Goal: Task Accomplishment & Management: Manage account settings

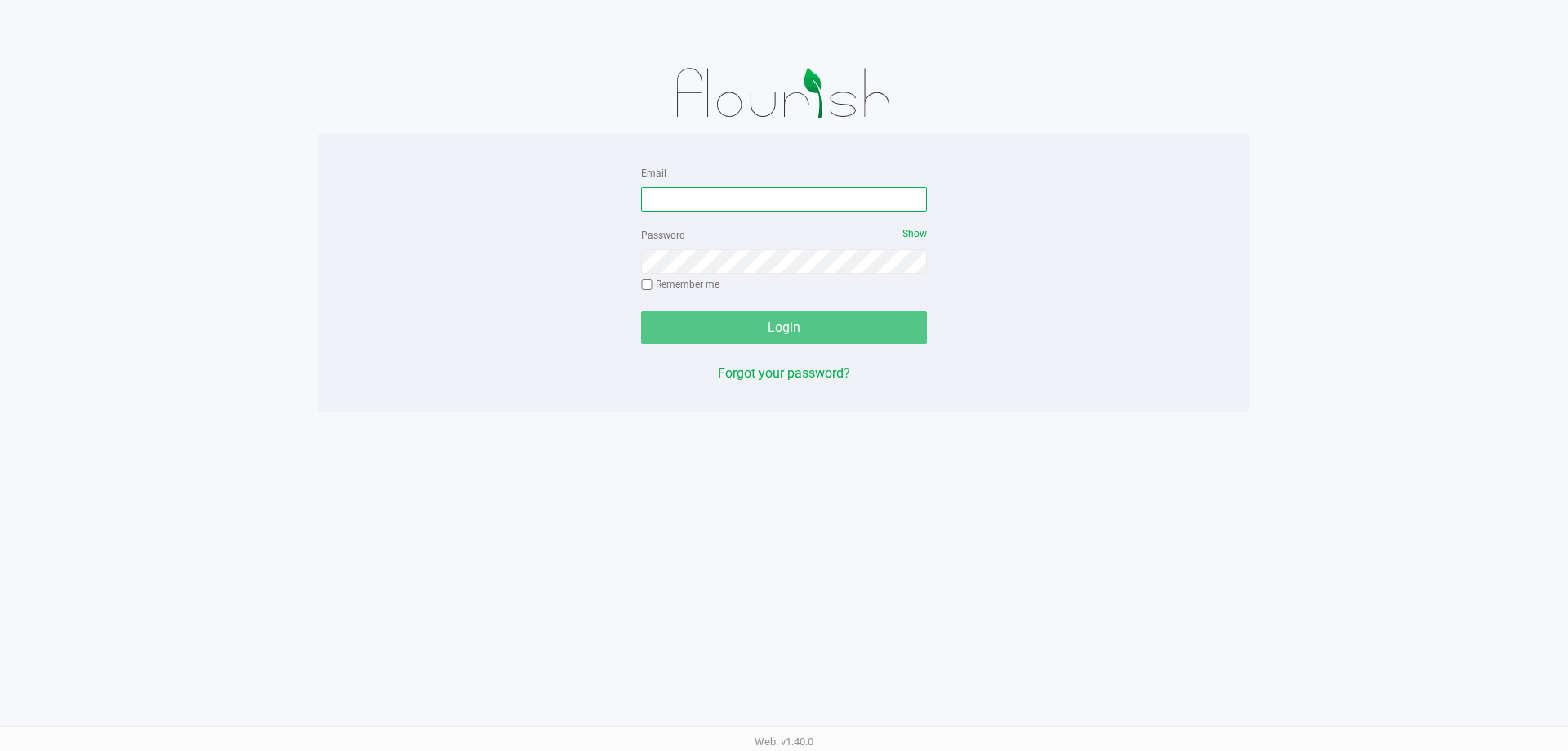
click at [686, 200] on input "Email" at bounding box center [784, 199] width 286 height 24
type input "[EMAIL_ADDRESS][DOMAIN_NAME]"
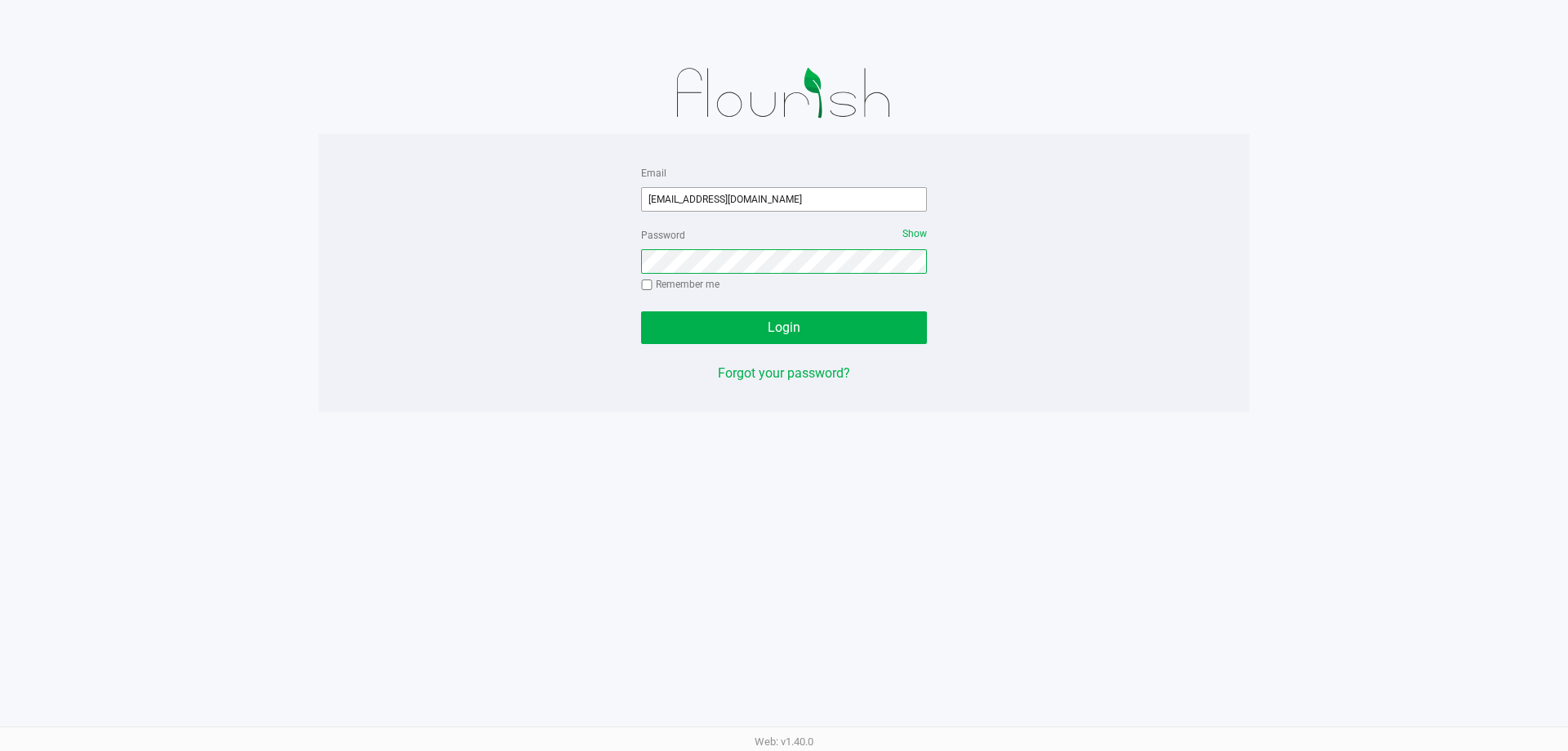
click at [641, 311] on button "Login" at bounding box center [784, 327] width 286 height 33
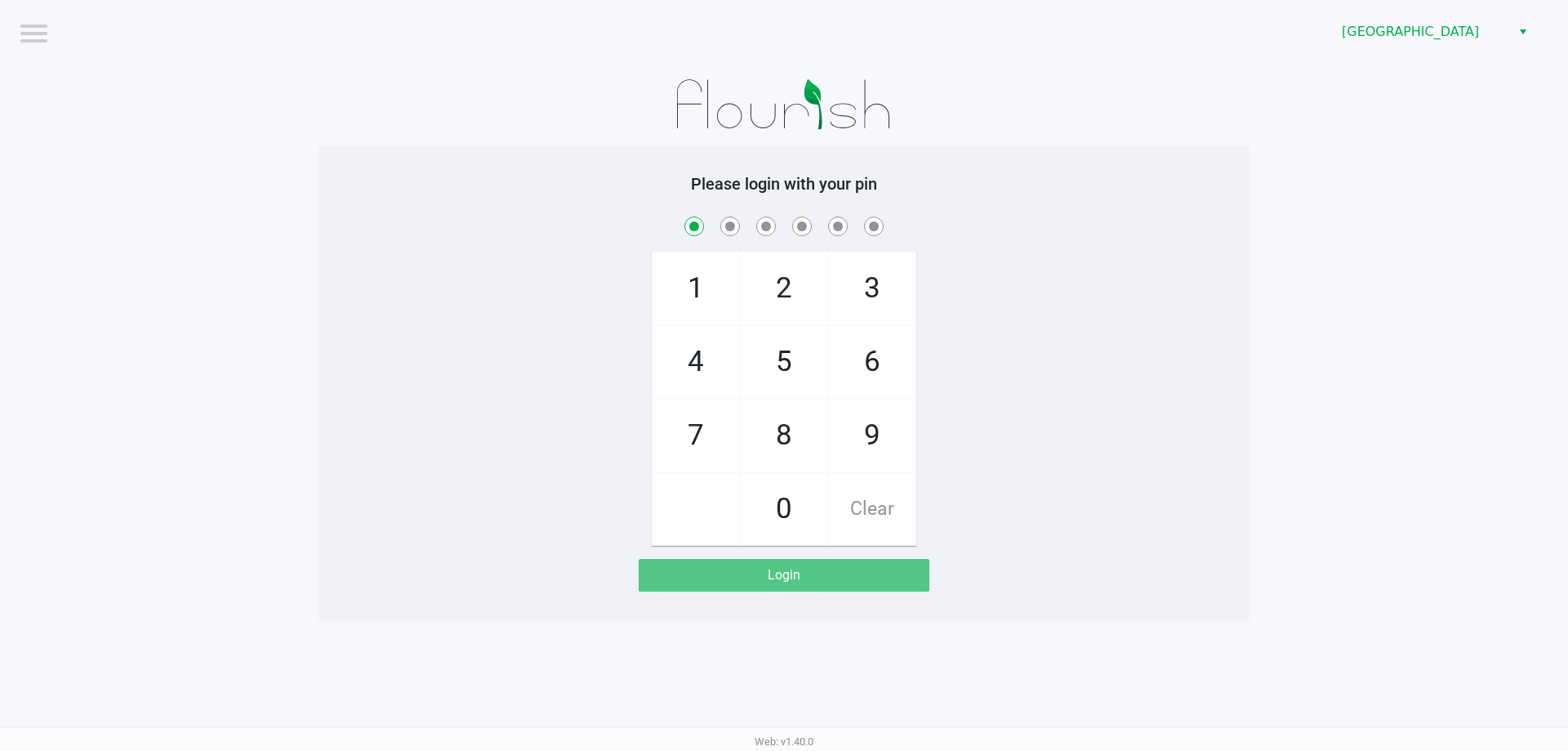
checkbox input "true"
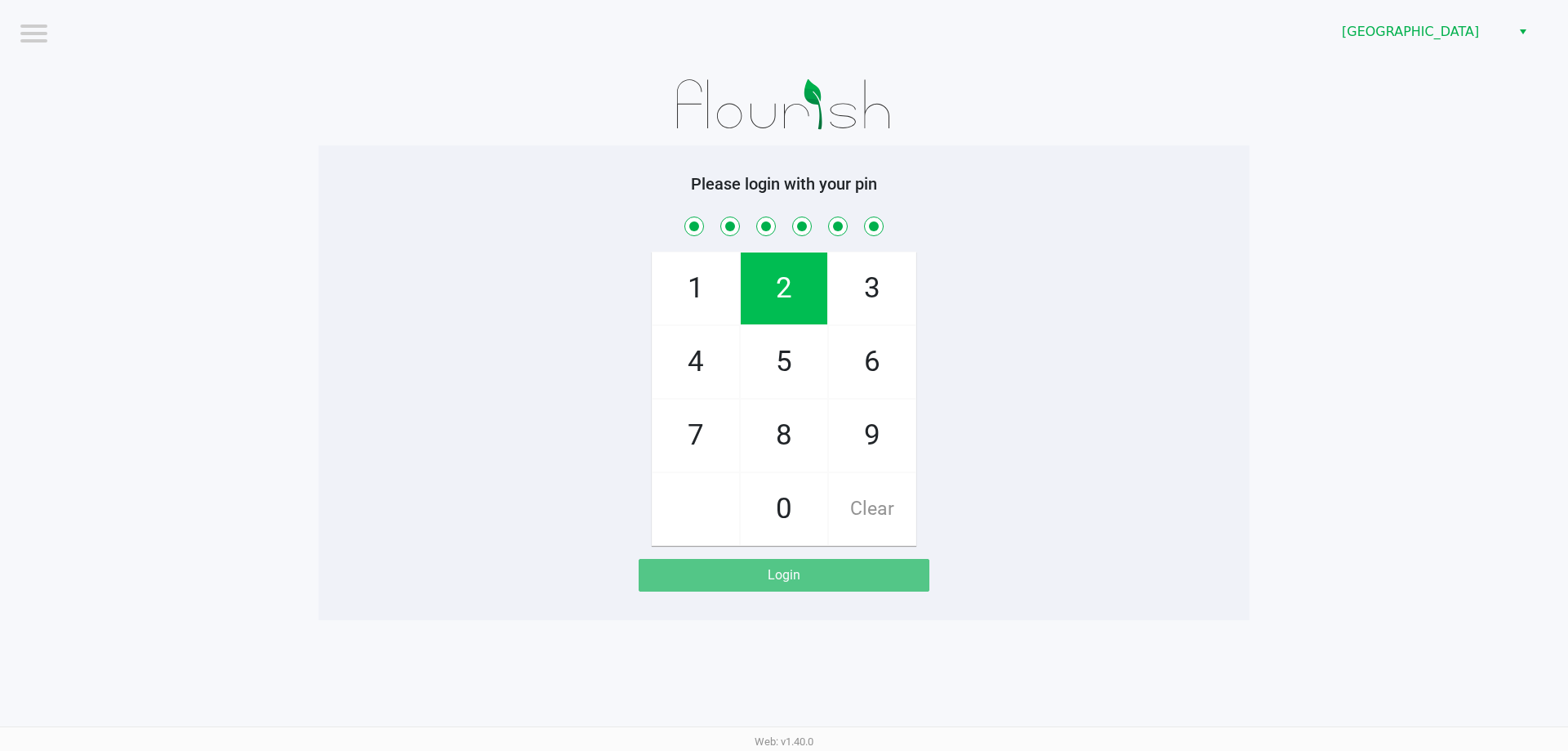
checkbox input "true"
checkbox input "false"
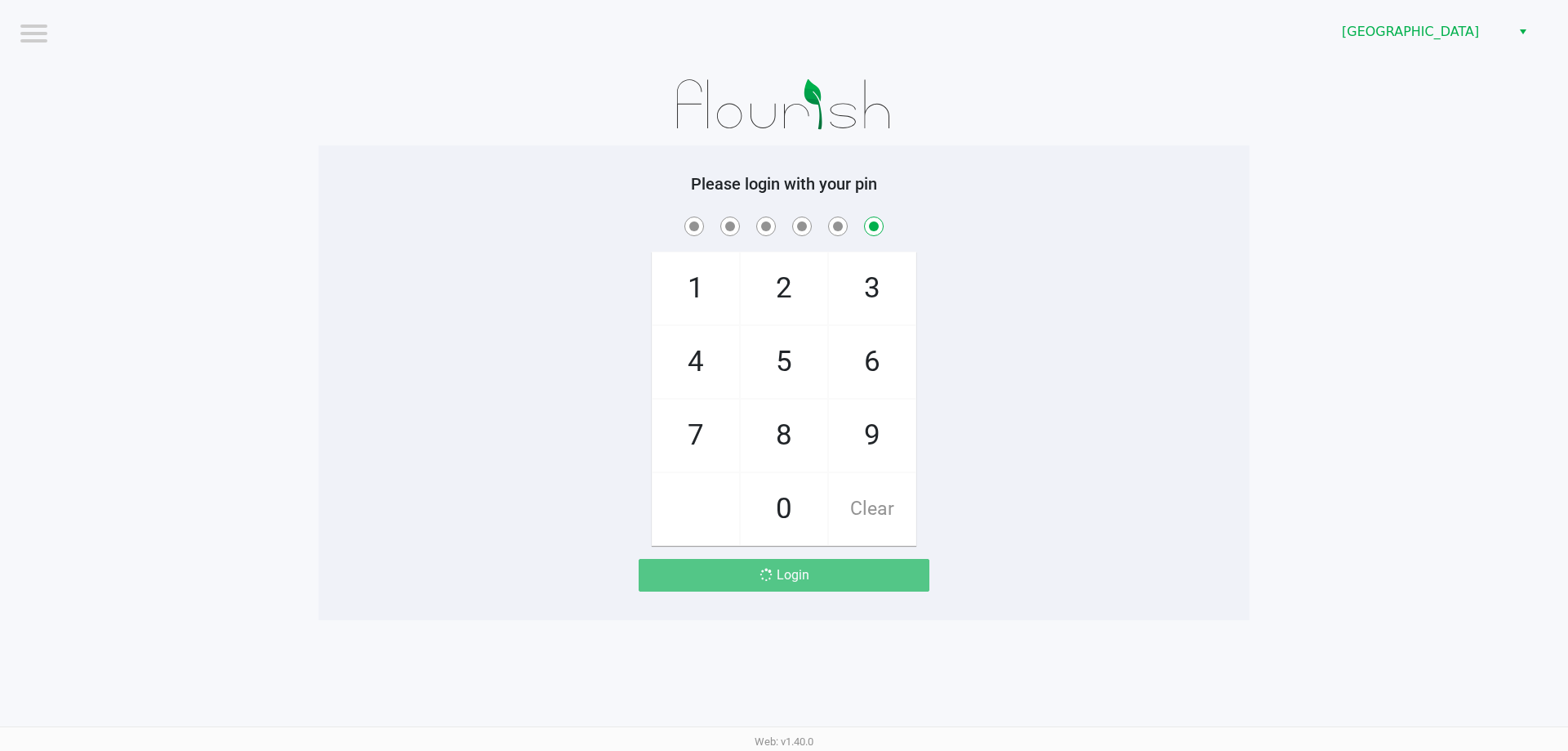
checkbox input "false"
checkbox input "true"
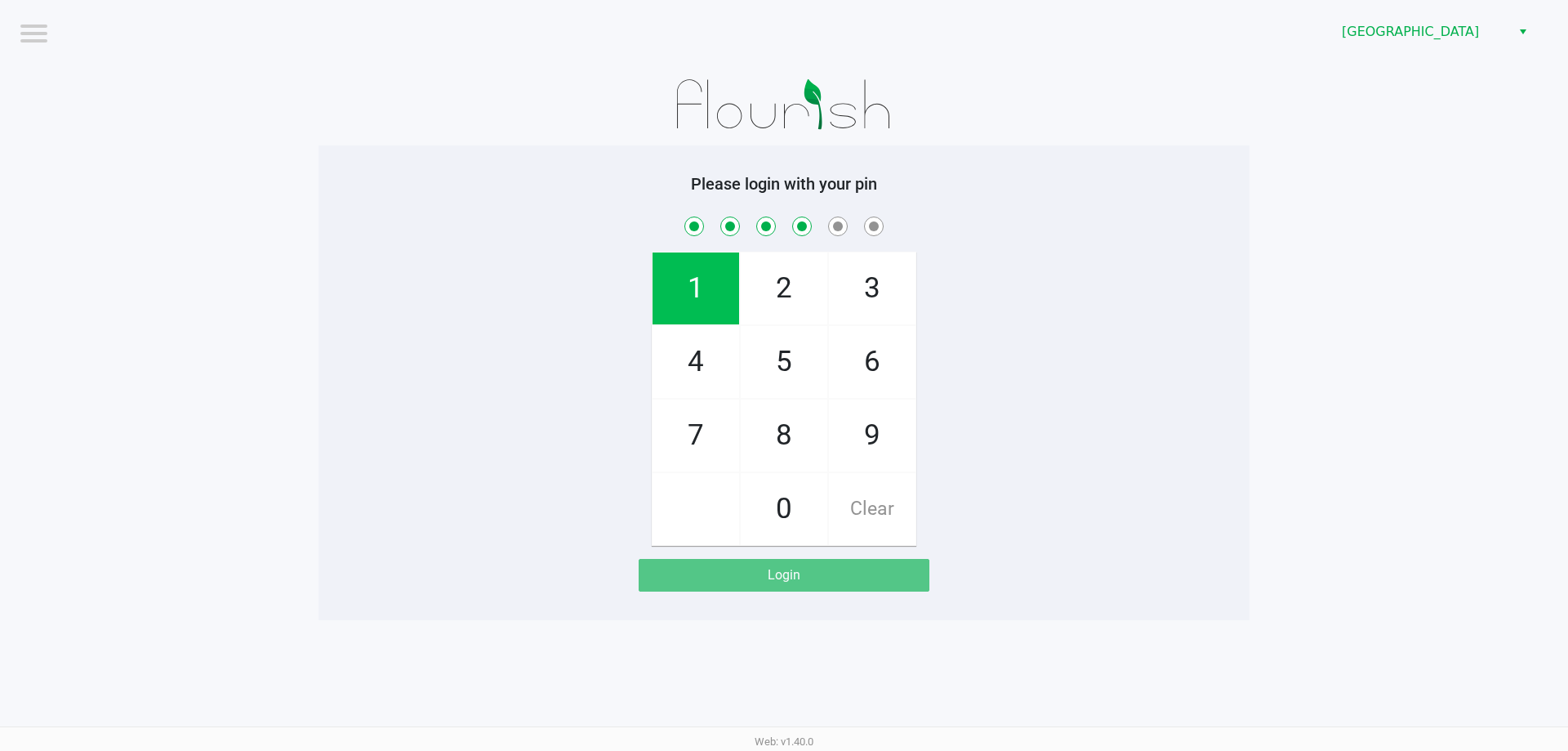
checkbox input "true"
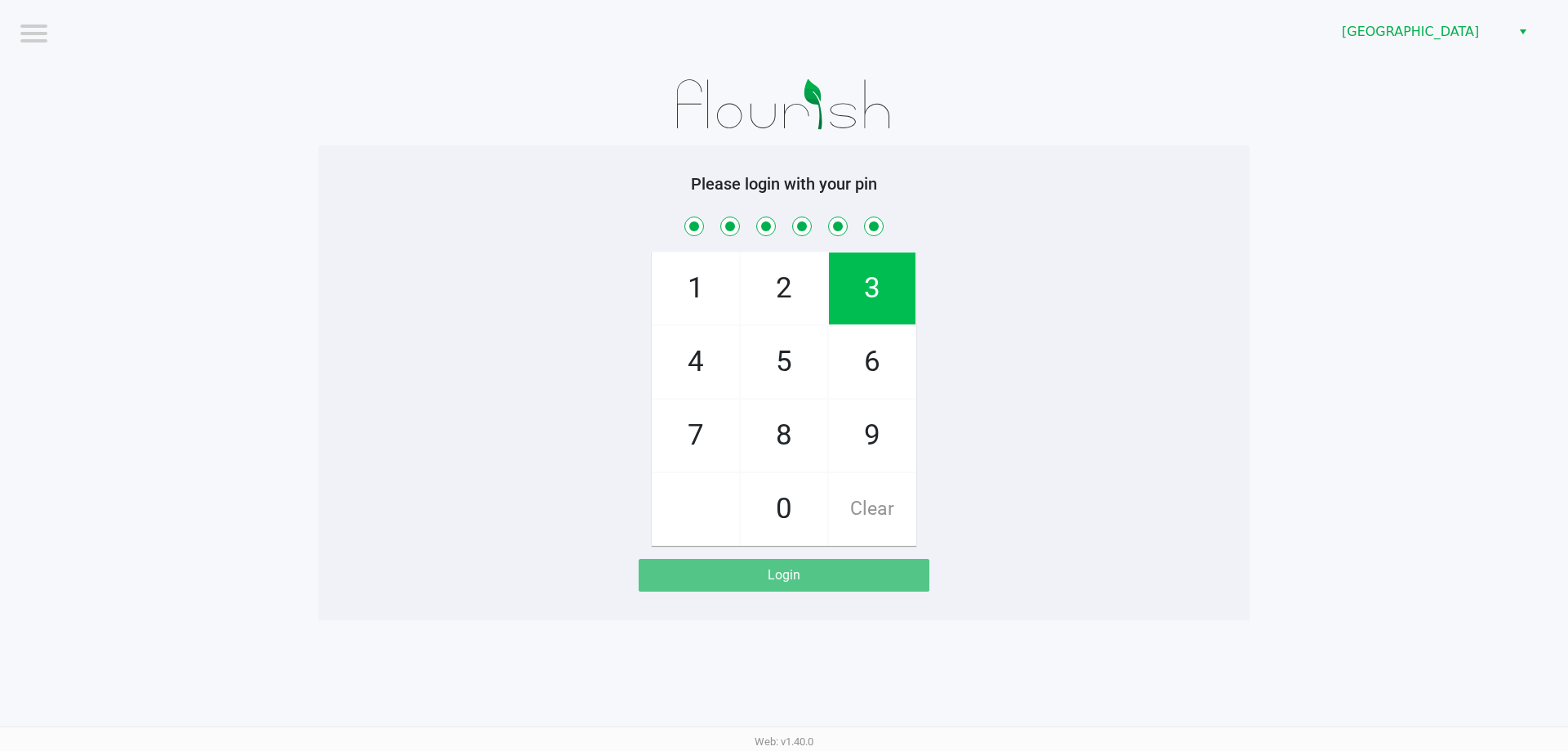
checkbox input "true"
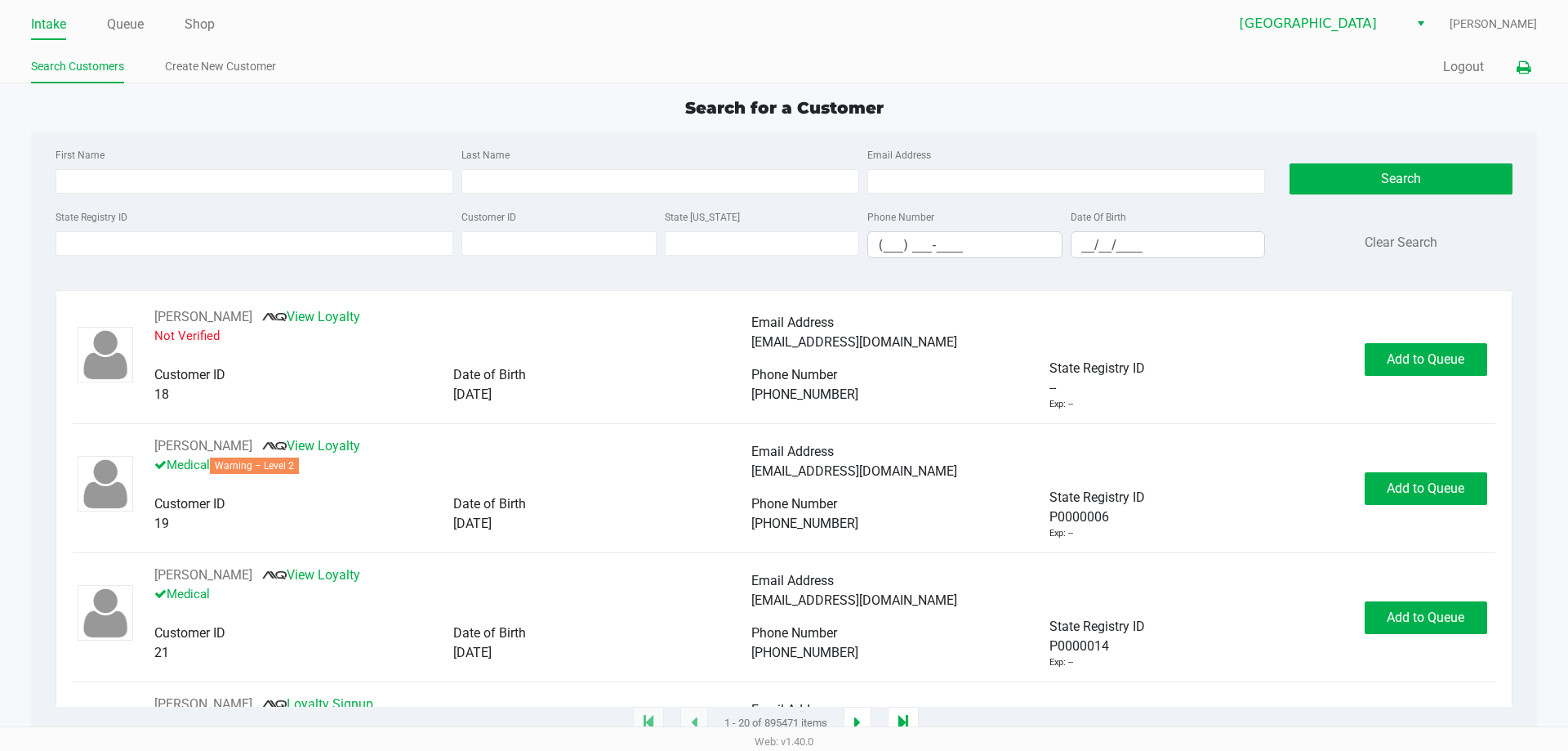
click at [1525, 74] on icon at bounding box center [1523, 68] width 14 height 11
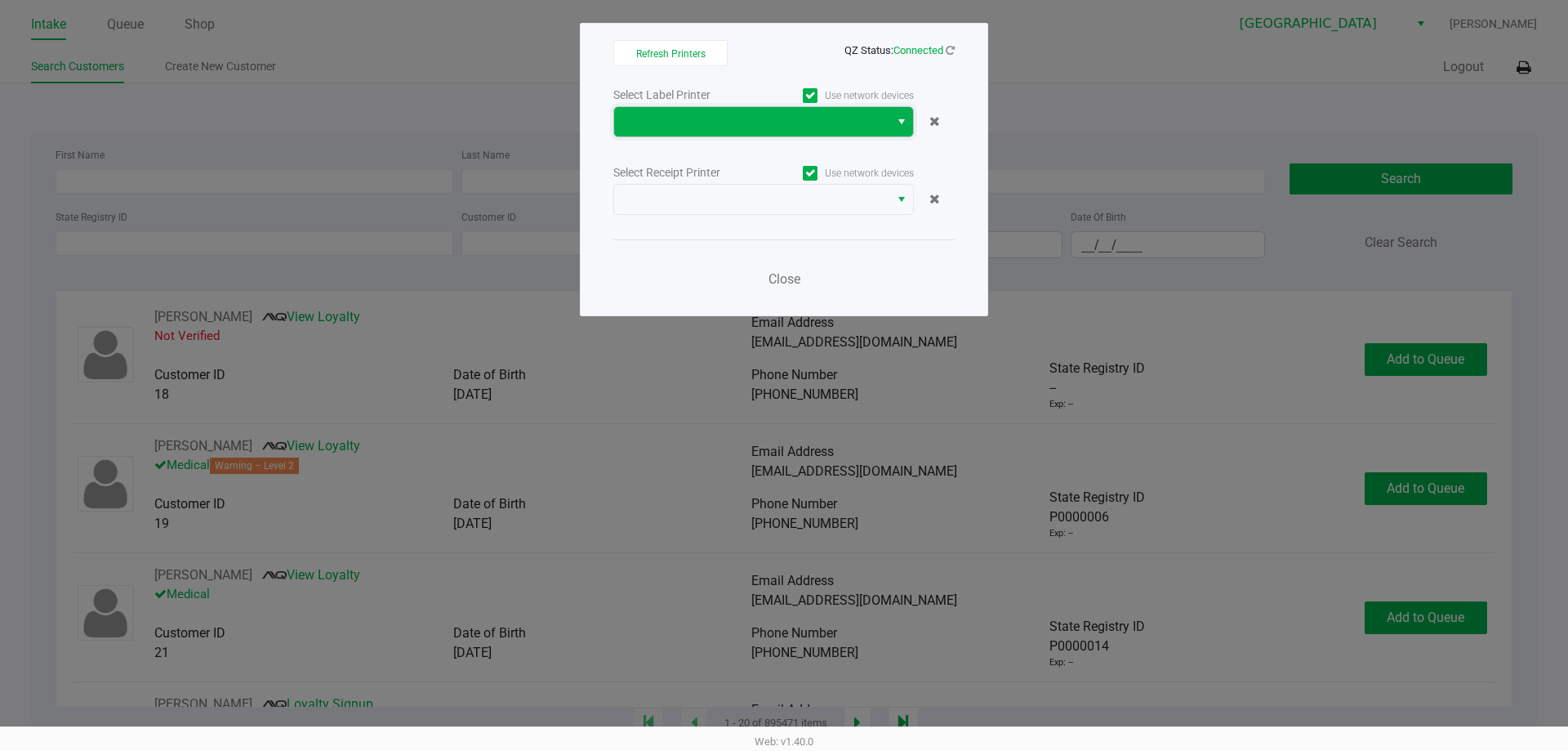
click at [855, 120] on span at bounding box center [752, 121] width 255 height 20
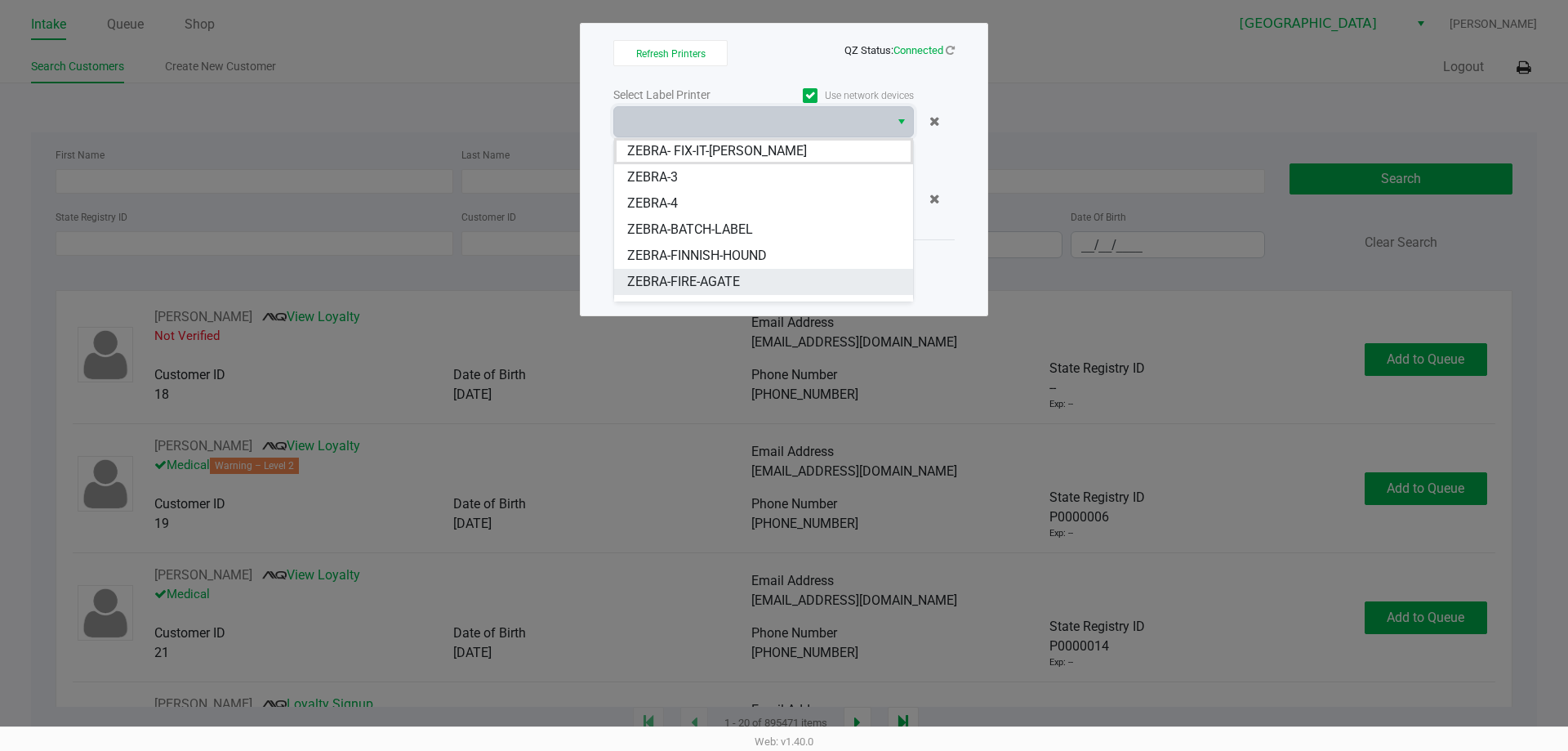
click at [725, 284] on span "ZEBRA-FIRE-AGATE" at bounding box center [683, 282] width 113 height 20
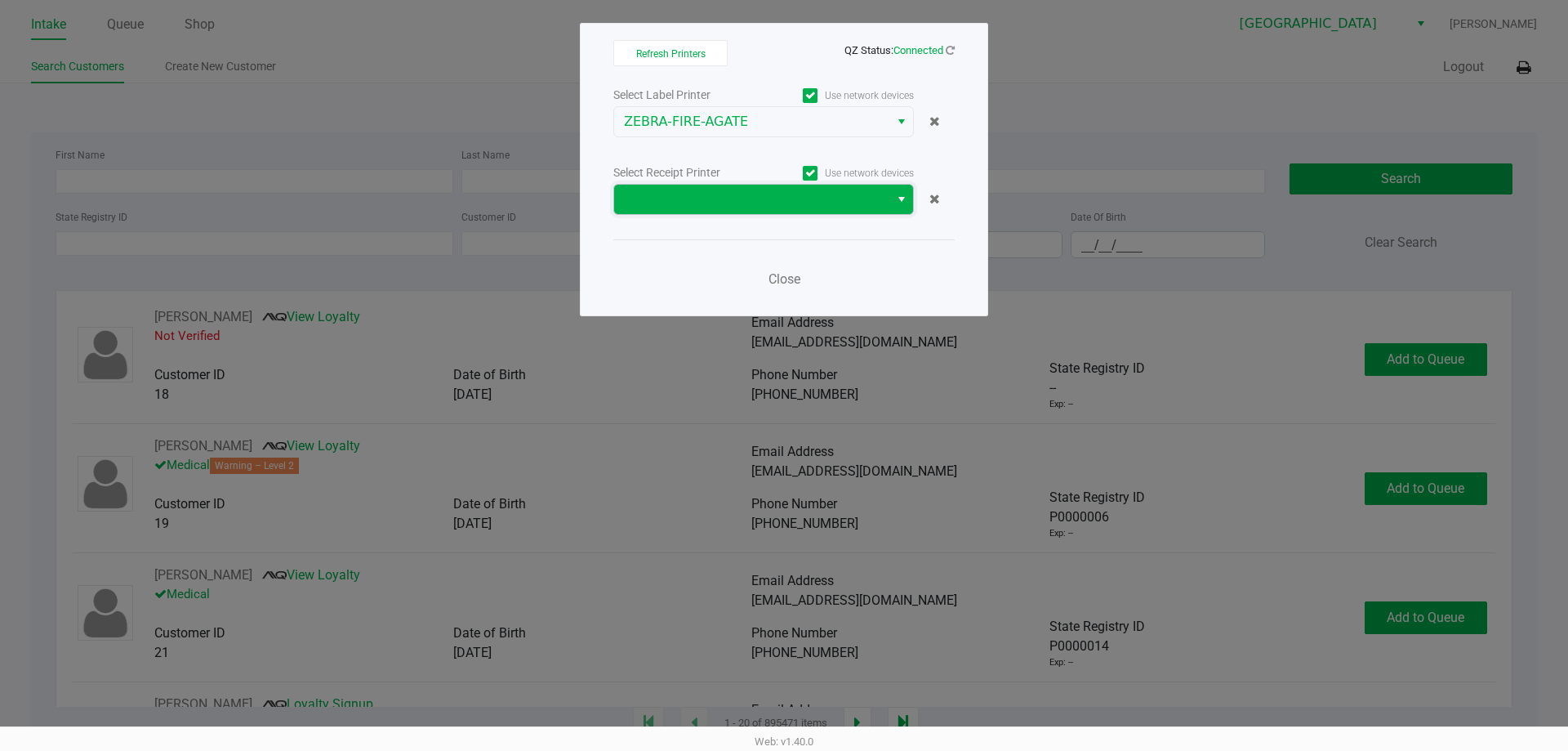
click at [807, 205] on span at bounding box center [752, 199] width 255 height 20
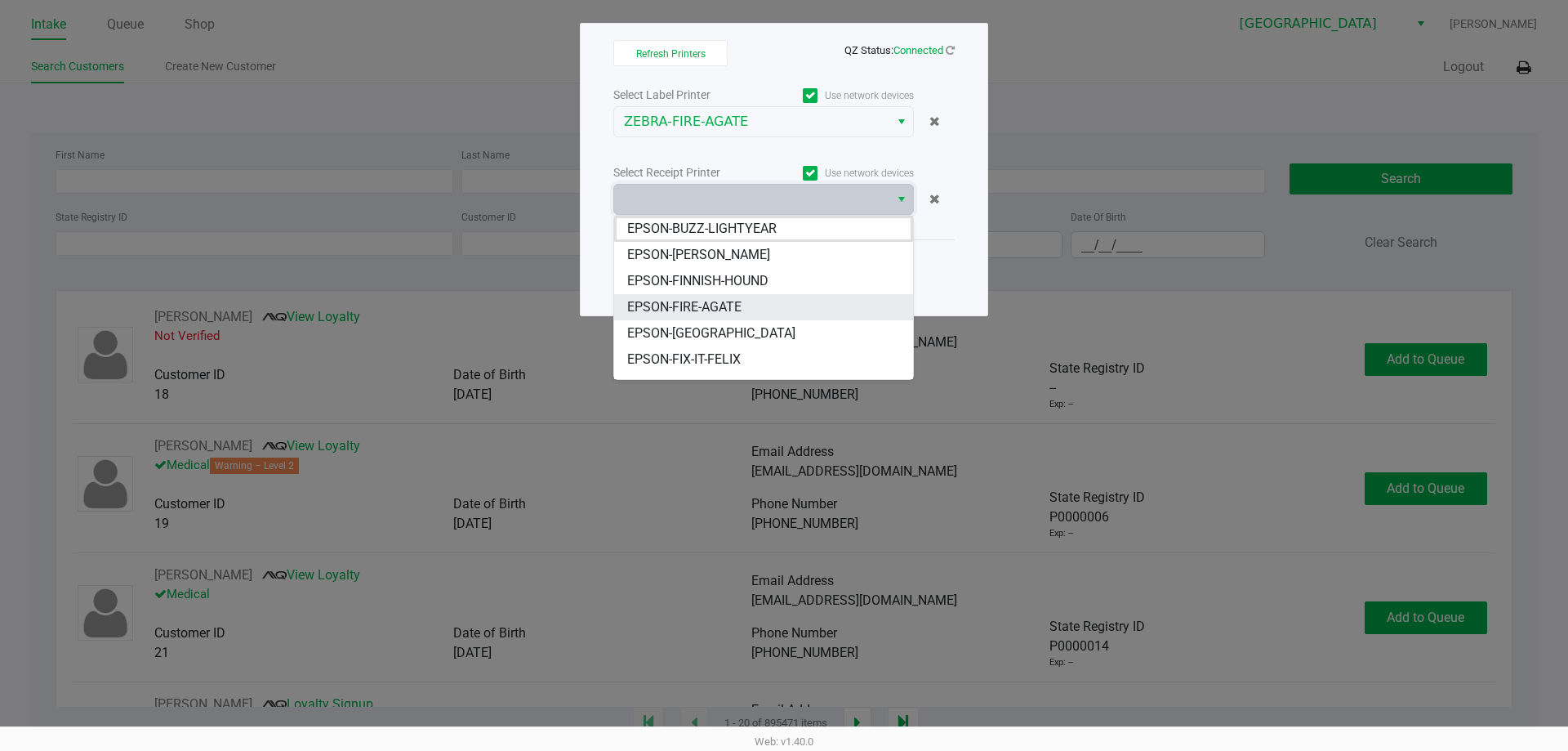
click at [767, 310] on li "EPSON-FIRE-AGATE" at bounding box center [763, 308] width 299 height 26
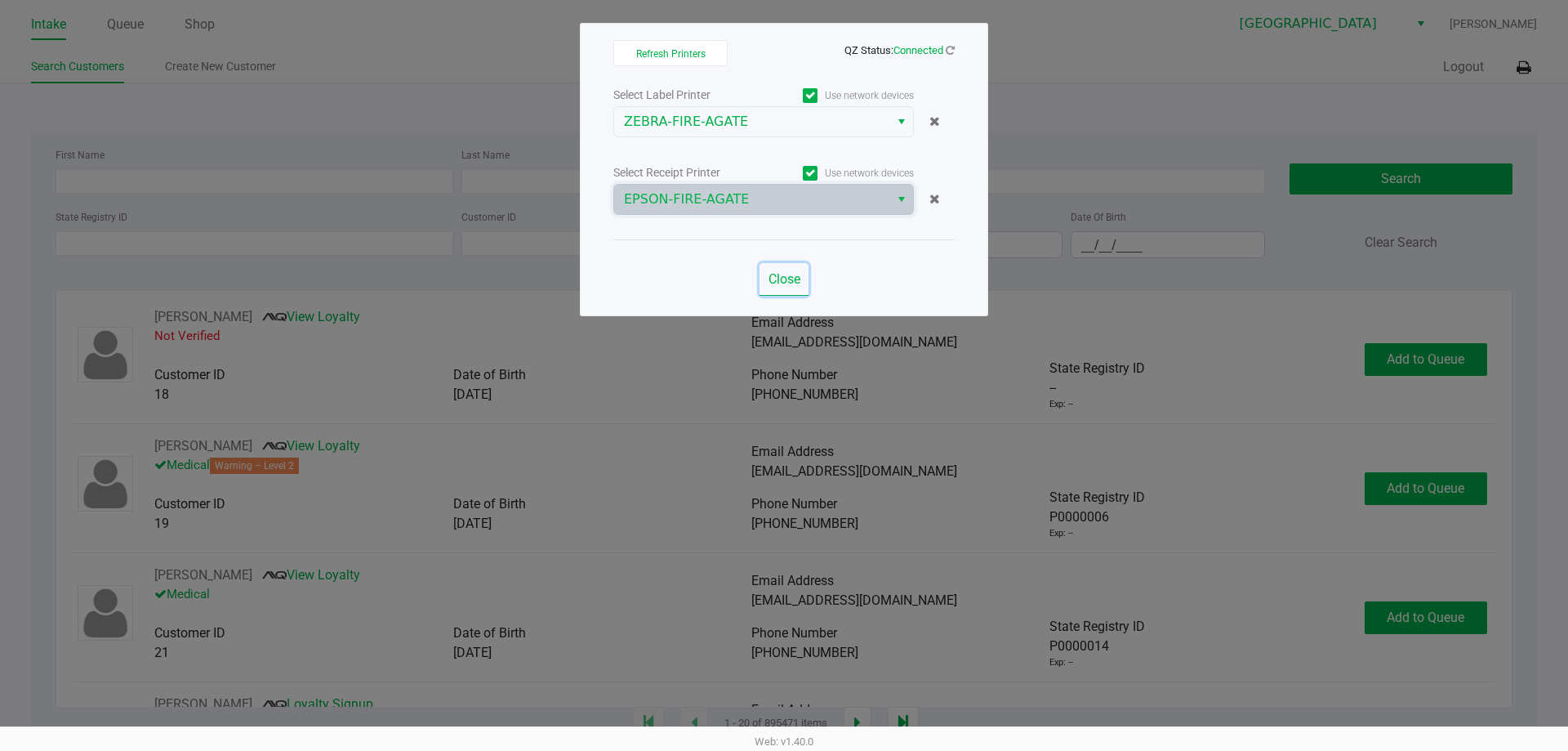
click at [797, 278] on span "Close" at bounding box center [784, 279] width 32 height 16
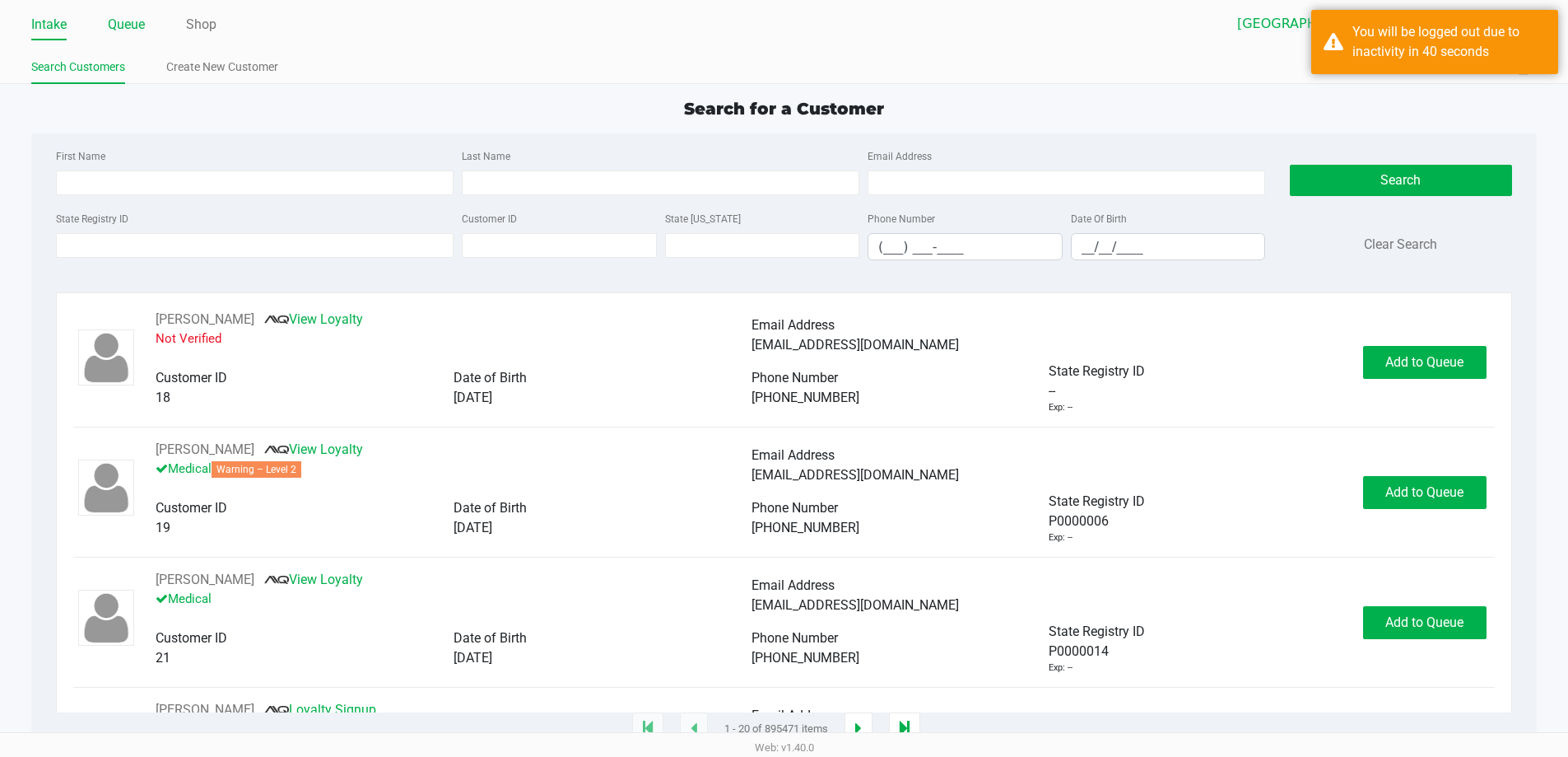
click at [123, 17] on link "Queue" at bounding box center [127, 24] width 37 height 23
click at [121, 19] on link "Queue" at bounding box center [127, 24] width 37 height 23
click at [145, 27] on link "Queue" at bounding box center [127, 24] width 37 height 23
click at [209, 20] on link "Shop" at bounding box center [201, 24] width 31 height 23
click at [150, 27] on ul "Intake Queue Shop" at bounding box center [407, 25] width 752 height 28
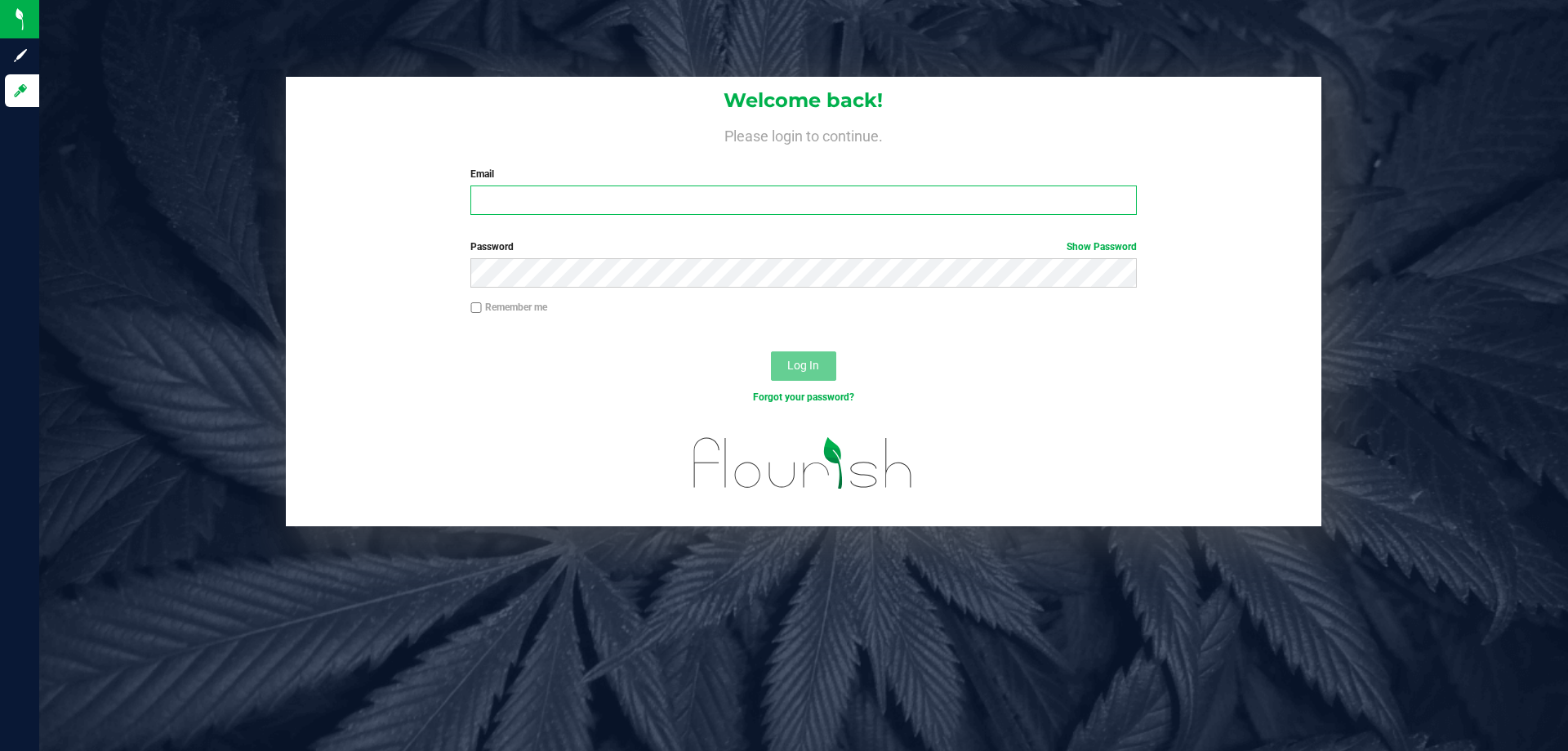
click at [772, 193] on input "Email" at bounding box center [803, 200] width 666 height 29
type input "[EMAIL_ADDRESS][DOMAIN_NAME]"
click at [771, 352] on button "Log In" at bounding box center [803, 366] width 65 height 29
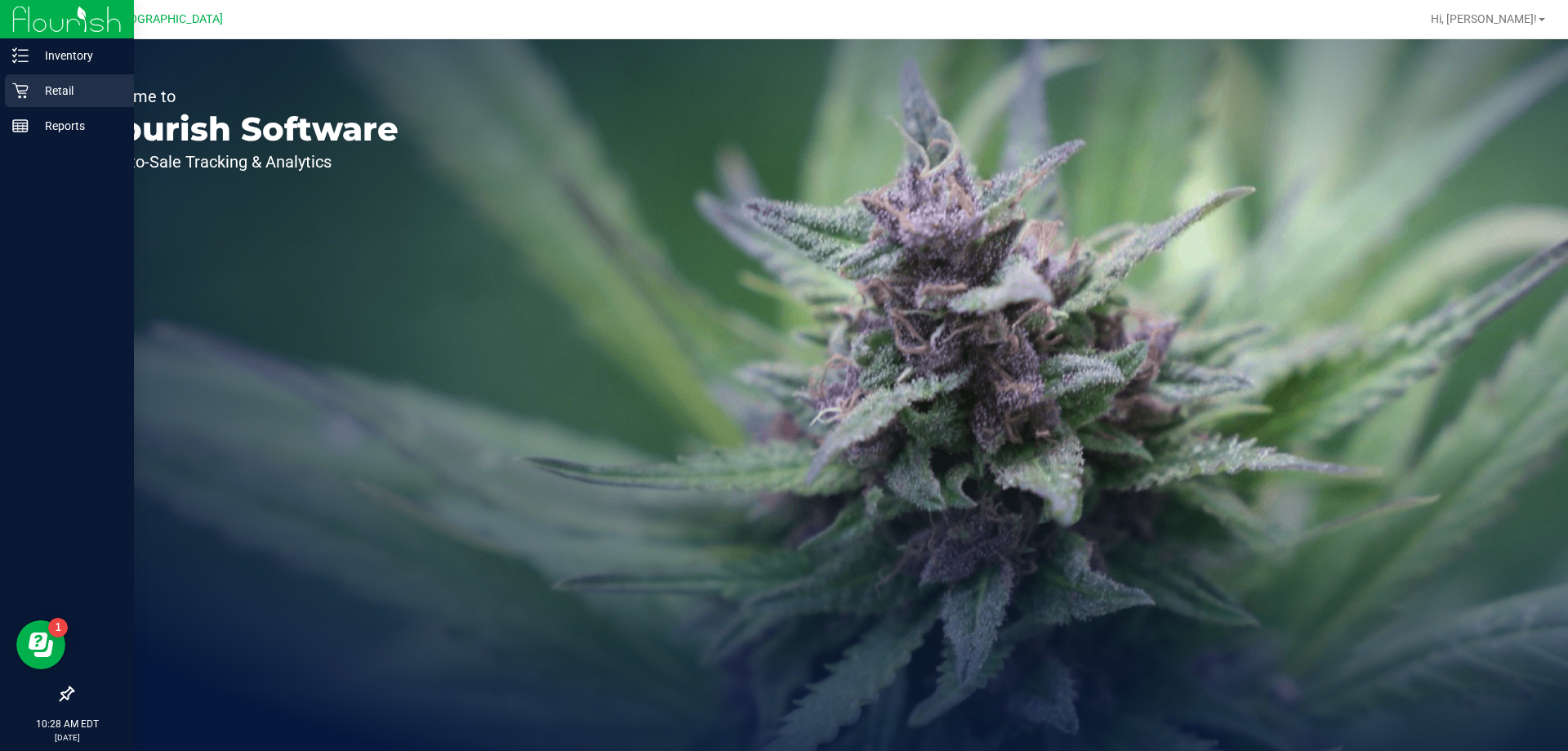
click at [26, 93] on icon at bounding box center [20, 90] width 16 height 16
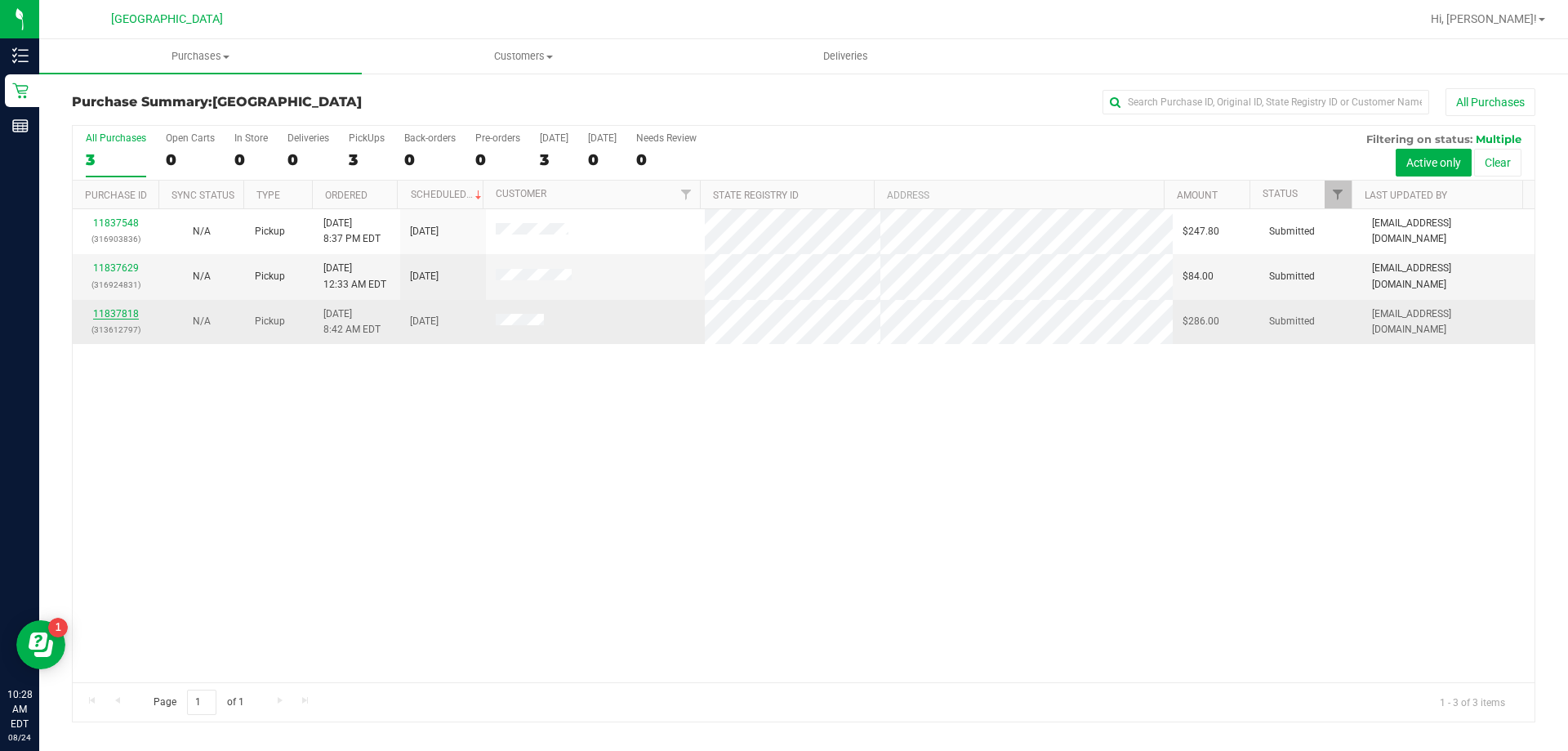
click at [123, 308] on link "11837818" at bounding box center [116, 314] width 46 height 11
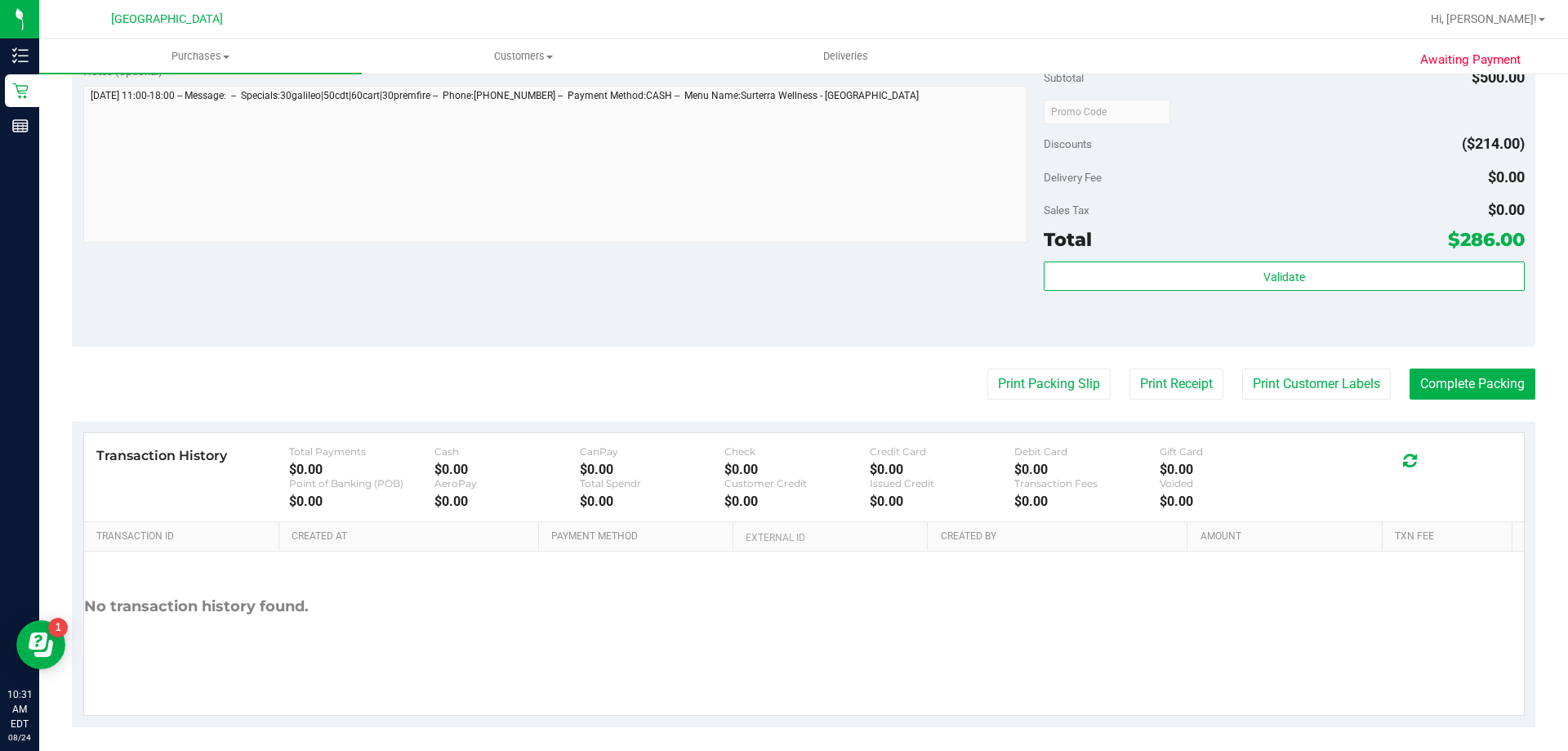
scroll to position [963, 0]
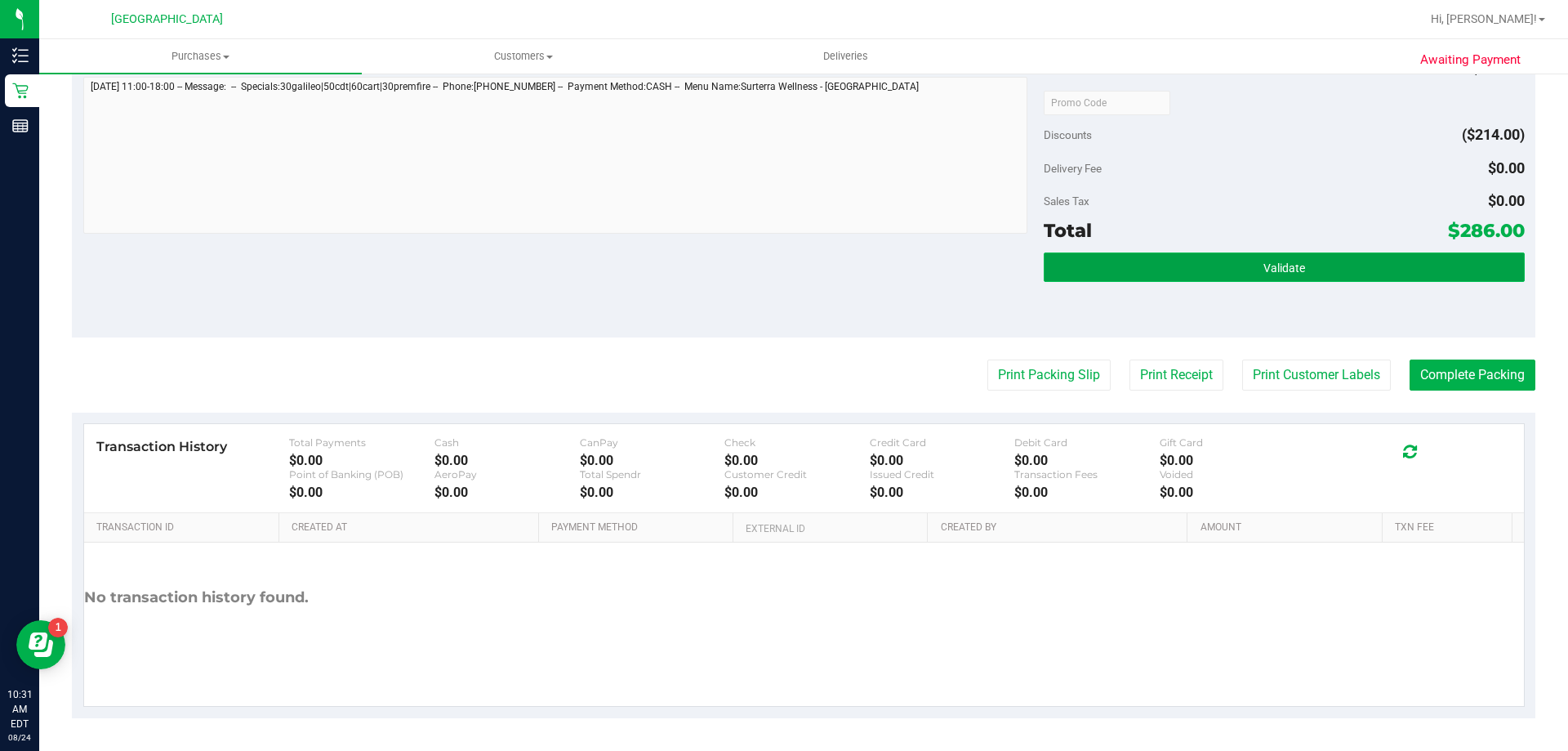
click at [1293, 282] on button "Validate" at bounding box center [1283, 267] width 481 height 29
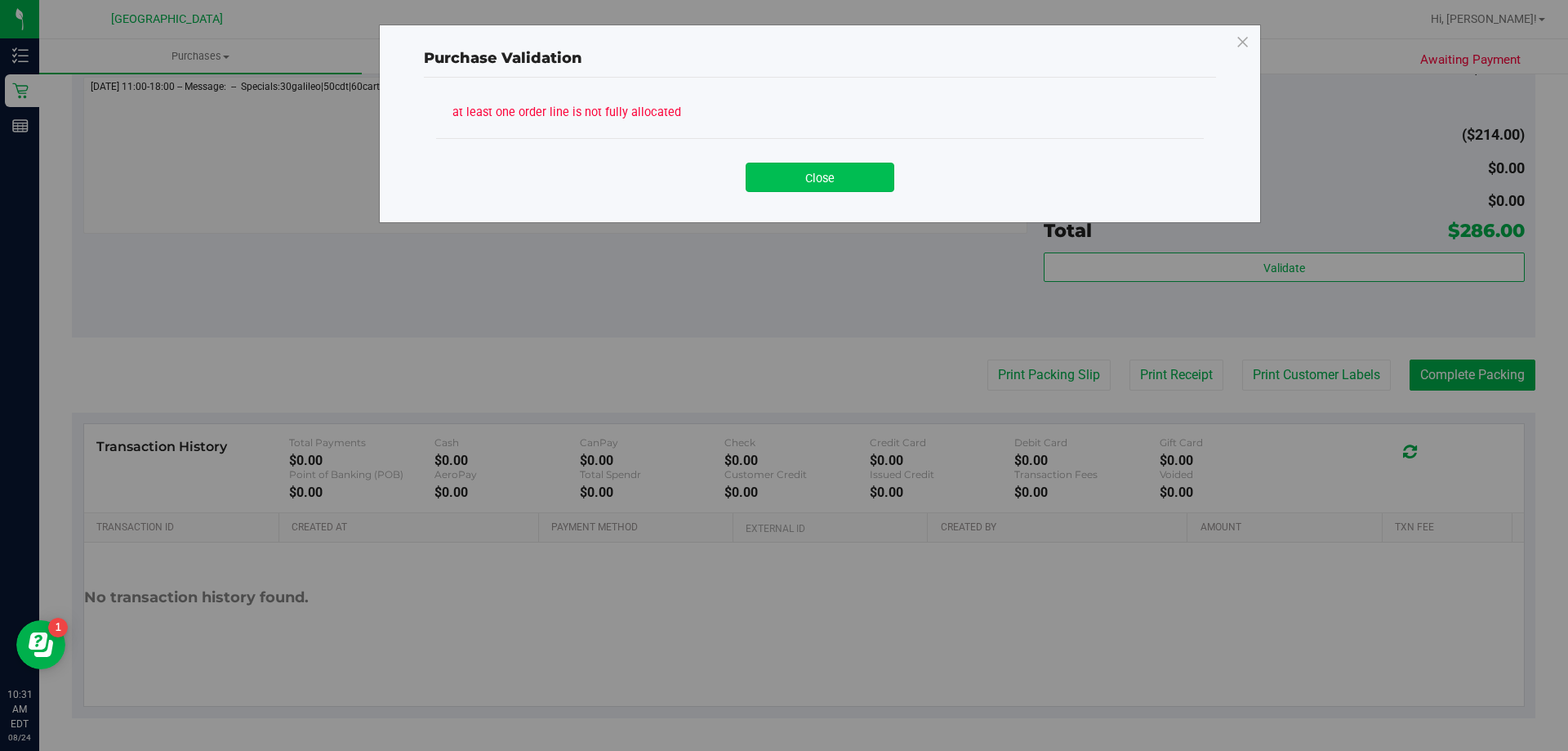
click at [816, 172] on button "Close" at bounding box center [820, 178] width 149 height 29
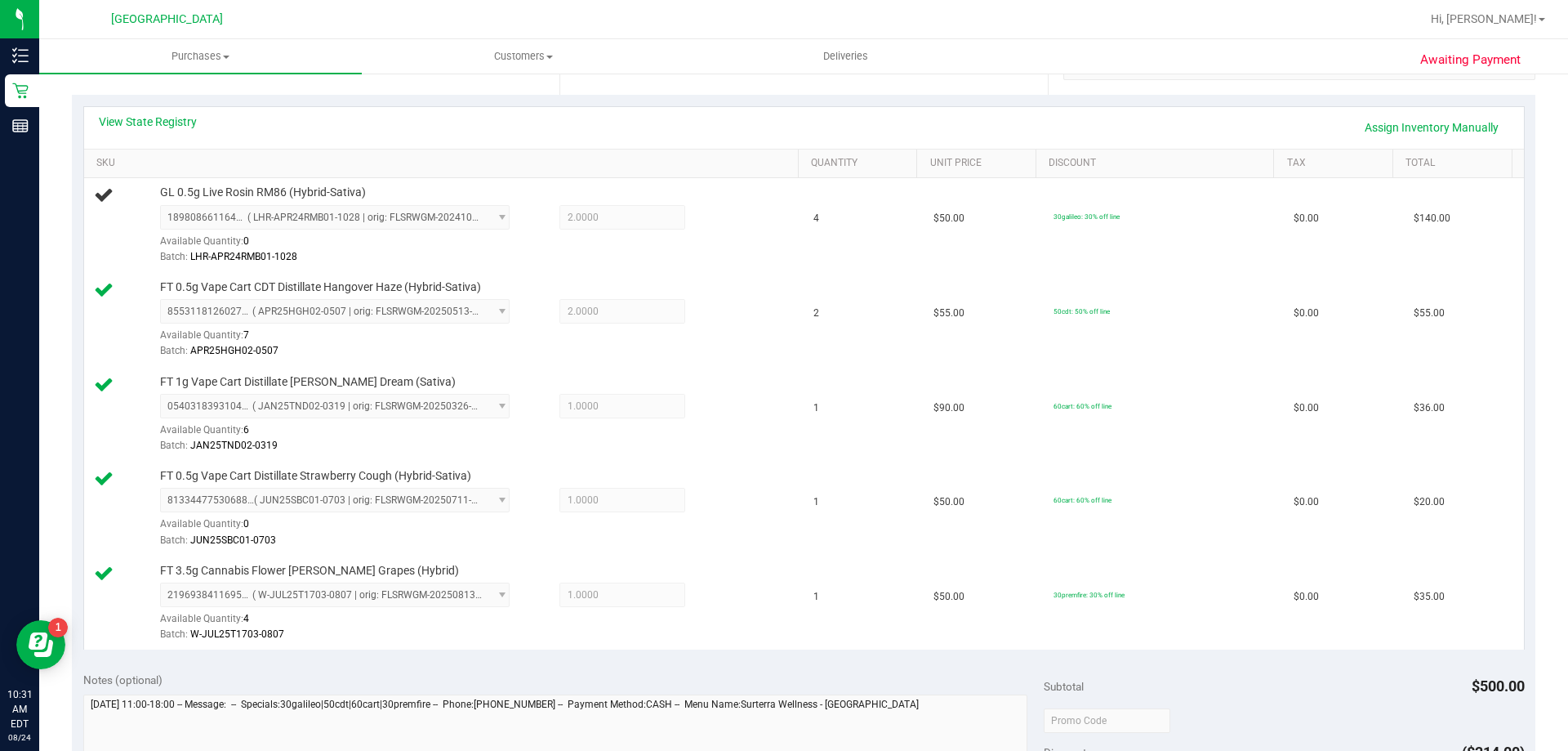
scroll to position [65, 0]
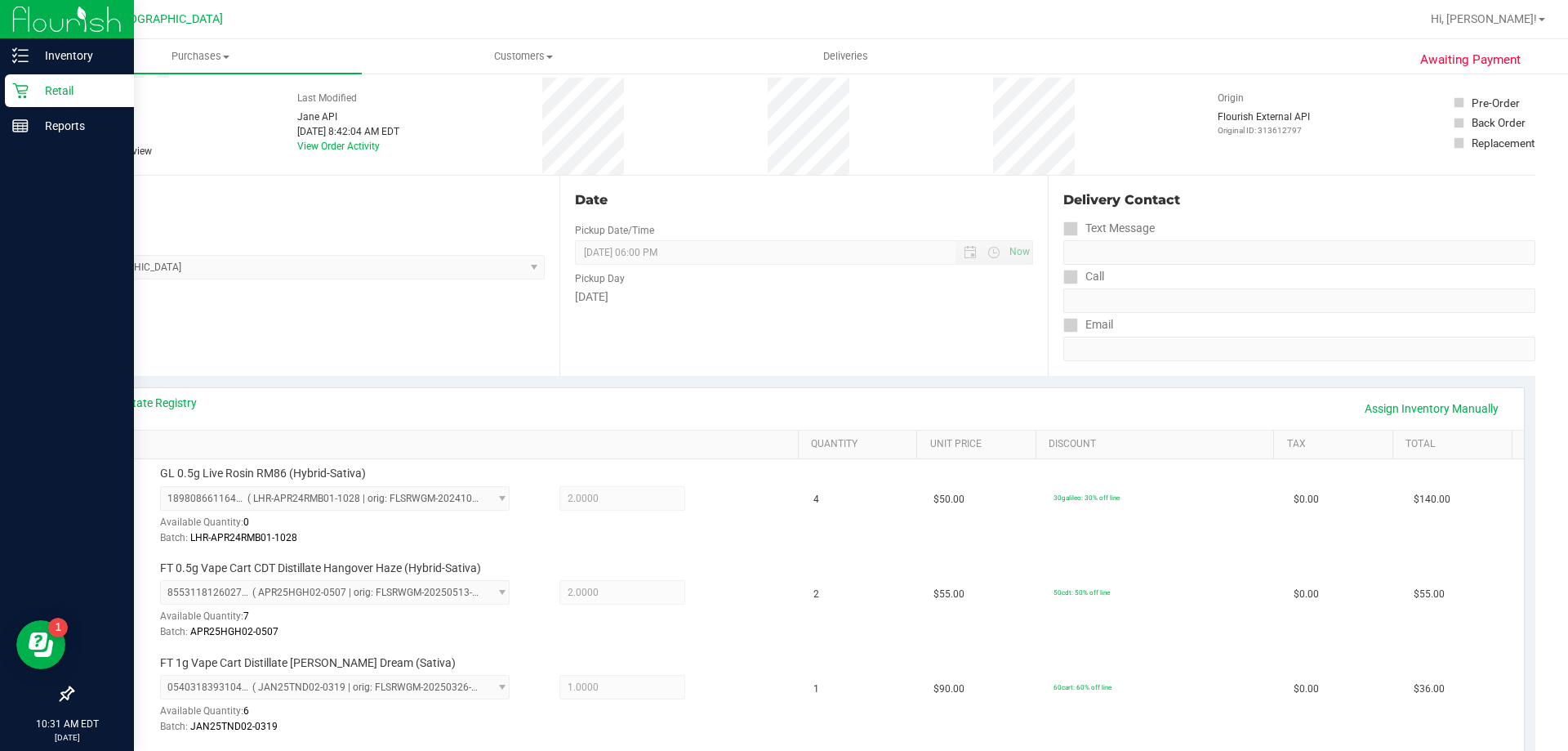
click at [28, 85] on icon at bounding box center [20, 90] width 16 height 16
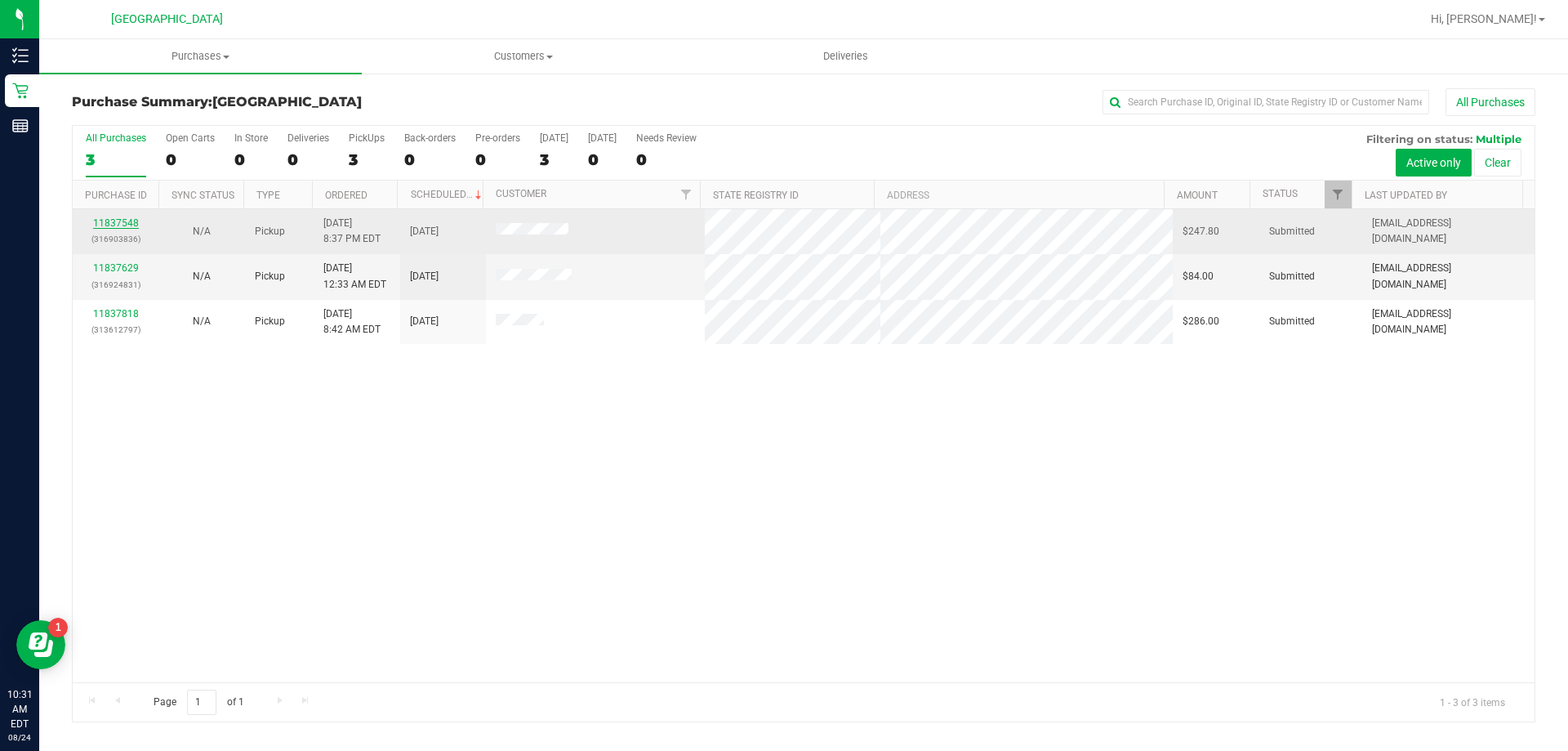
click at [121, 223] on link "11837548" at bounding box center [116, 223] width 46 height 11
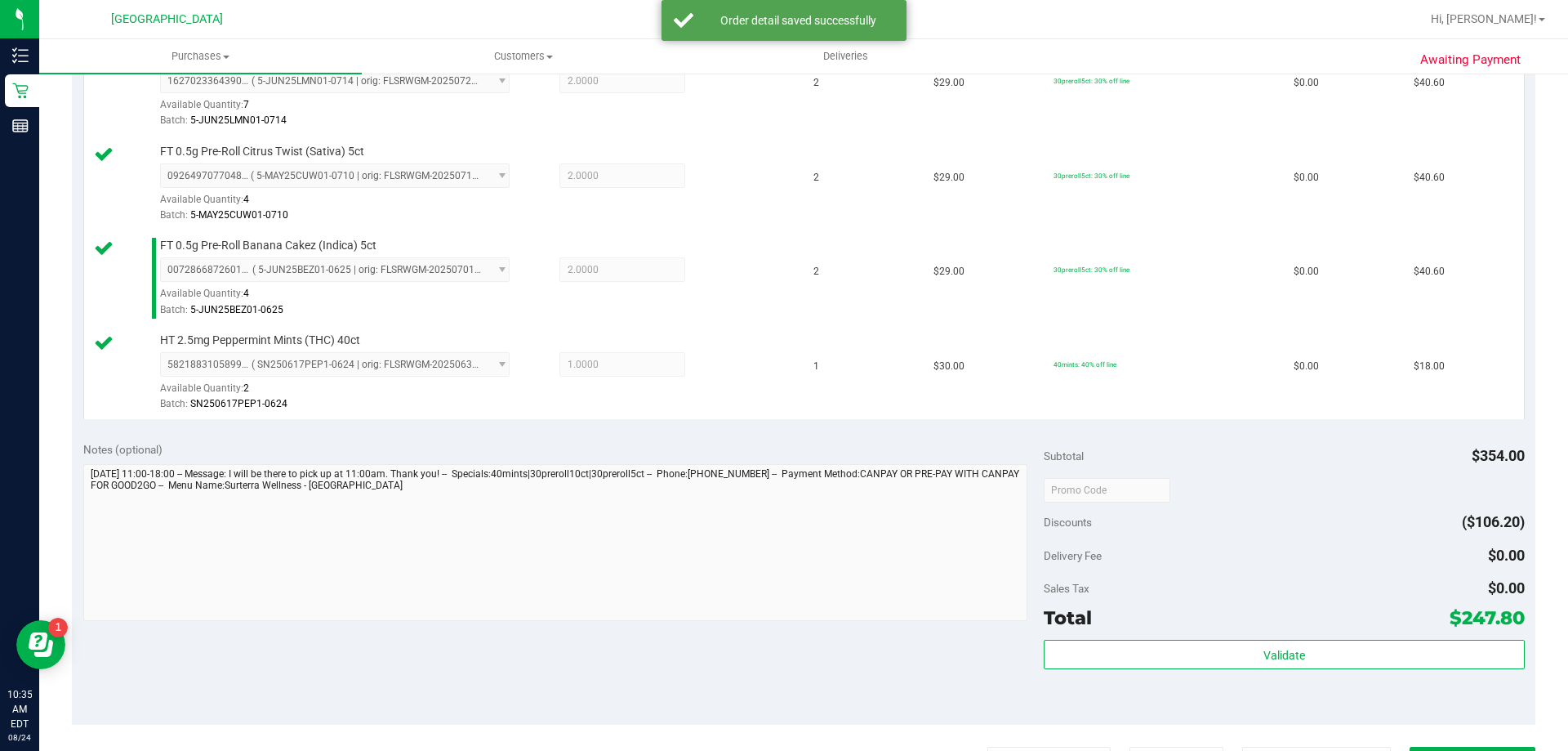
scroll to position [1052, 0]
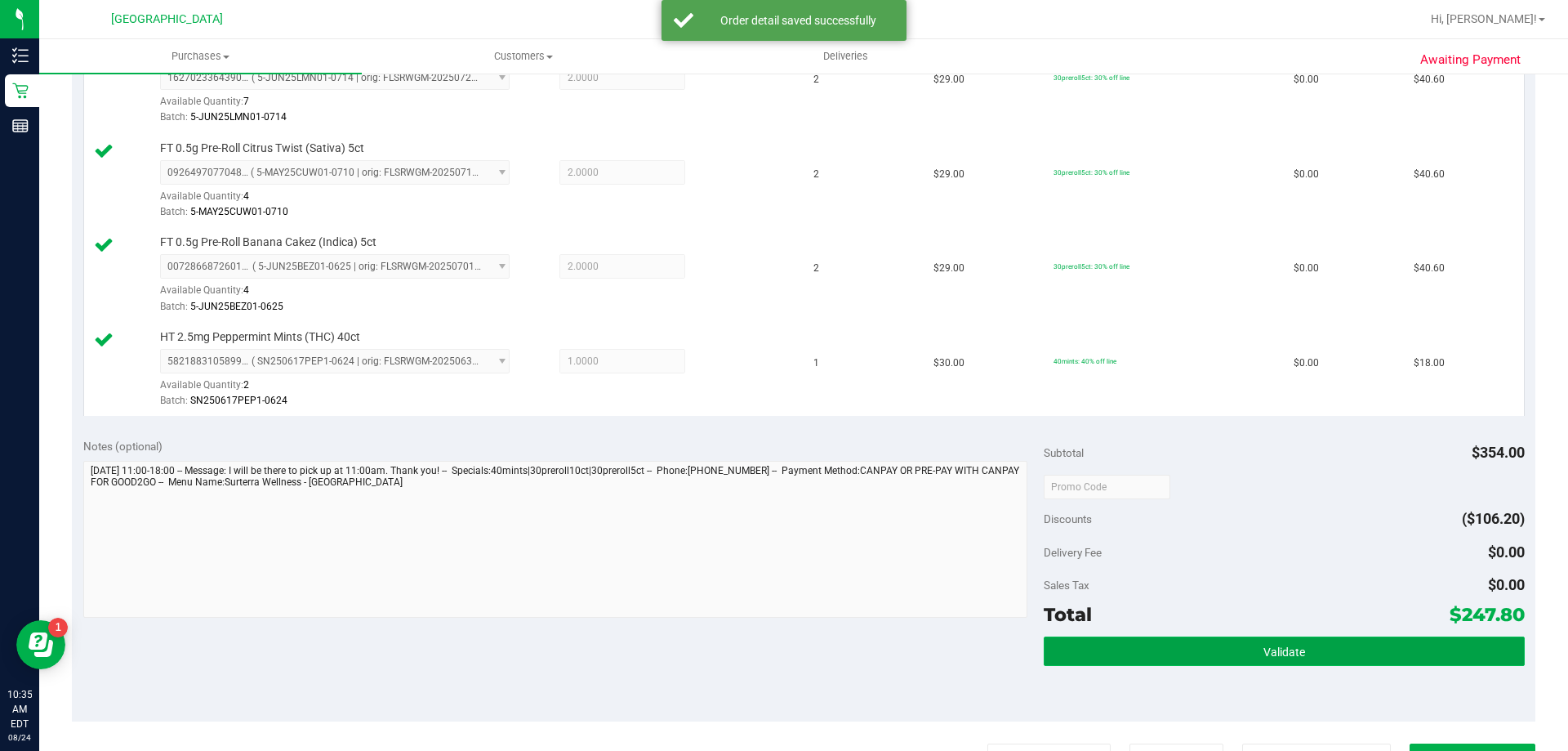
click at [1177, 642] on button "Validate" at bounding box center [1283, 651] width 481 height 29
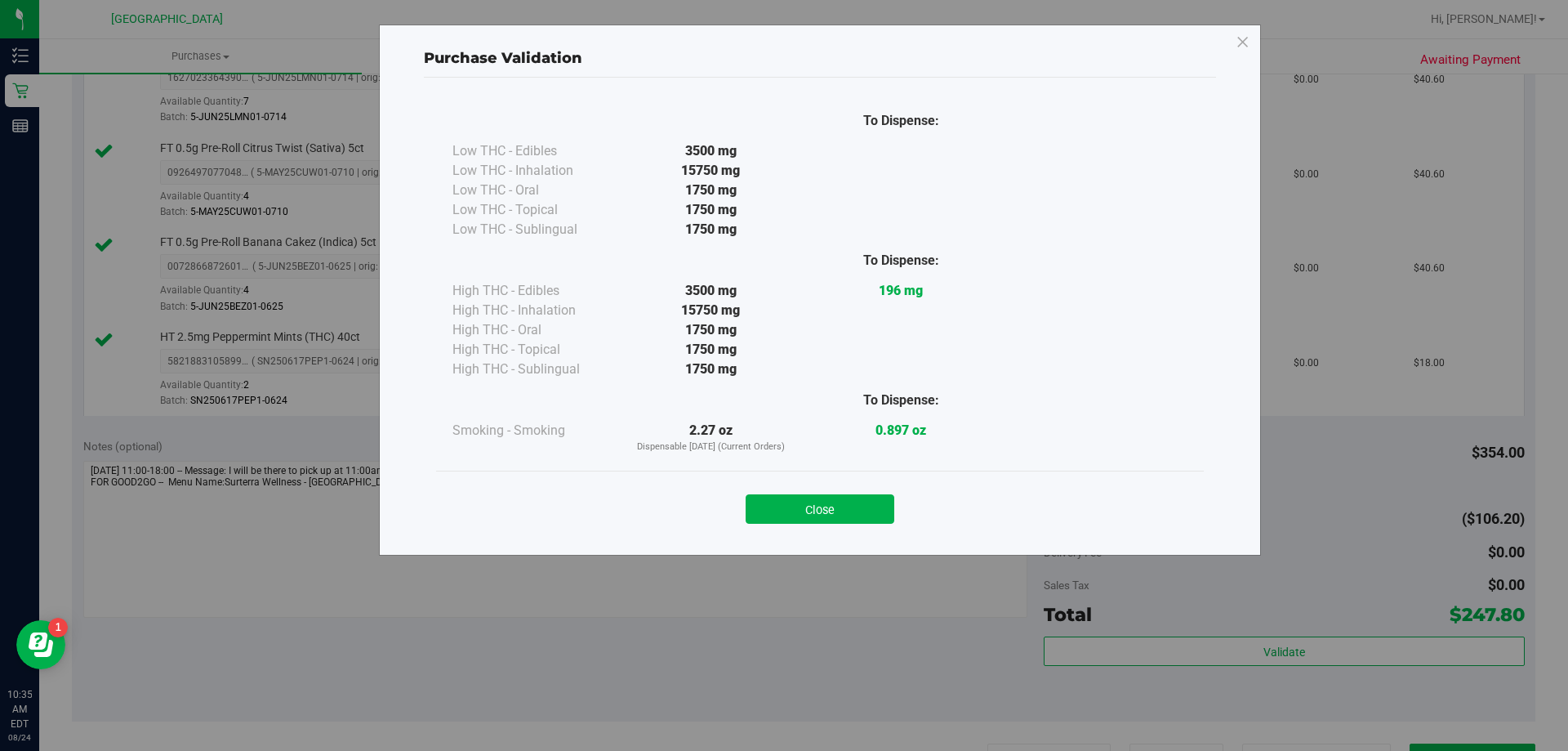
drag, startPoint x: 854, startPoint y: 474, endPoint x: 853, endPoint y: 488, distance: 14.0
click at [853, 482] on div "Close" at bounding box center [820, 503] width 768 height 66
click at [853, 488] on div "Close" at bounding box center [820, 503] width 743 height 41
click at [871, 513] on button "Close" at bounding box center [820, 509] width 149 height 29
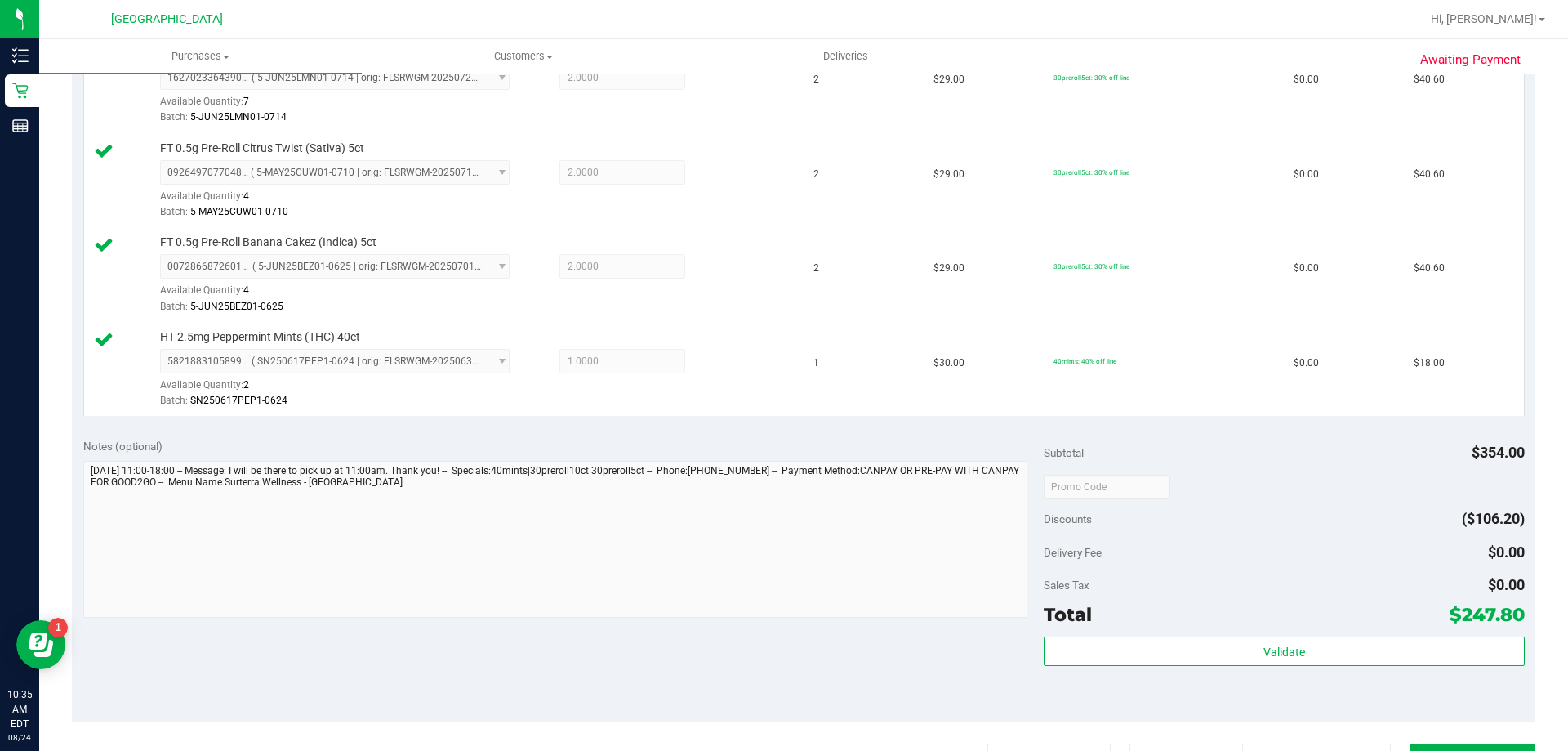
scroll to position [1435, 0]
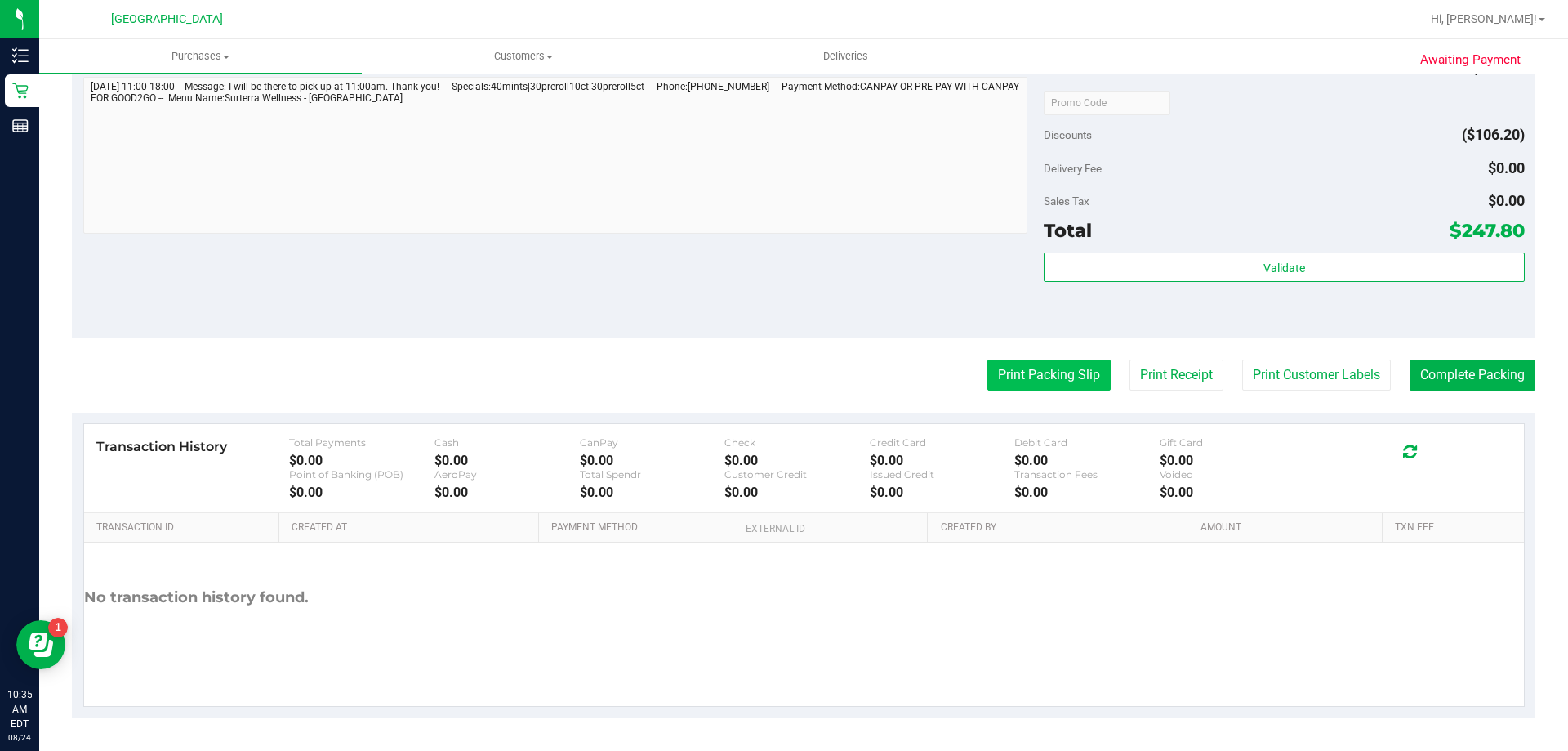
click at [1061, 382] on button "Print Packing Slip" at bounding box center [1049, 375] width 123 height 31
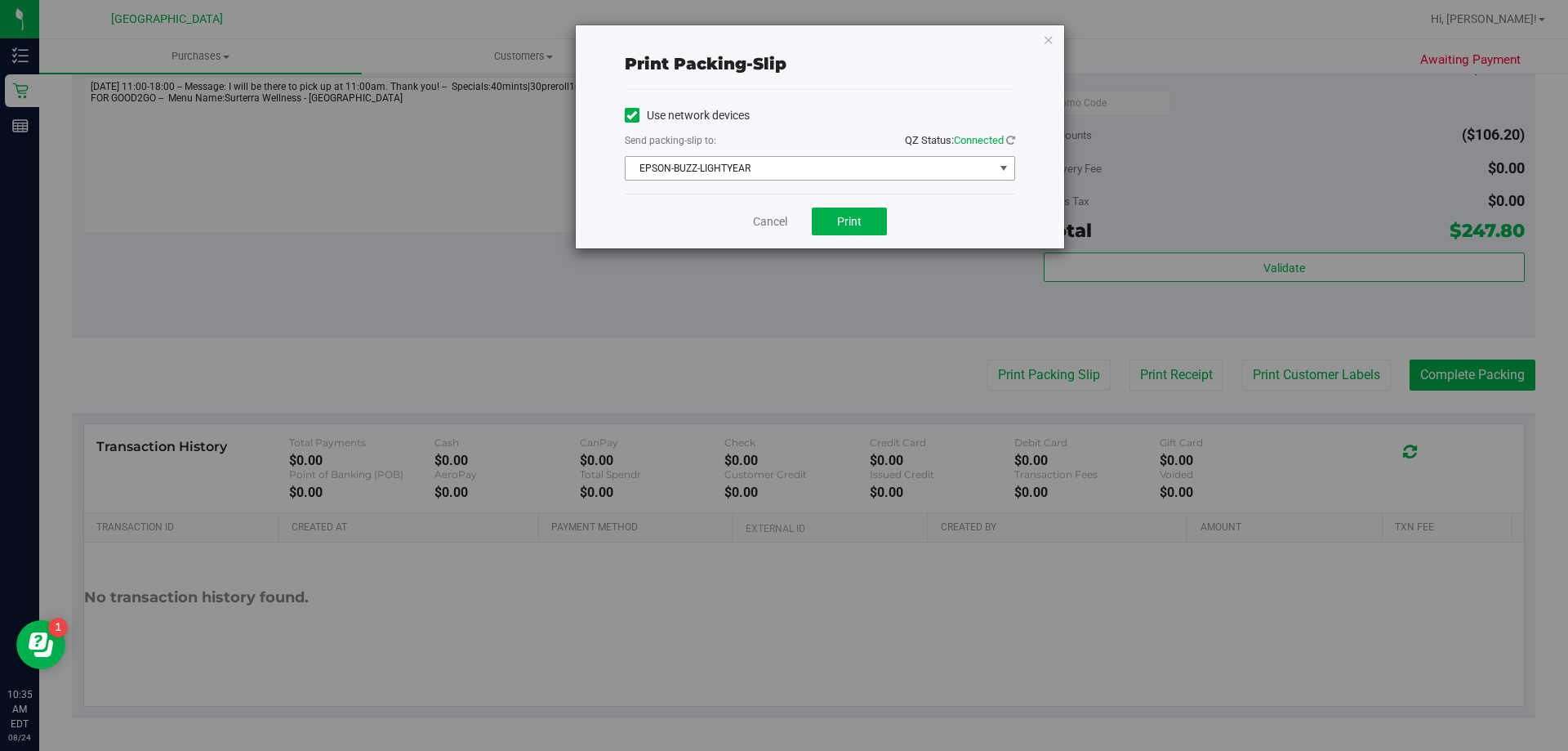
click at [842, 165] on span "EPSON-BUZZ-LIGHTYEAR" at bounding box center [809, 168] width 368 height 23
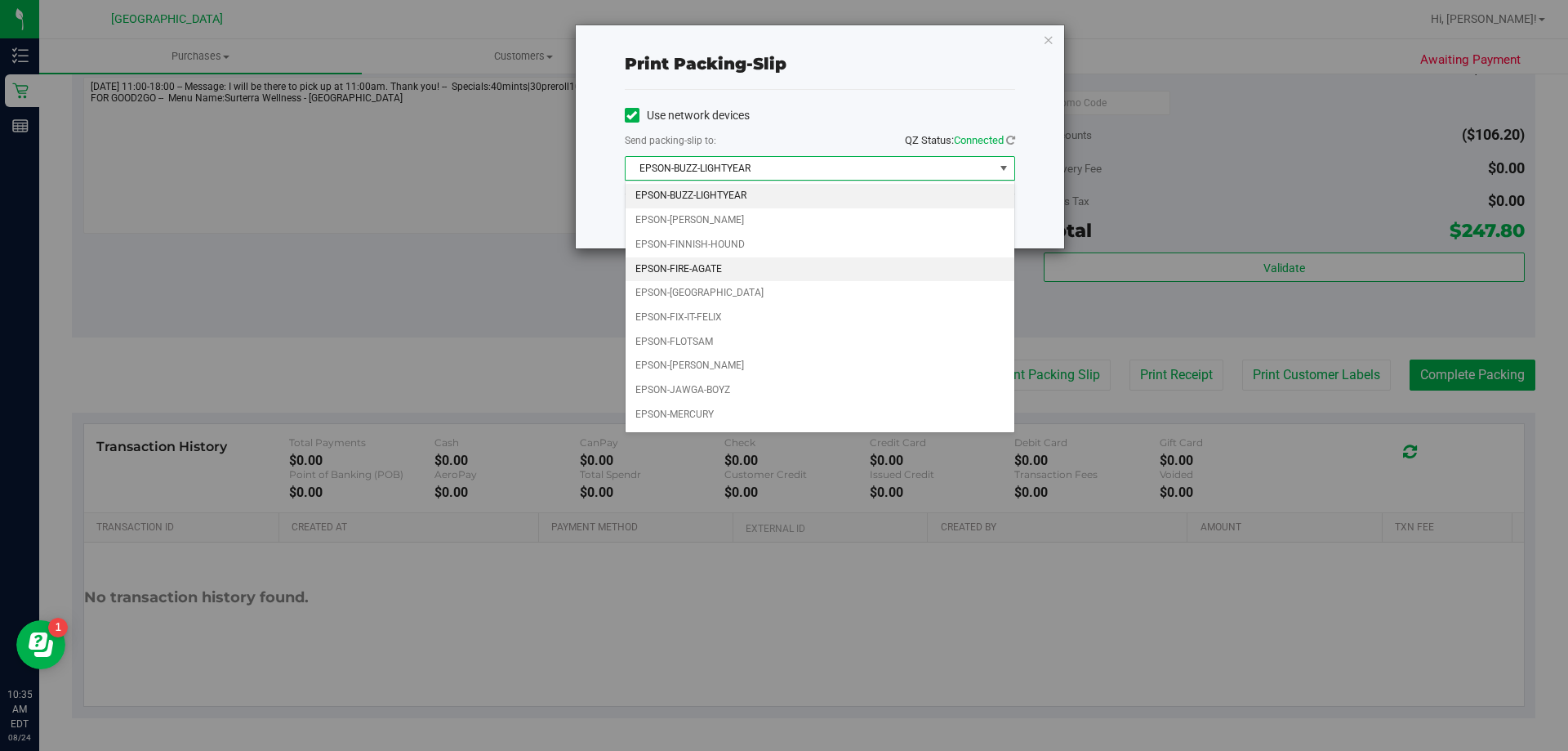
click at [748, 266] on li "EPSON-FIRE-AGATE" at bounding box center [819, 269] width 389 height 24
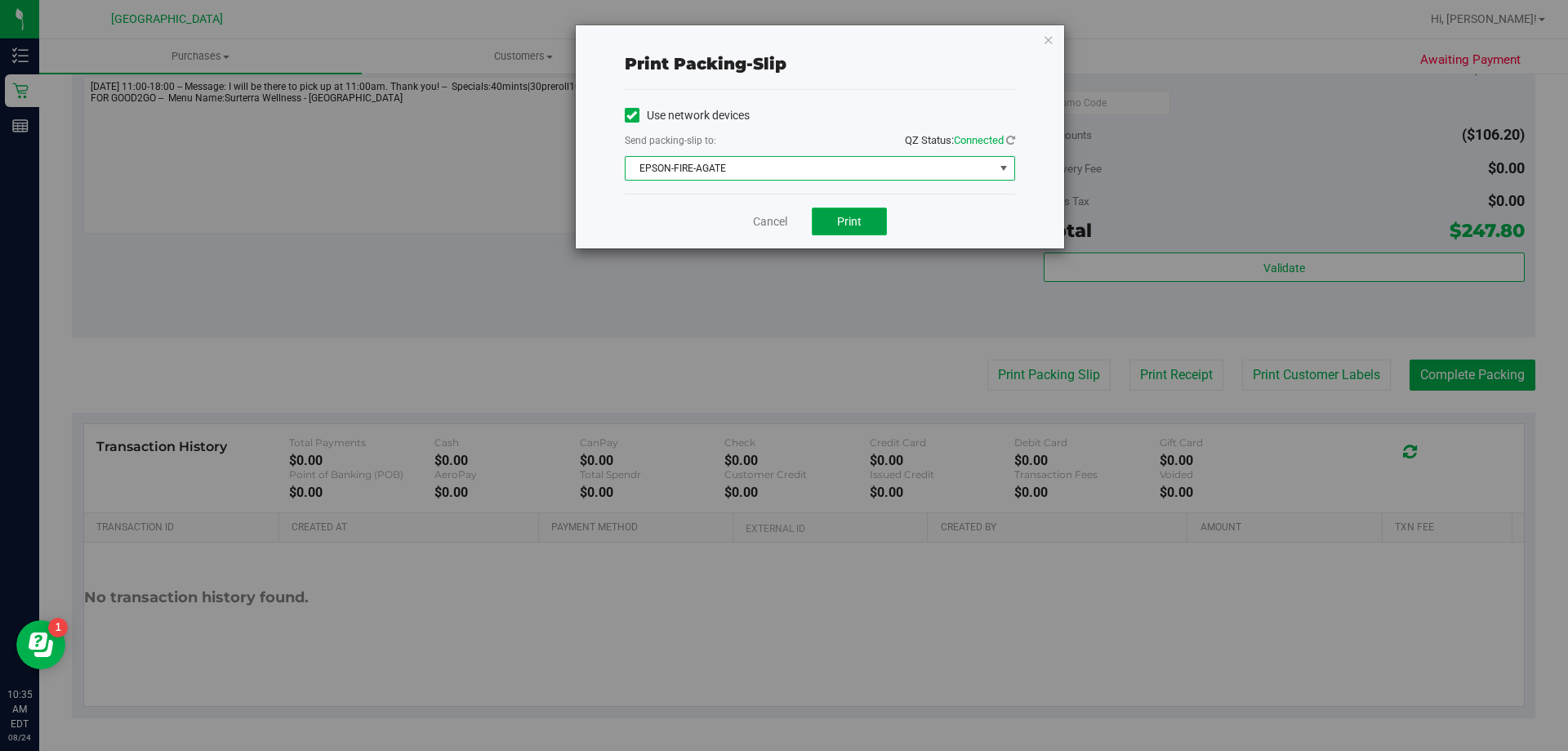
click at [868, 223] on button "Print" at bounding box center [849, 222] width 75 height 28
click at [1055, 47] on div "Print packing-slip Use network devices Send packing-slip to: QZ Status: Connect…" at bounding box center [820, 136] width 488 height 223
click at [1050, 41] on icon "button" at bounding box center [1048, 39] width 11 height 20
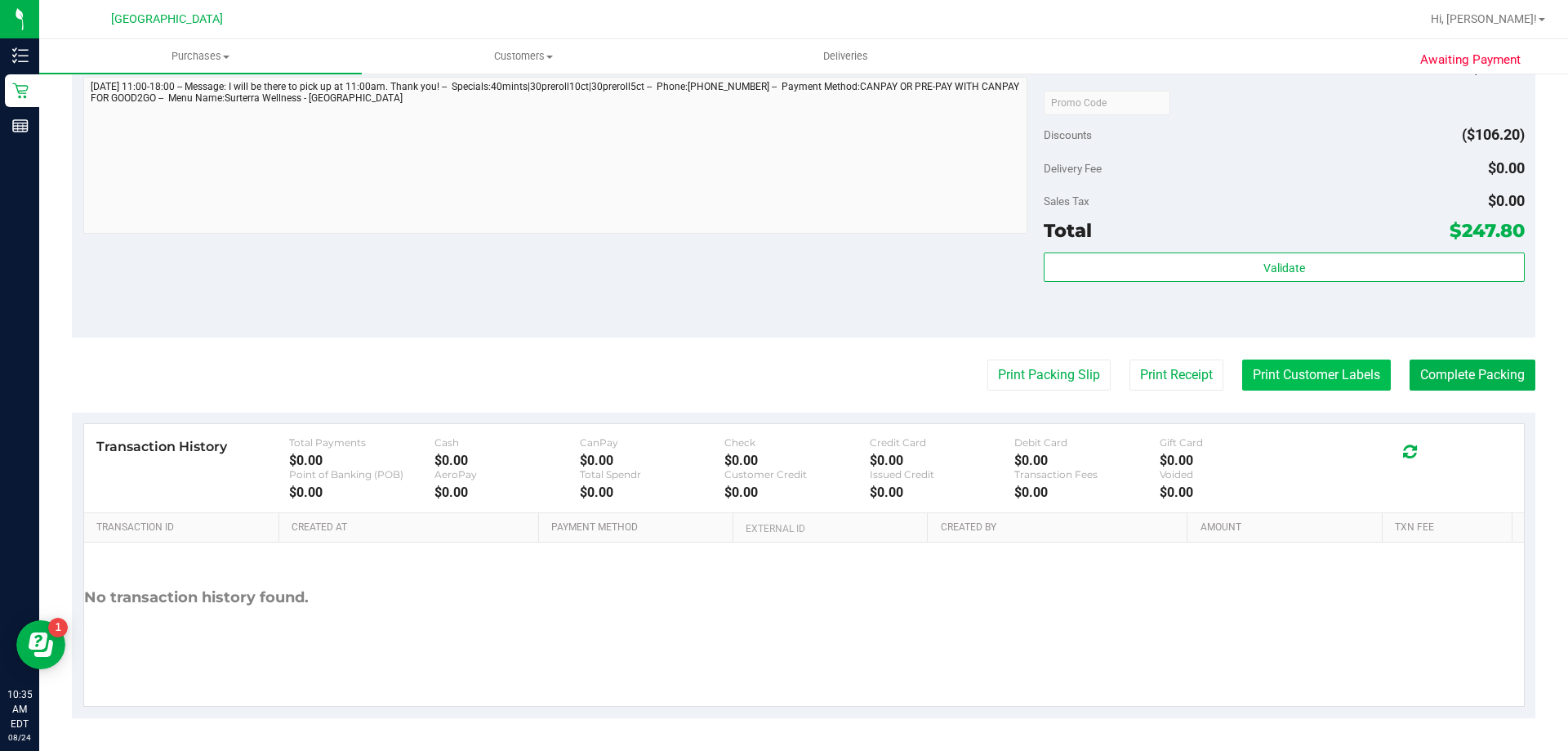
click at [1260, 365] on button "Print Customer Labels" at bounding box center [1316, 375] width 149 height 31
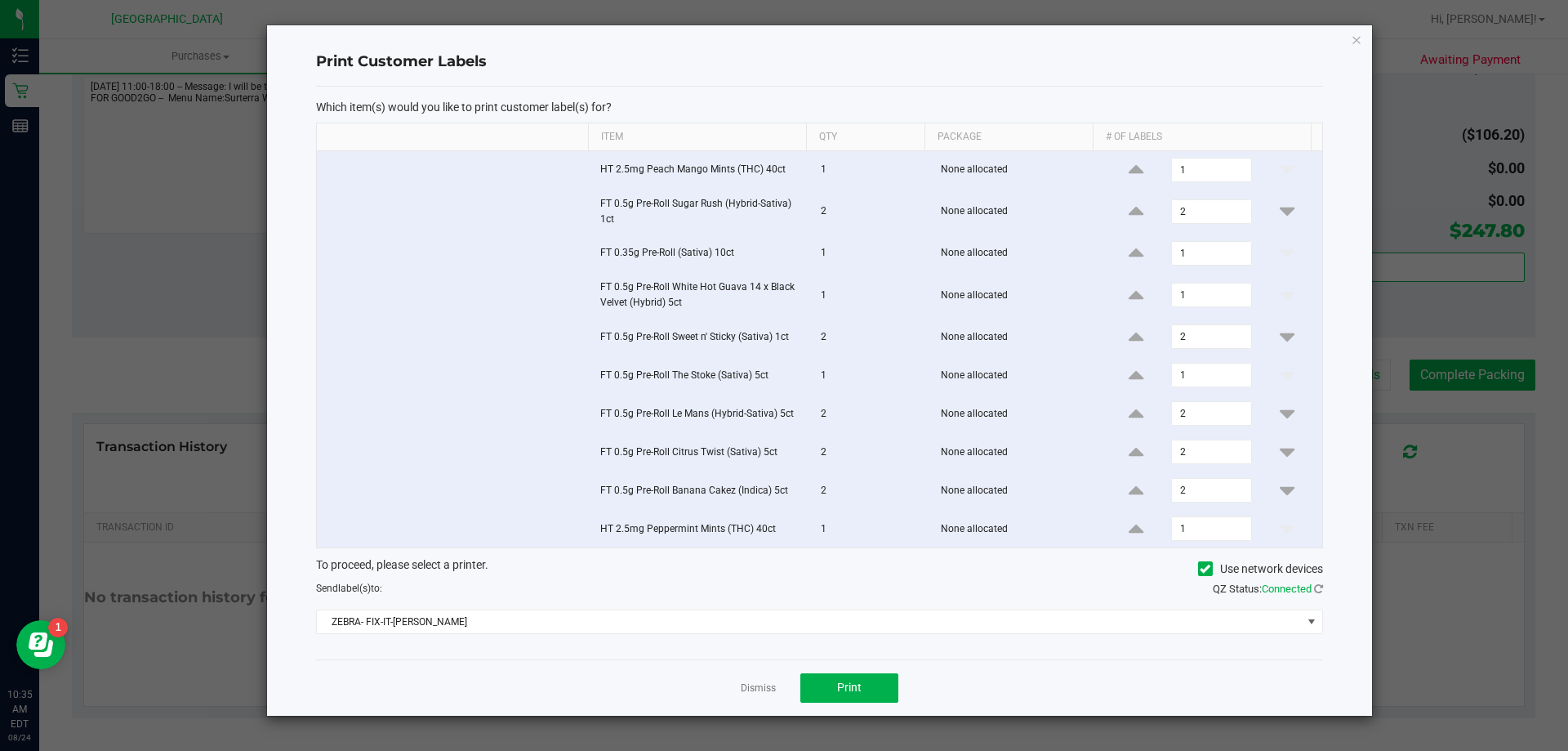
click at [760, 634] on div "Which item(s) would you like to print customer label(s) for? Item Qty Package #…" at bounding box center [819, 372] width 1007 height 573
click at [762, 631] on span "ZEBRA- FIX-IT-[PERSON_NAME]" at bounding box center [809, 621] width 984 height 23
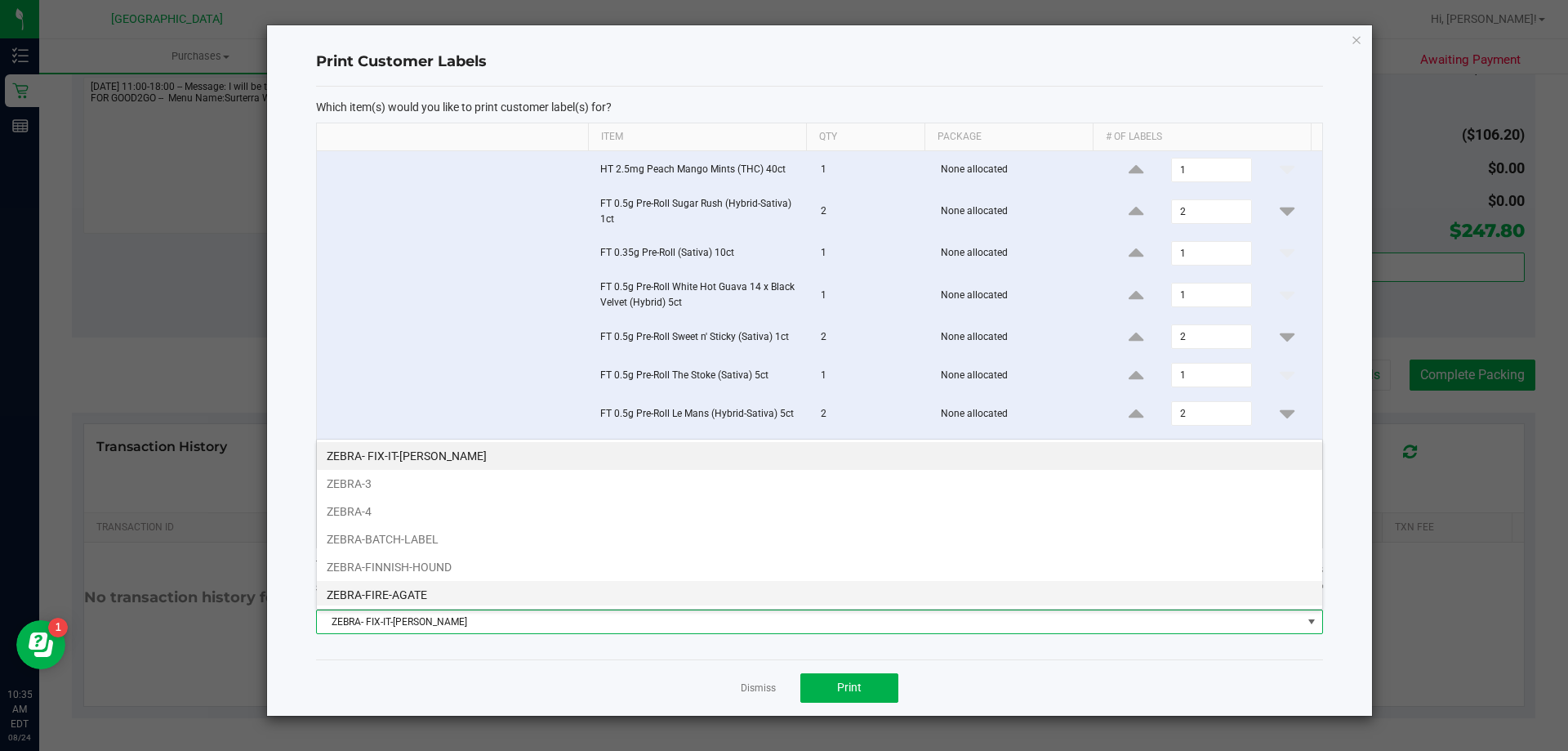
scroll to position [24, 1006]
click at [558, 585] on li "ZEBRA-FIRE-AGATE" at bounding box center [819, 595] width 1005 height 28
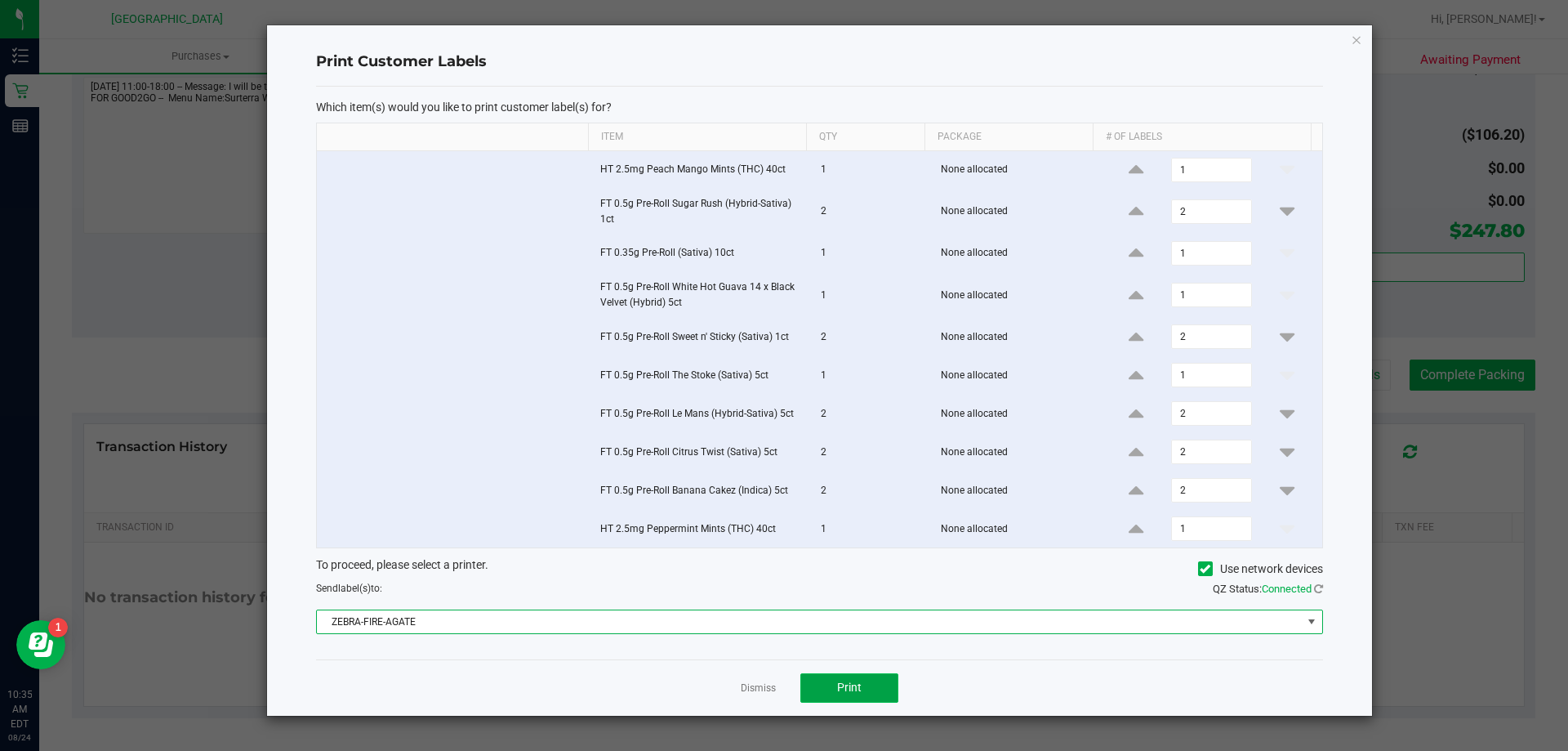
click at [832, 697] on button "Print" at bounding box center [849, 688] width 98 height 29
click at [1356, 36] on icon "button" at bounding box center [1356, 39] width 11 height 20
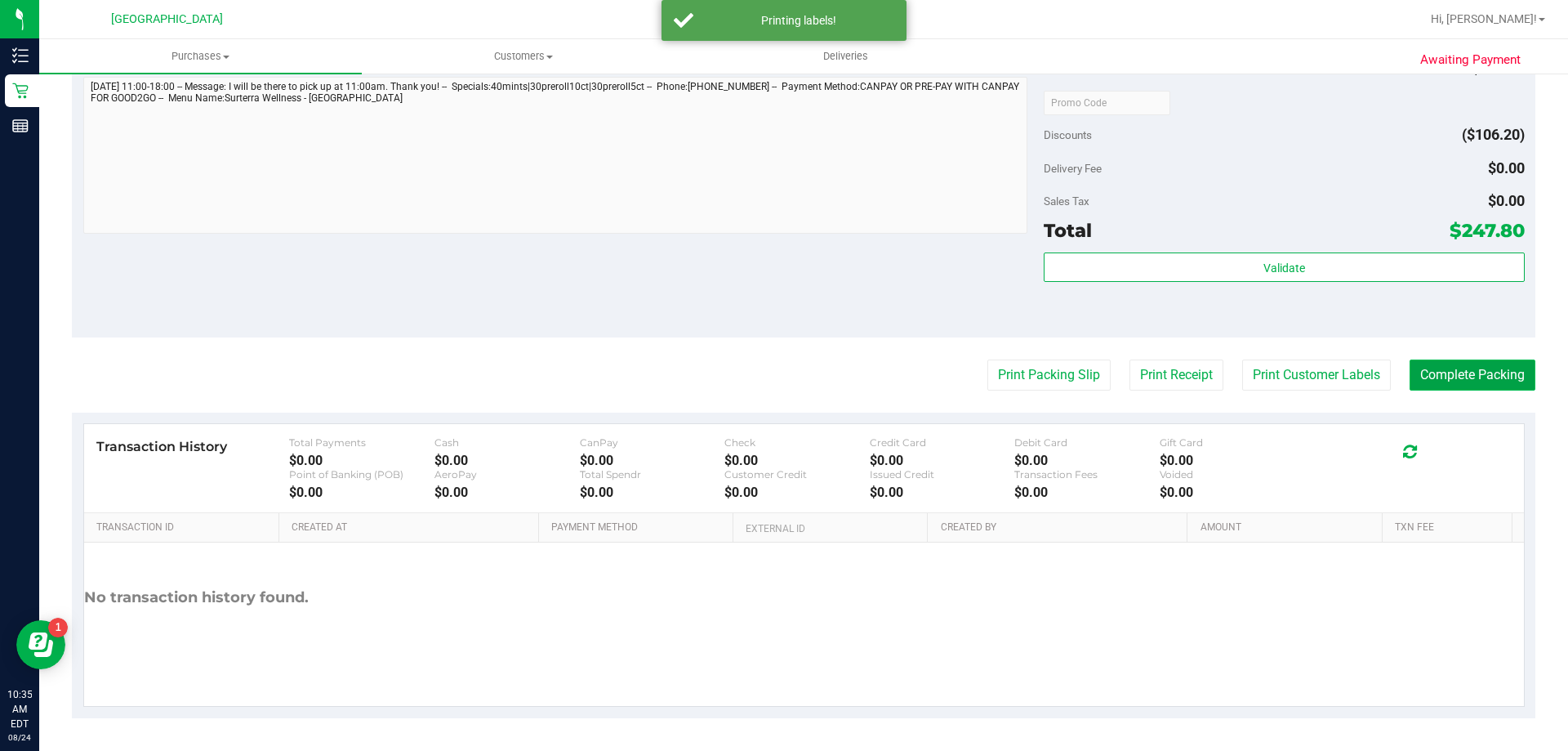
click at [1448, 376] on button "Complete Packing" at bounding box center [1472, 375] width 126 height 31
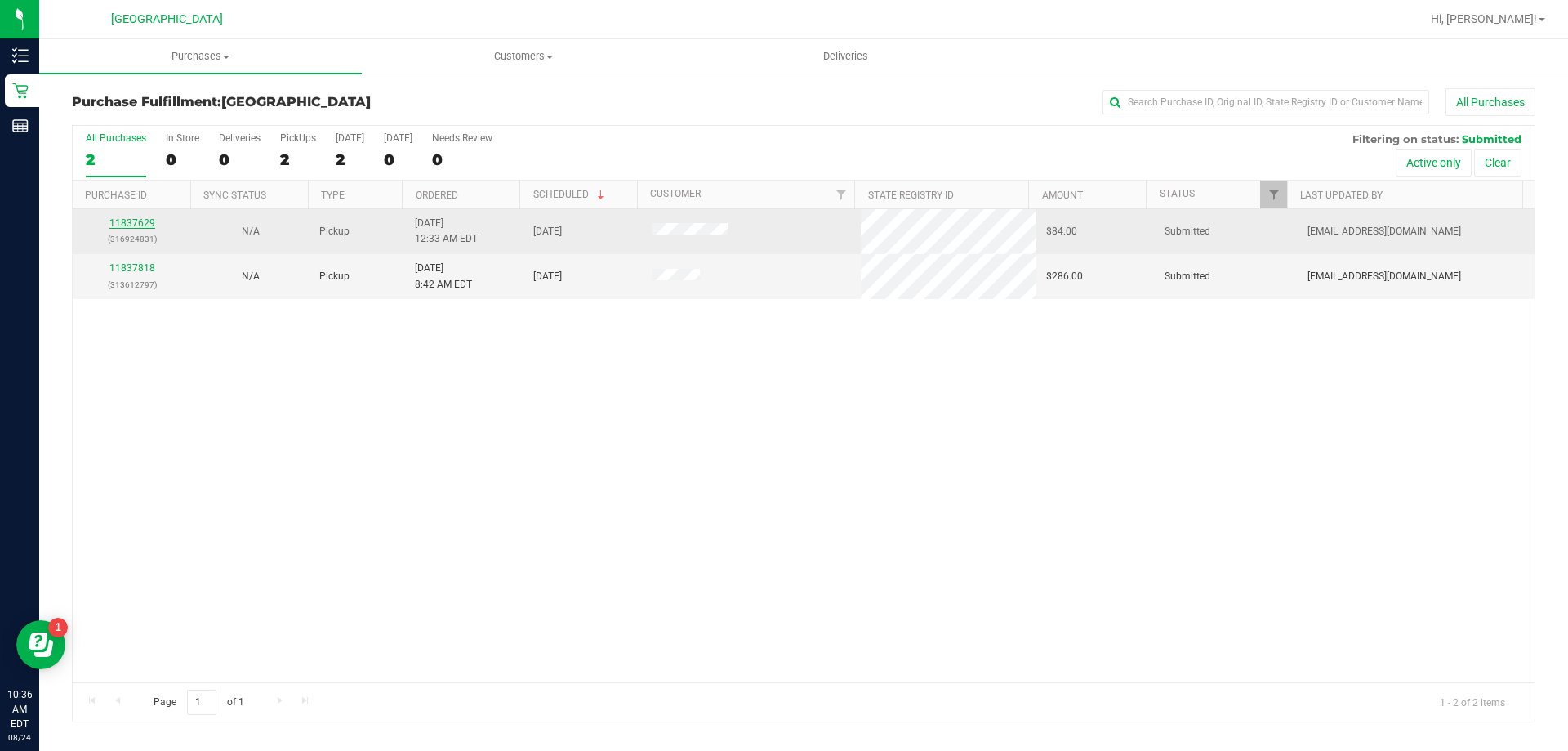
click at [130, 226] on link "11837629" at bounding box center [132, 223] width 46 height 11
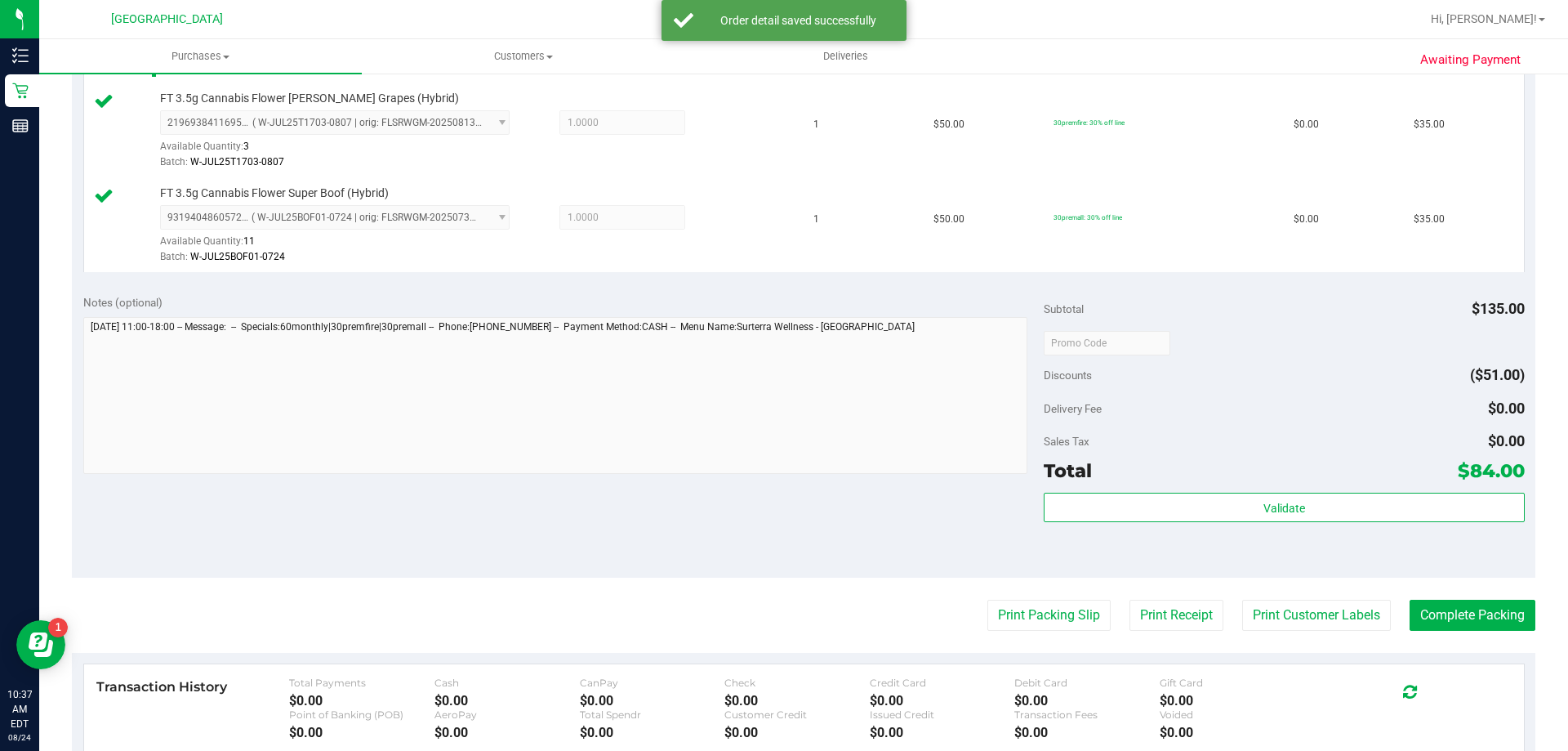
scroll to position [653, 0]
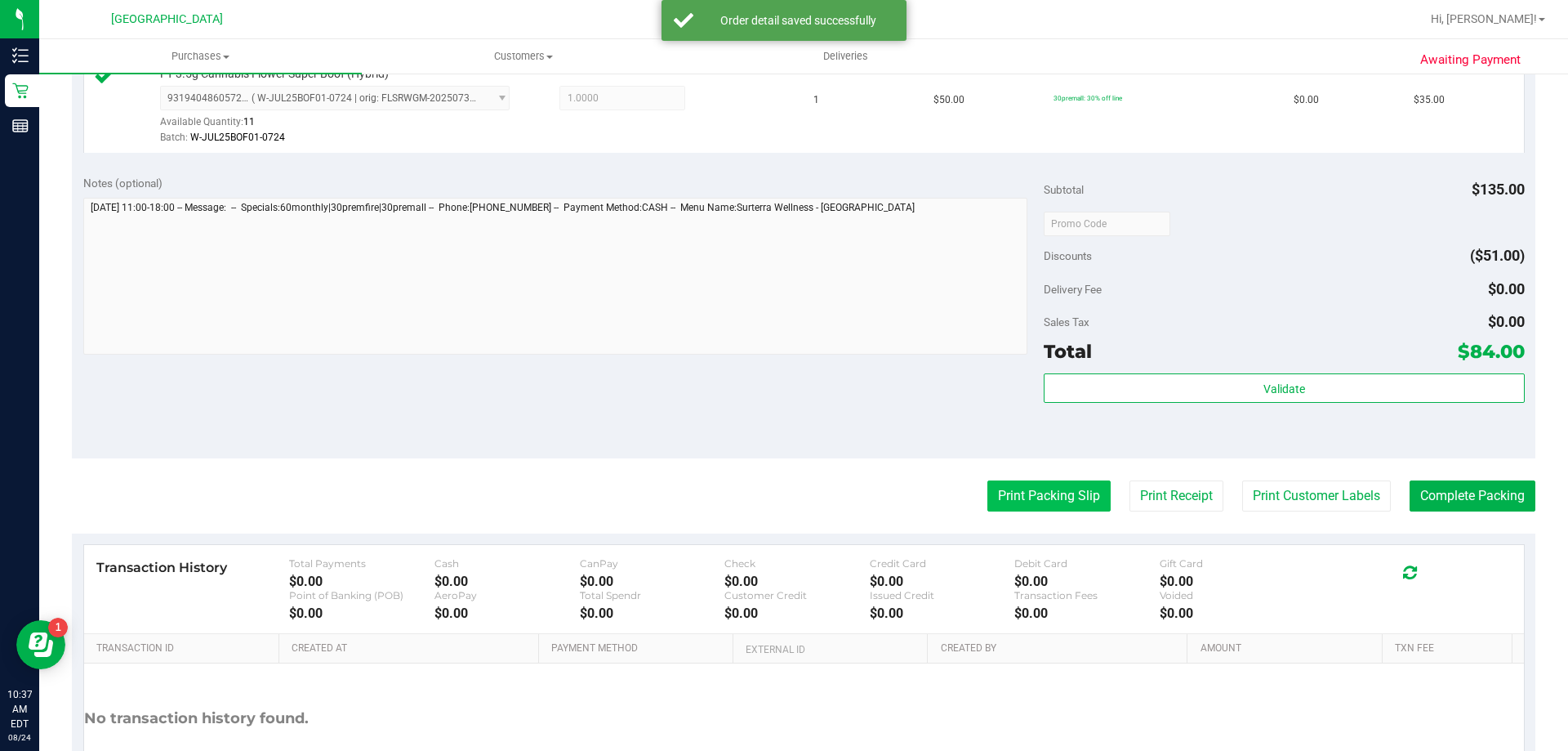
click at [1051, 500] on button "Print Packing Slip" at bounding box center [1049, 496] width 123 height 31
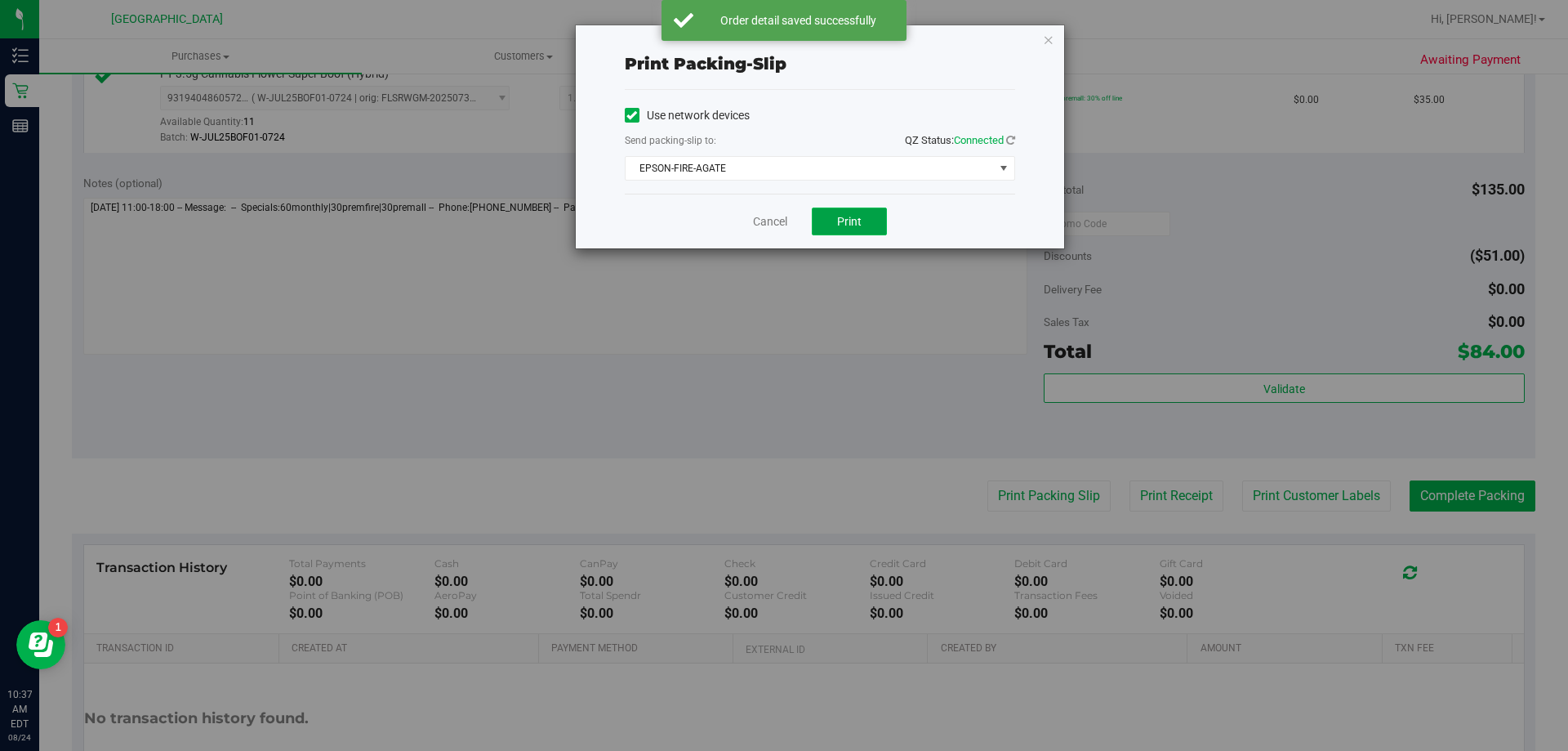
click at [860, 222] on span "Print" at bounding box center [849, 221] width 24 height 13
click at [1046, 44] on icon "button" at bounding box center [1048, 39] width 11 height 20
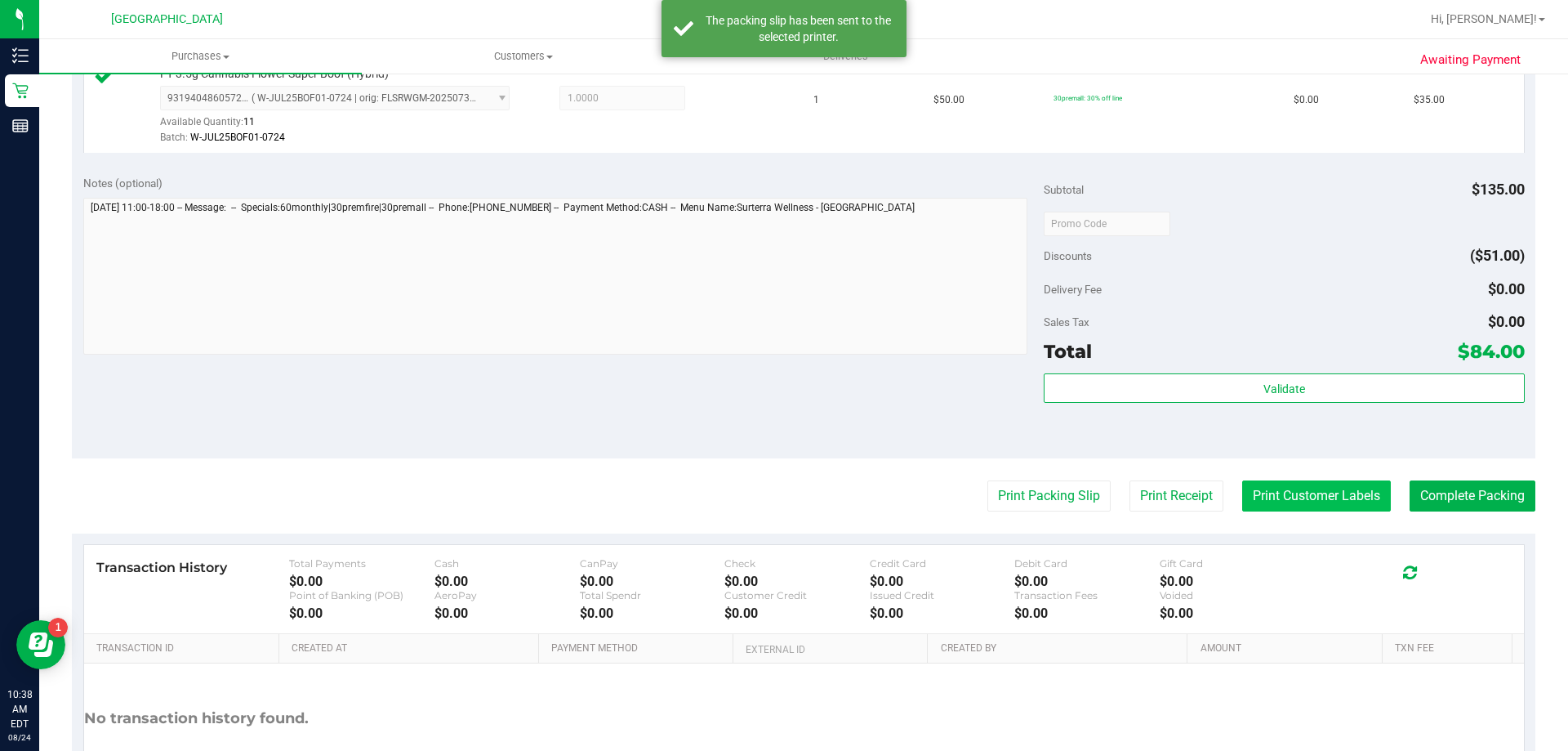
click at [1283, 506] on button "Print Customer Labels" at bounding box center [1316, 496] width 149 height 31
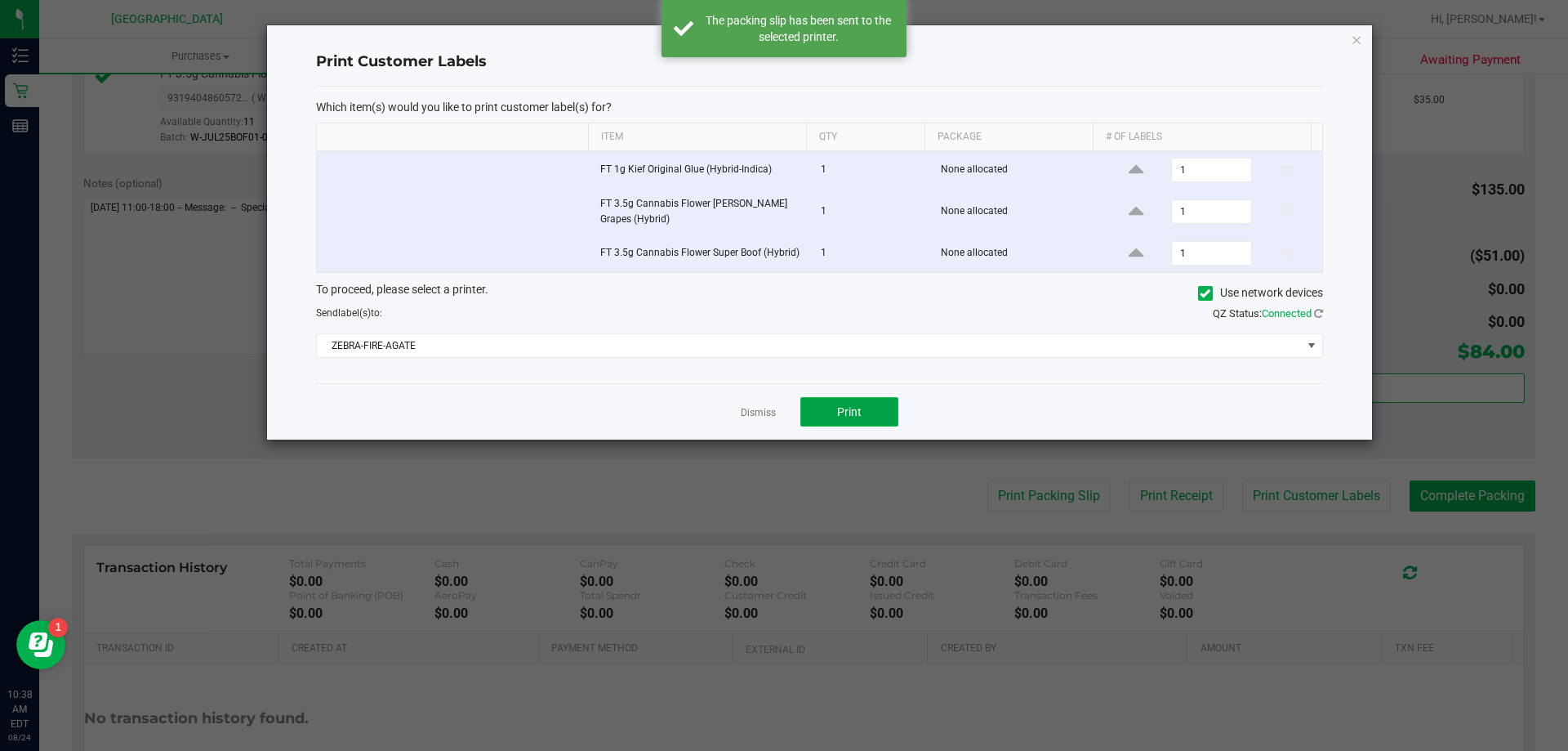
click at [862, 399] on button "Print" at bounding box center [849, 411] width 98 height 29
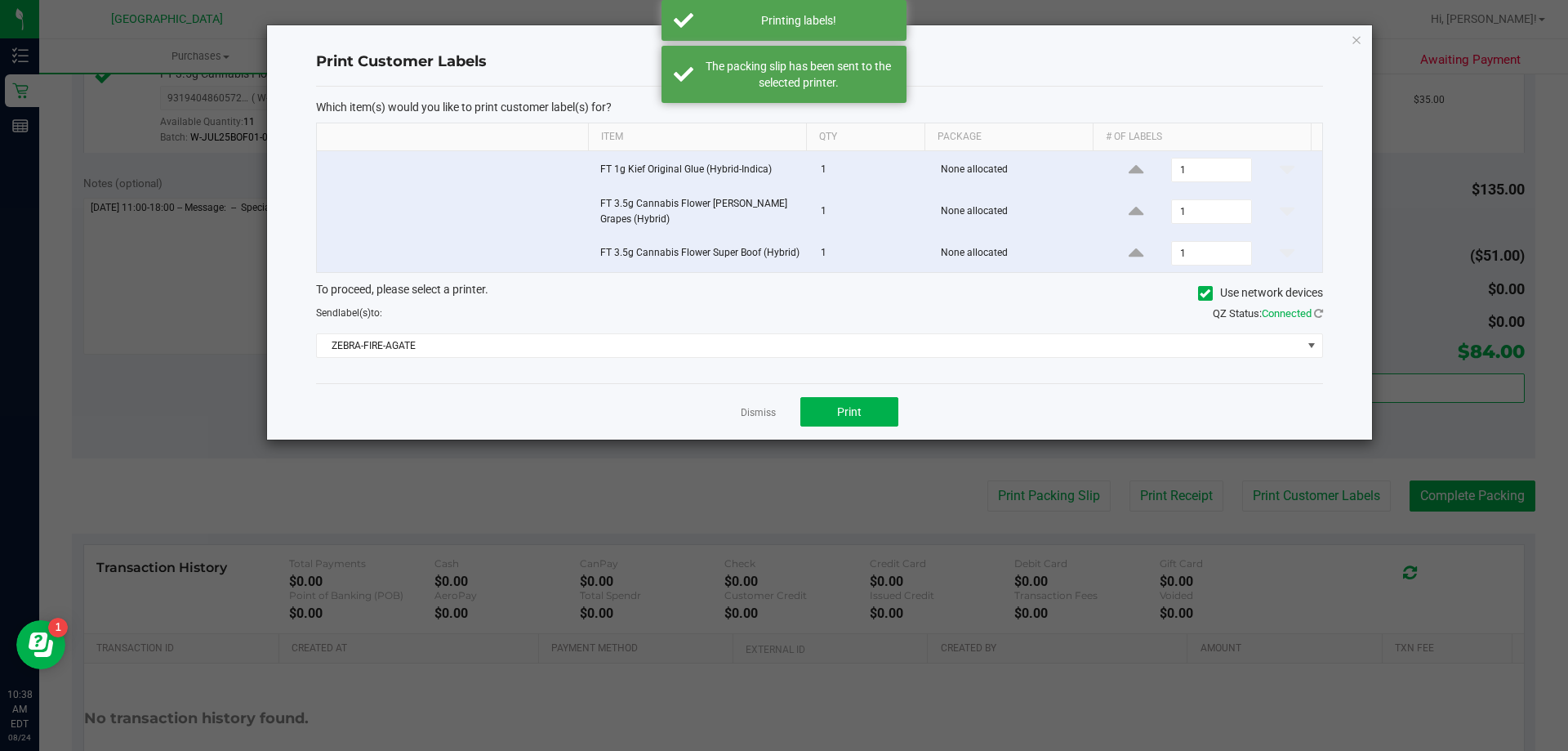
click at [1350, 36] on div "Print Customer Labels Which item(s) would you like to print customer label(s) f…" at bounding box center [819, 232] width 1105 height 414
click at [1351, 43] on icon "button" at bounding box center [1356, 39] width 11 height 20
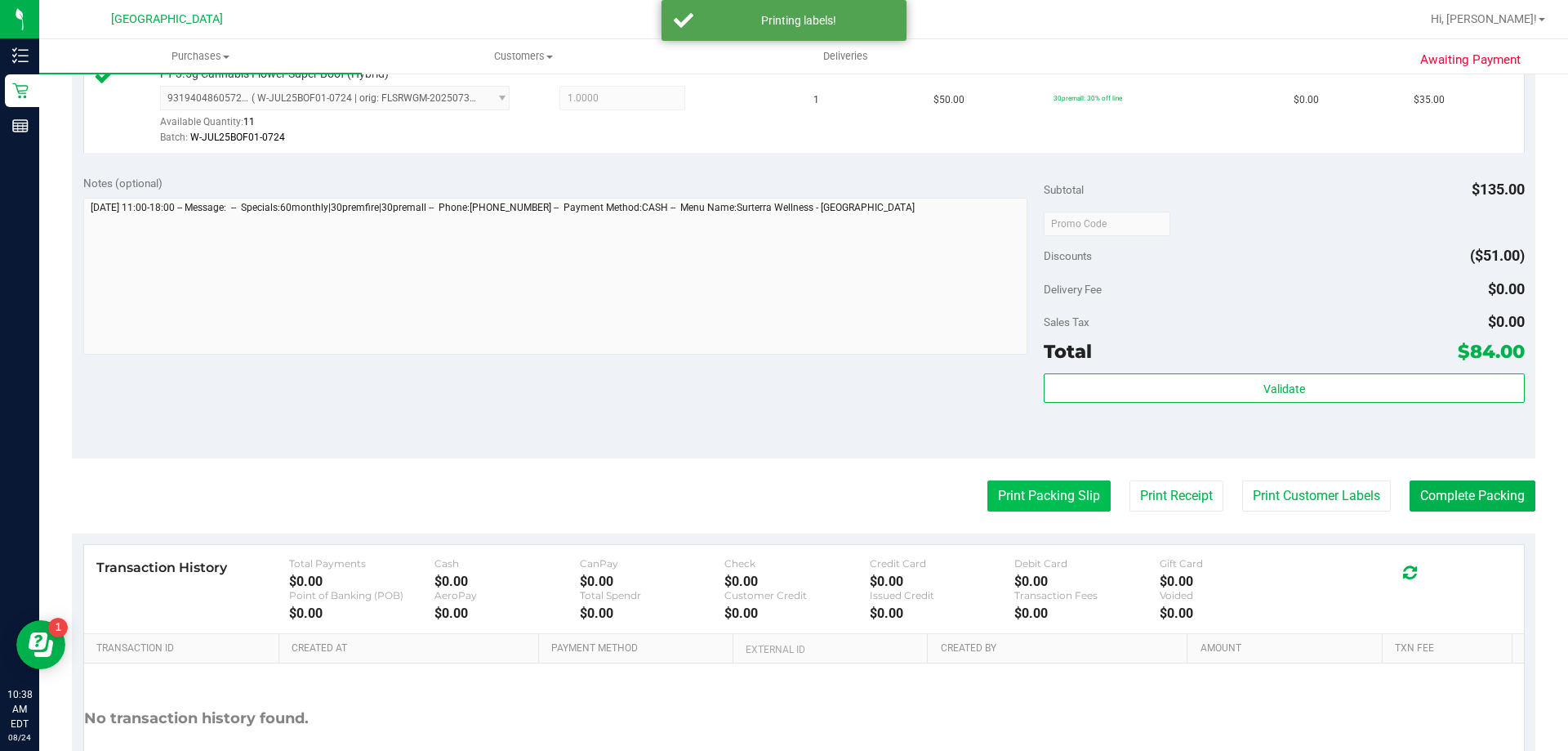
click at [1062, 484] on button "Print Packing Slip" at bounding box center [1049, 496] width 123 height 31
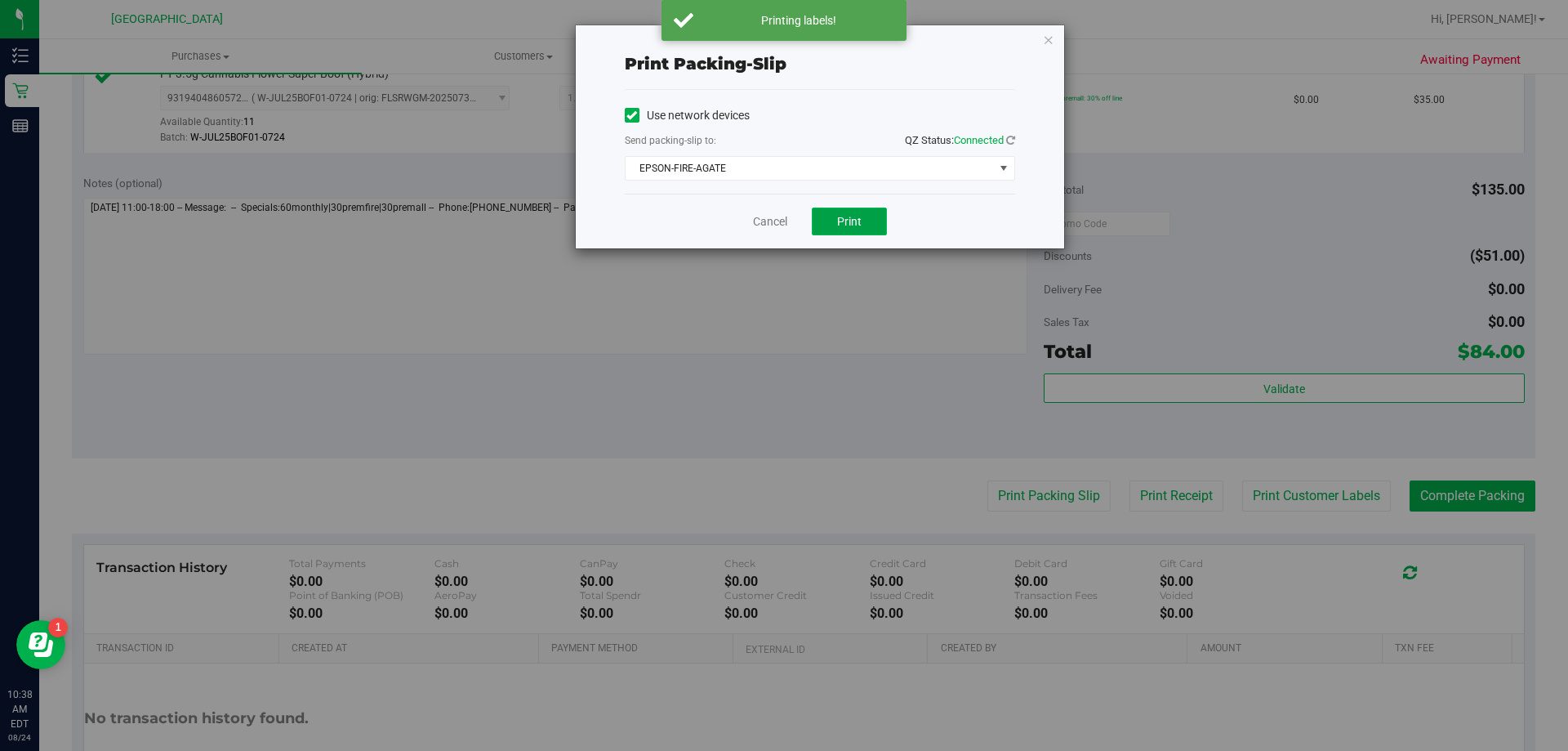
click at [855, 223] on span "Print" at bounding box center [849, 221] width 24 height 13
click at [861, 221] on button "Print" at bounding box center [849, 222] width 75 height 28
click at [1054, 36] on icon "button" at bounding box center [1048, 39] width 11 height 20
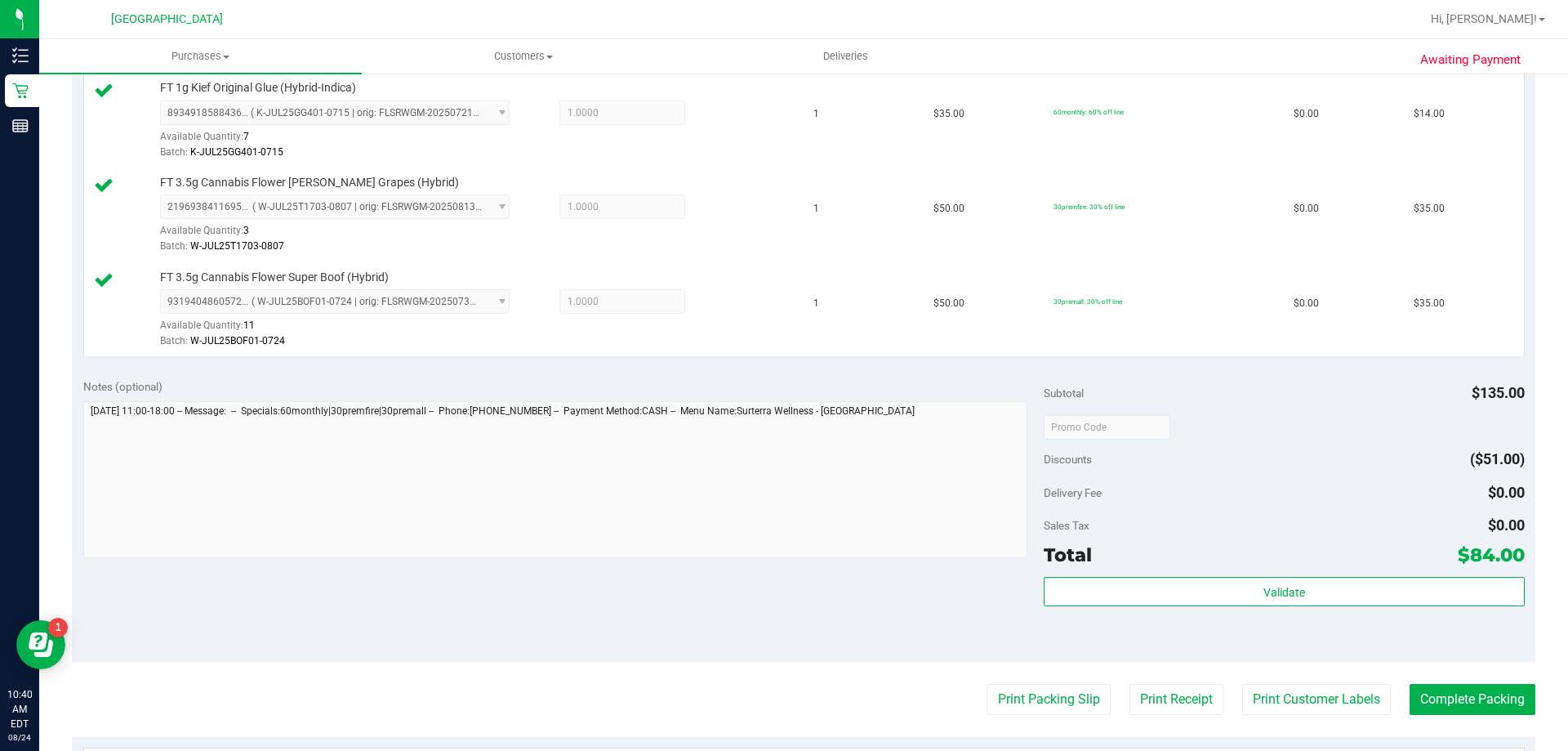
scroll to position [735, 0]
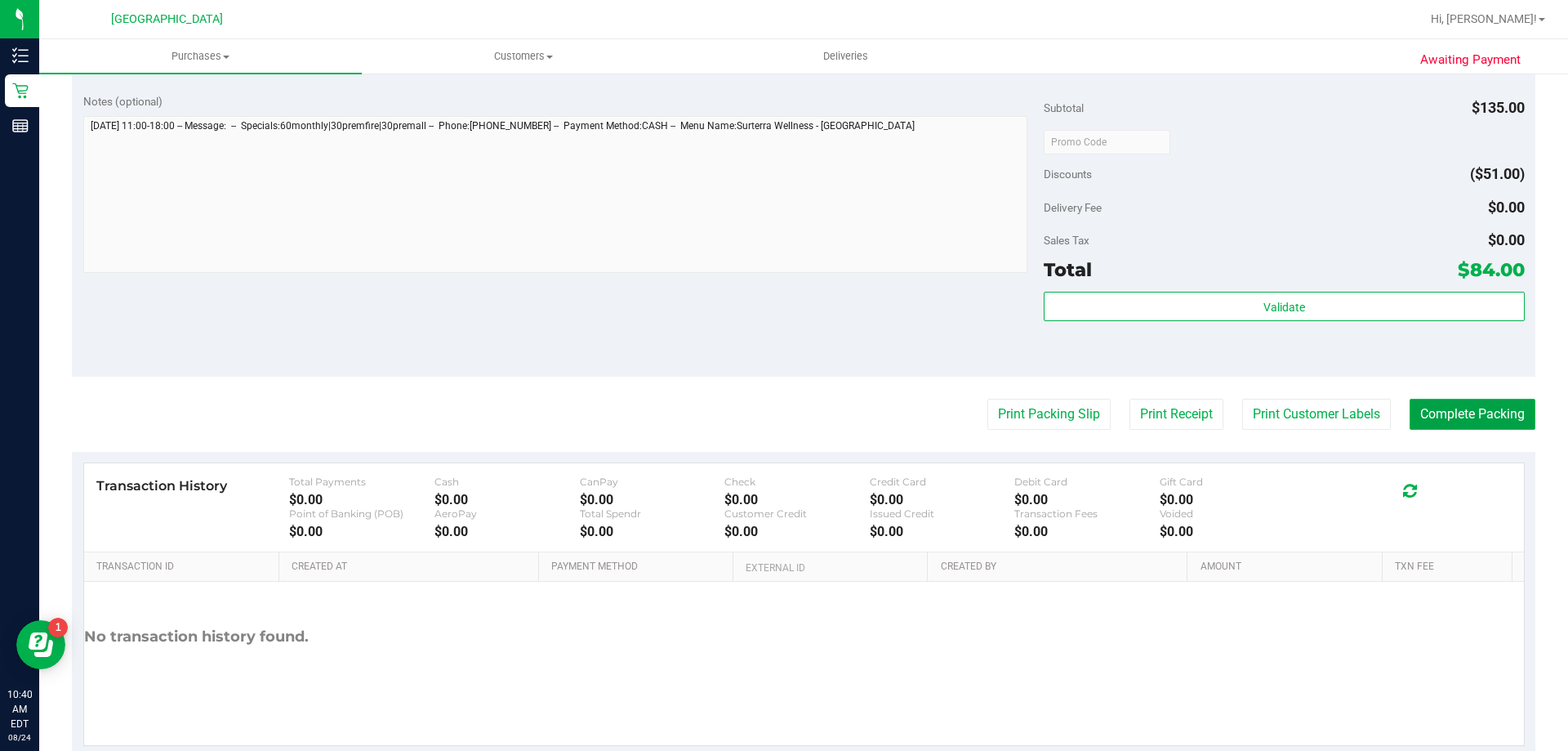
click at [1434, 424] on button "Complete Packing" at bounding box center [1472, 414] width 126 height 31
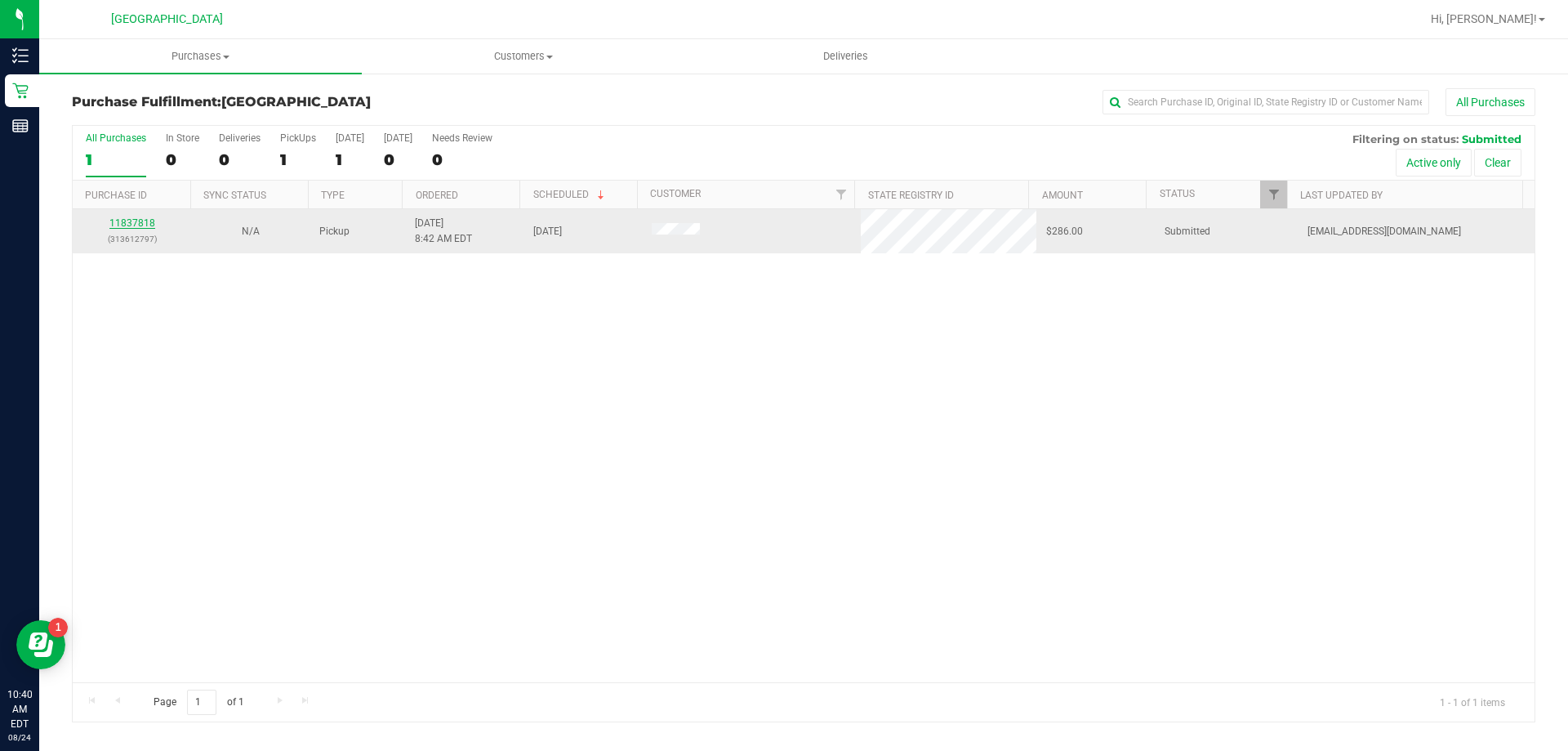
click at [143, 223] on link "11837818" at bounding box center [132, 223] width 46 height 11
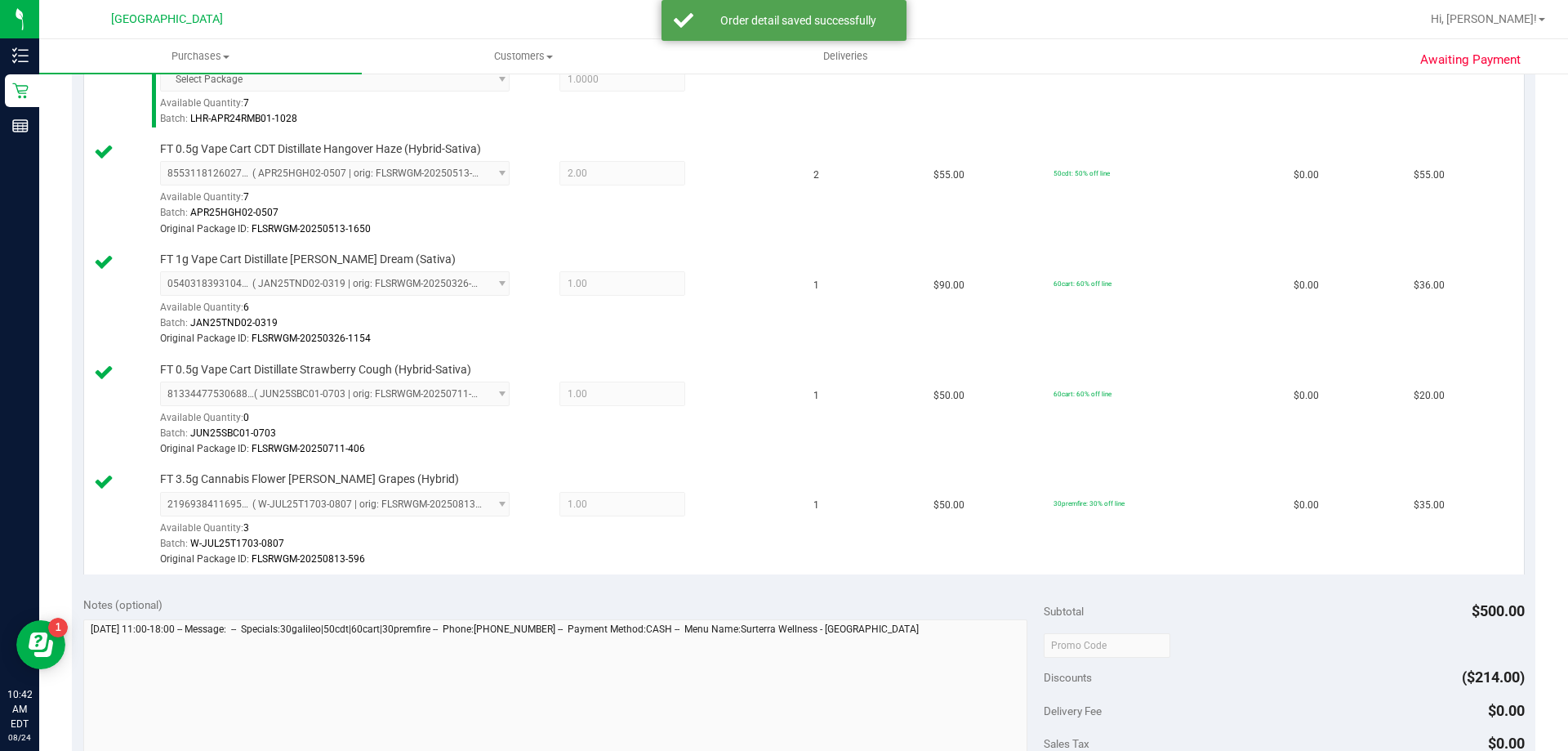
scroll to position [981, 0]
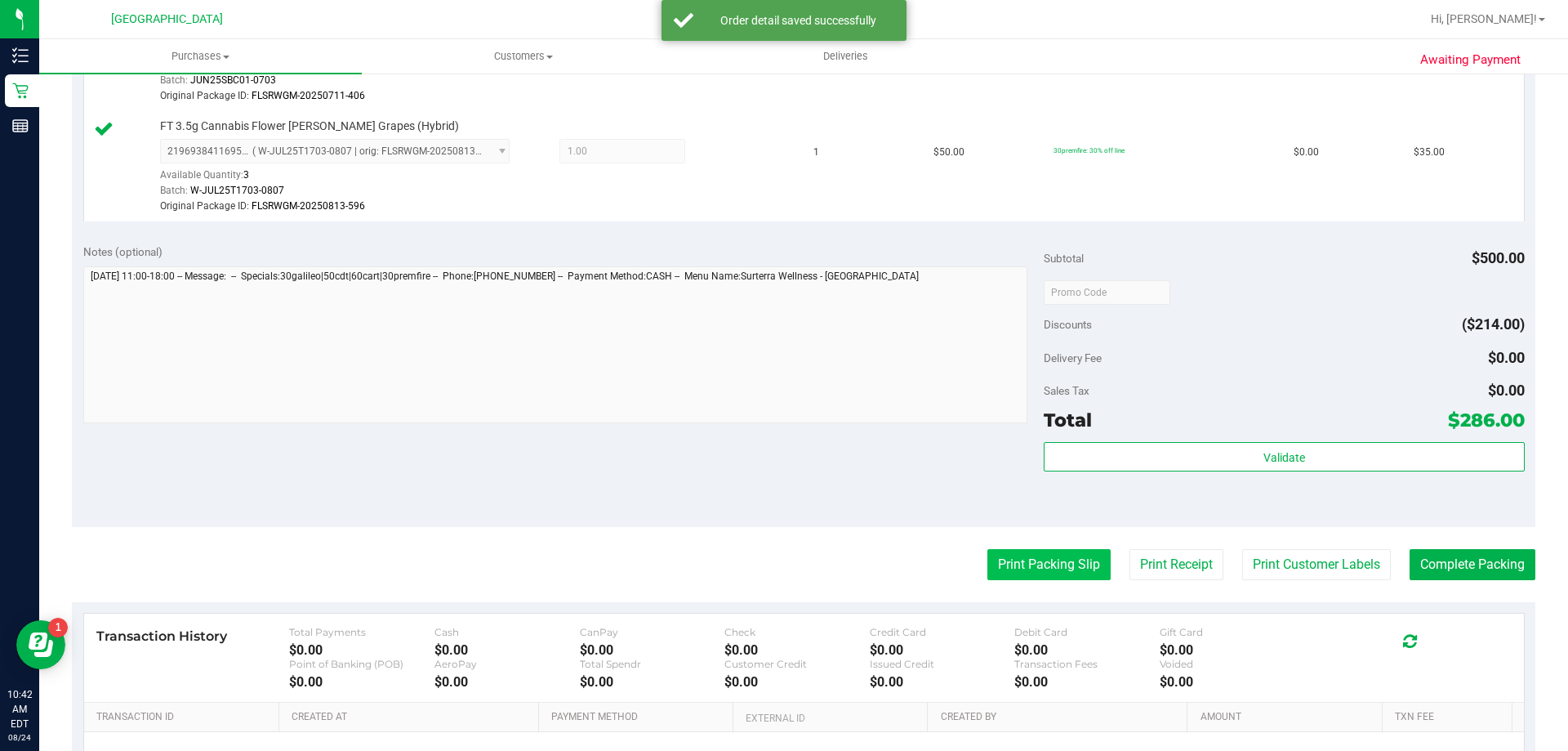
click at [1049, 551] on button "Print Packing Slip" at bounding box center [1049, 565] width 123 height 31
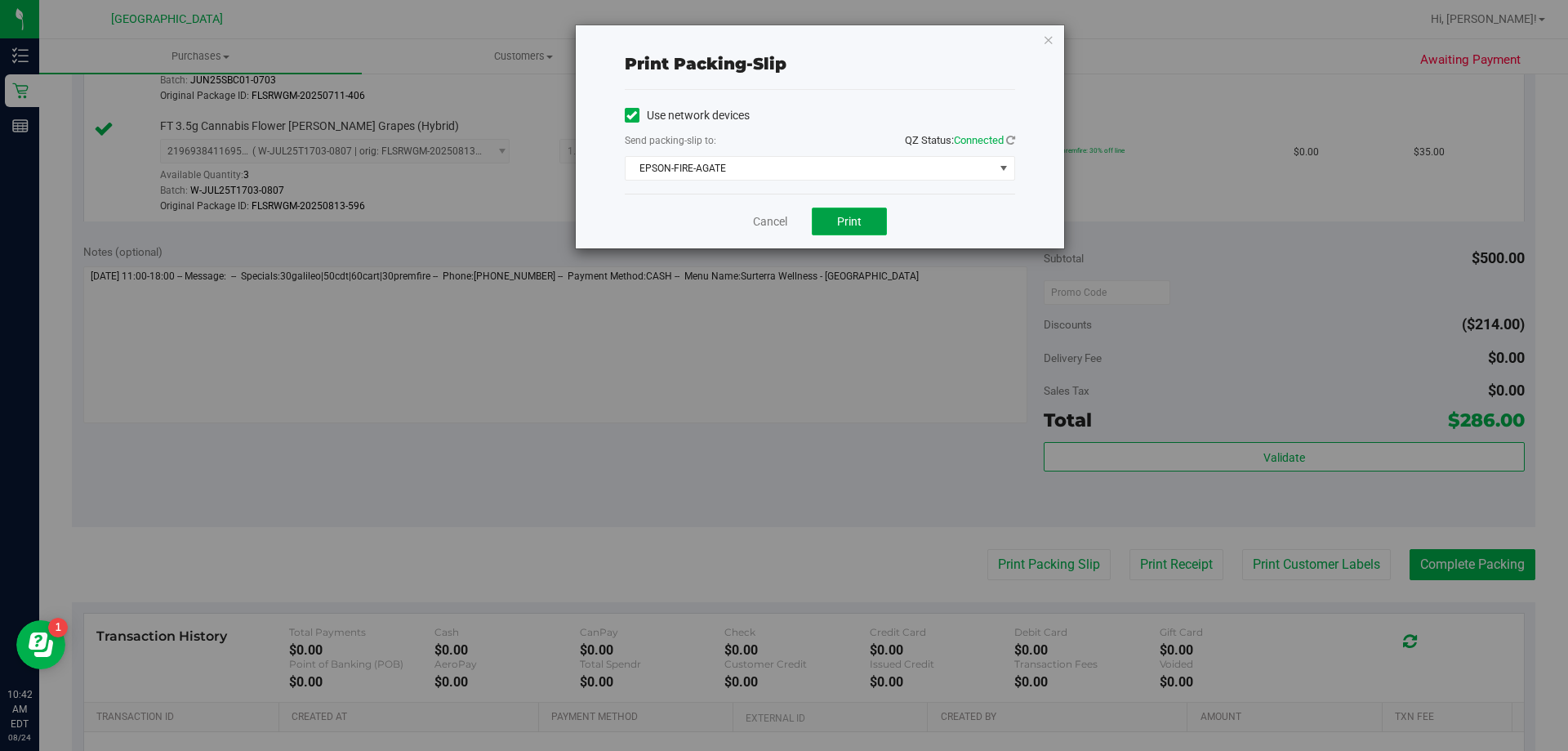
click at [855, 216] on span "Print" at bounding box center [849, 221] width 24 height 13
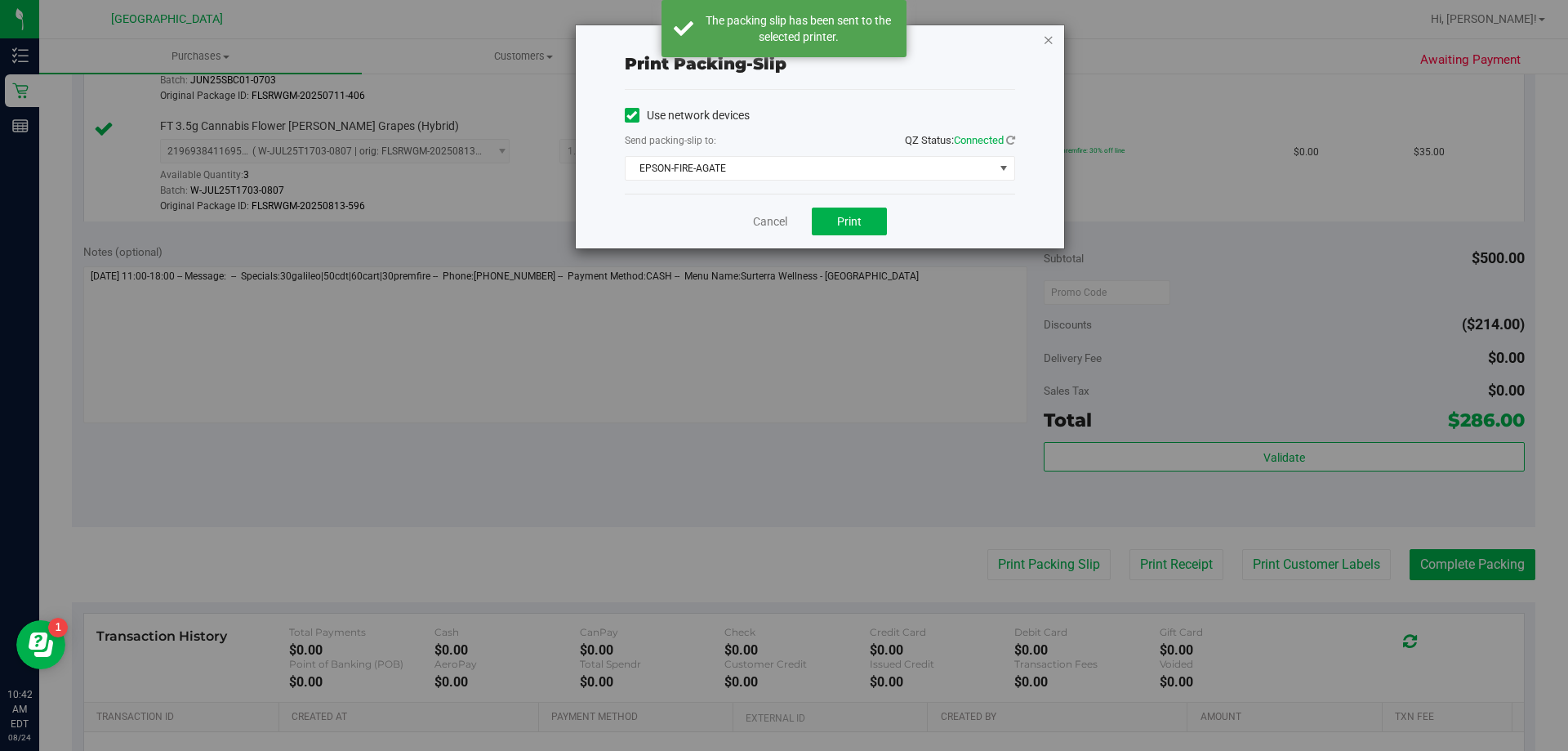
click at [1044, 36] on icon "button" at bounding box center [1048, 39] width 11 height 20
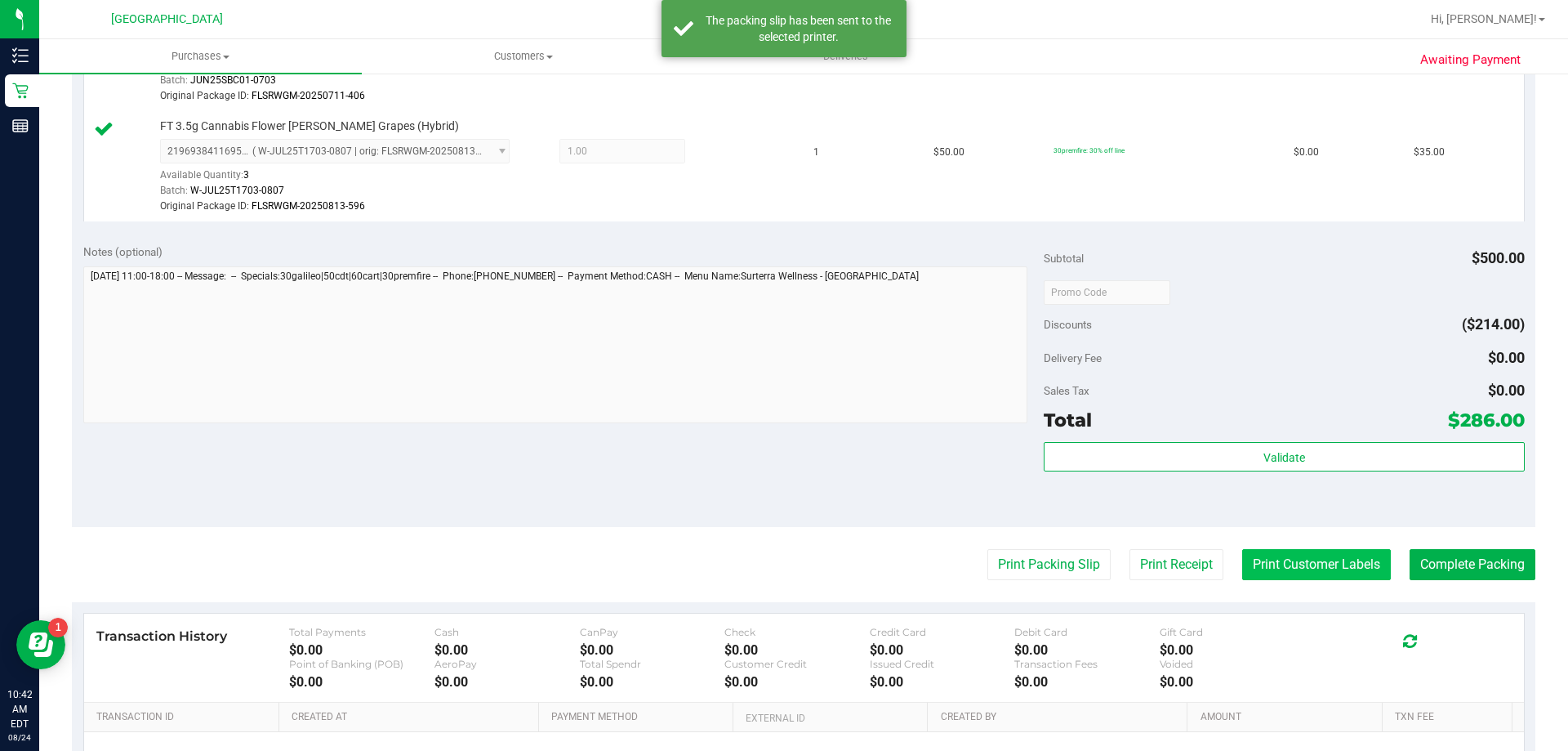
click at [1258, 556] on button "Print Customer Labels" at bounding box center [1316, 565] width 149 height 31
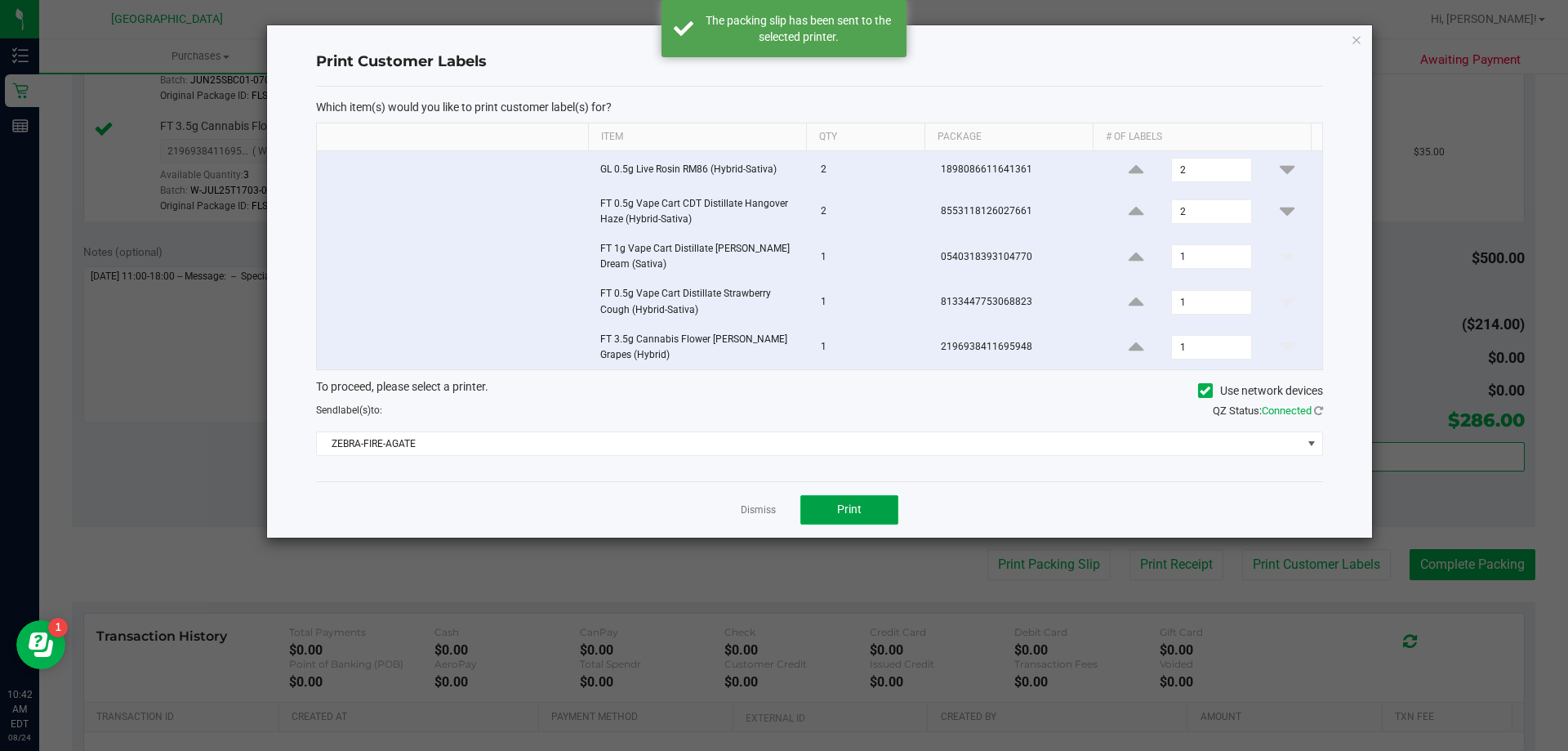
click at [857, 514] on span "Print" at bounding box center [849, 508] width 24 height 13
click at [1360, 44] on icon "button" at bounding box center [1356, 39] width 11 height 20
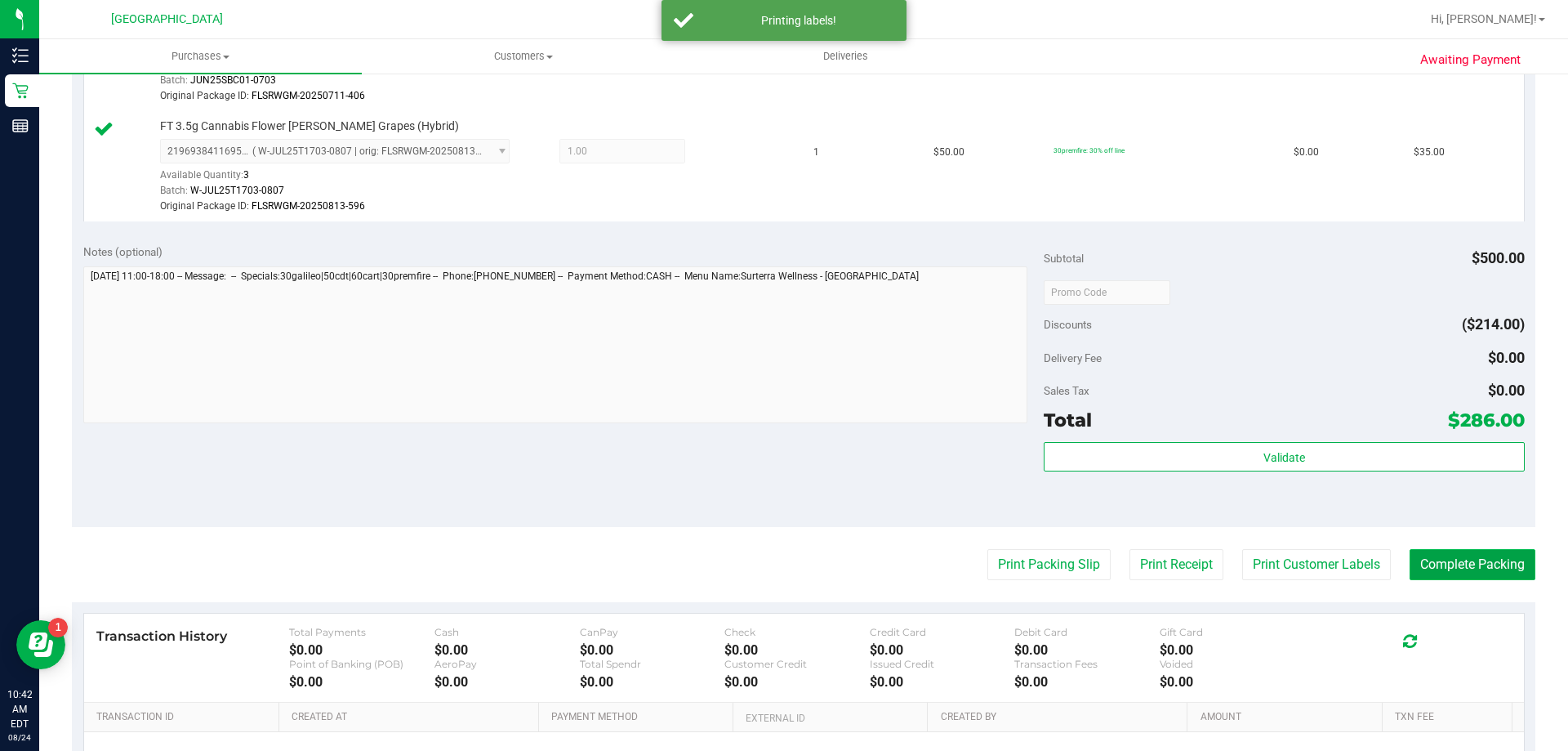
click at [1450, 566] on button "Complete Packing" at bounding box center [1472, 565] width 126 height 31
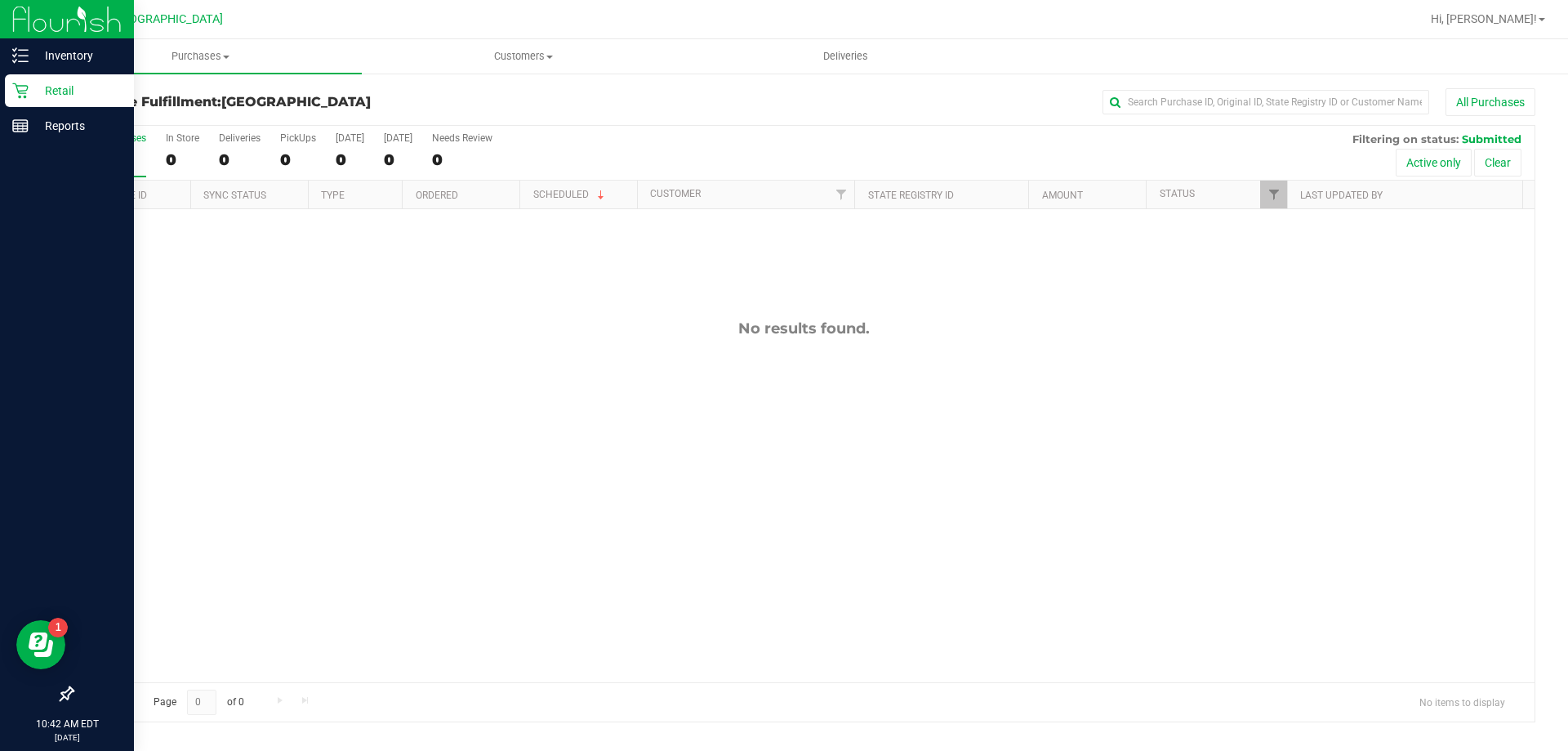
click at [24, 104] on div "Retail" at bounding box center [69, 91] width 129 height 33
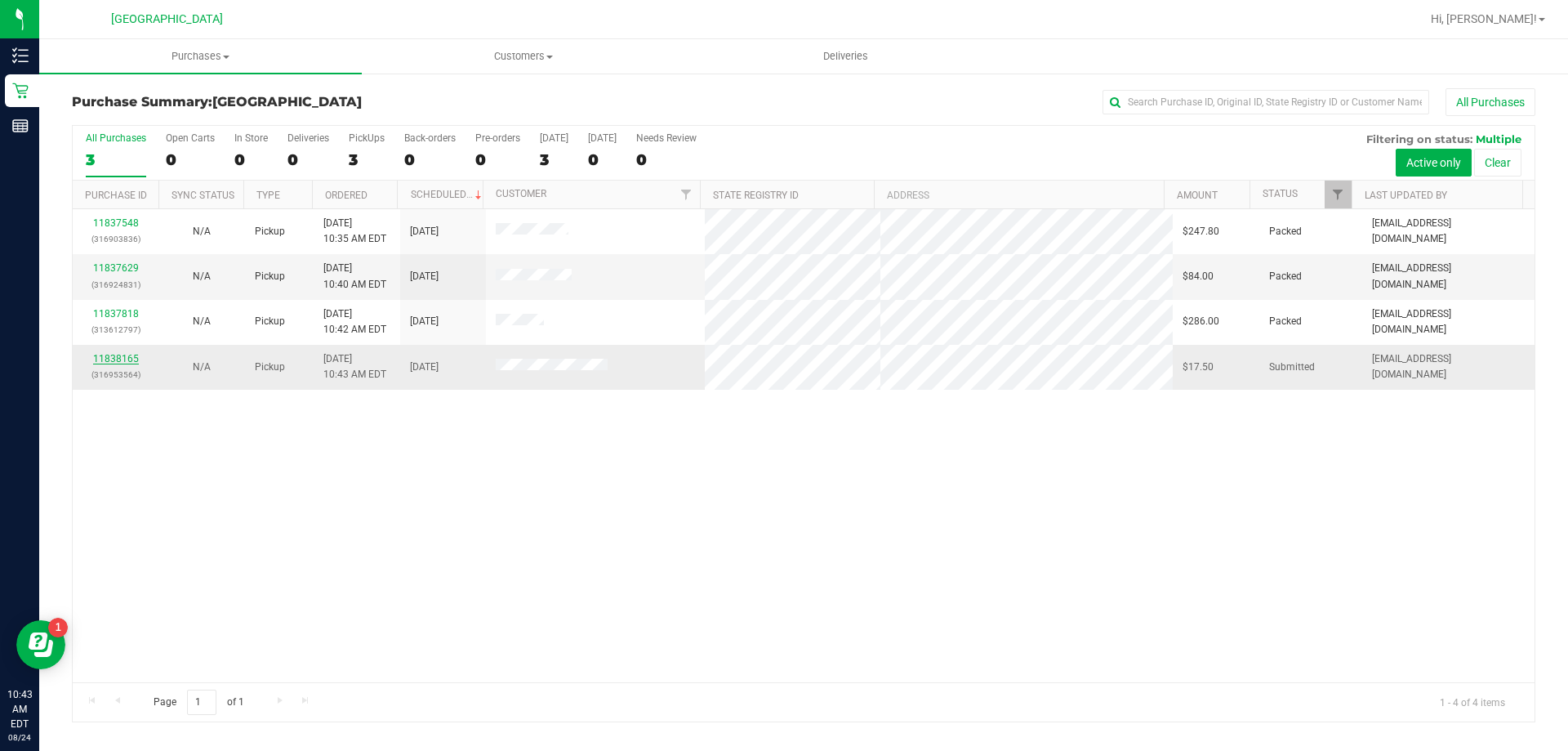
click at [101, 354] on link "11838165" at bounding box center [116, 358] width 46 height 11
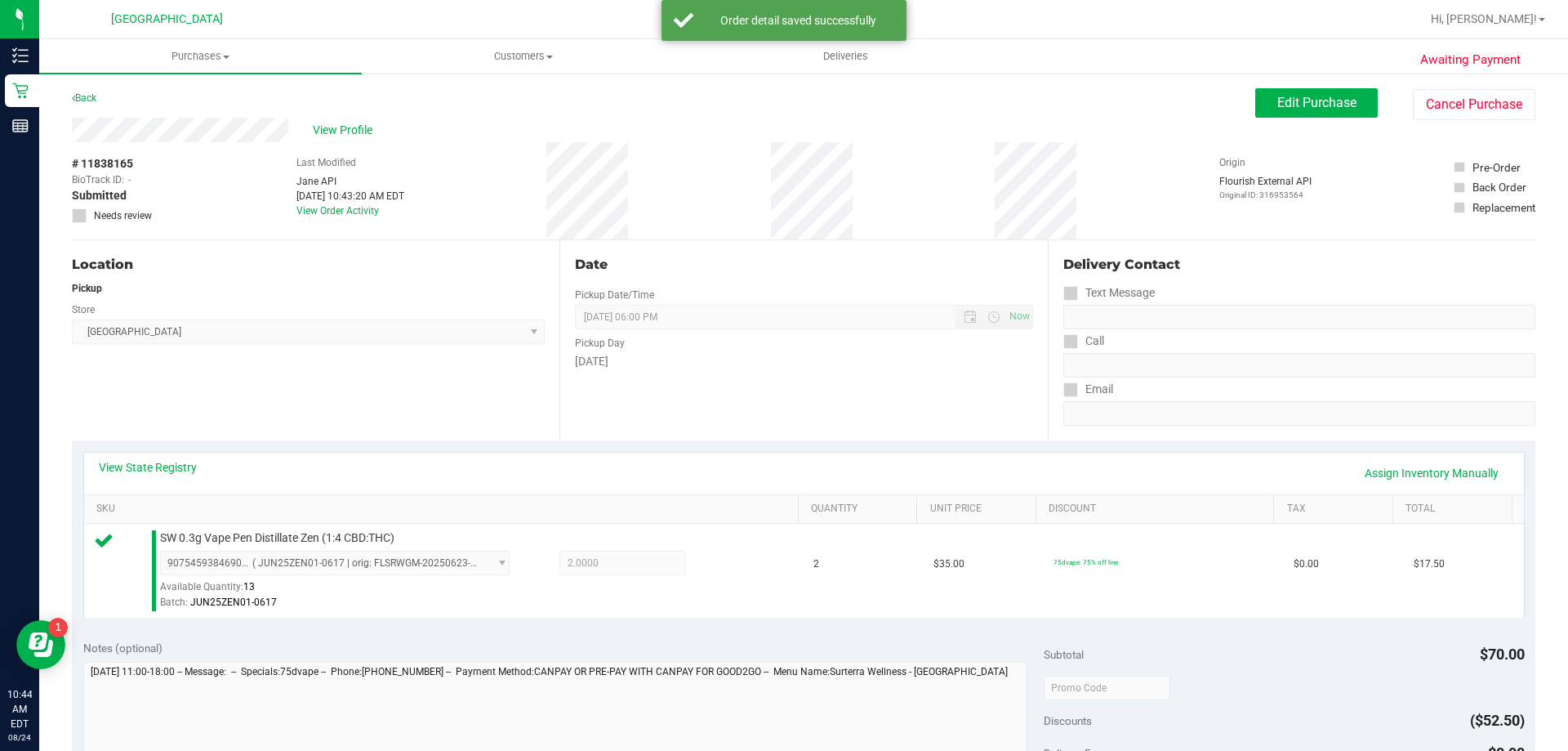
scroll to position [572, 0]
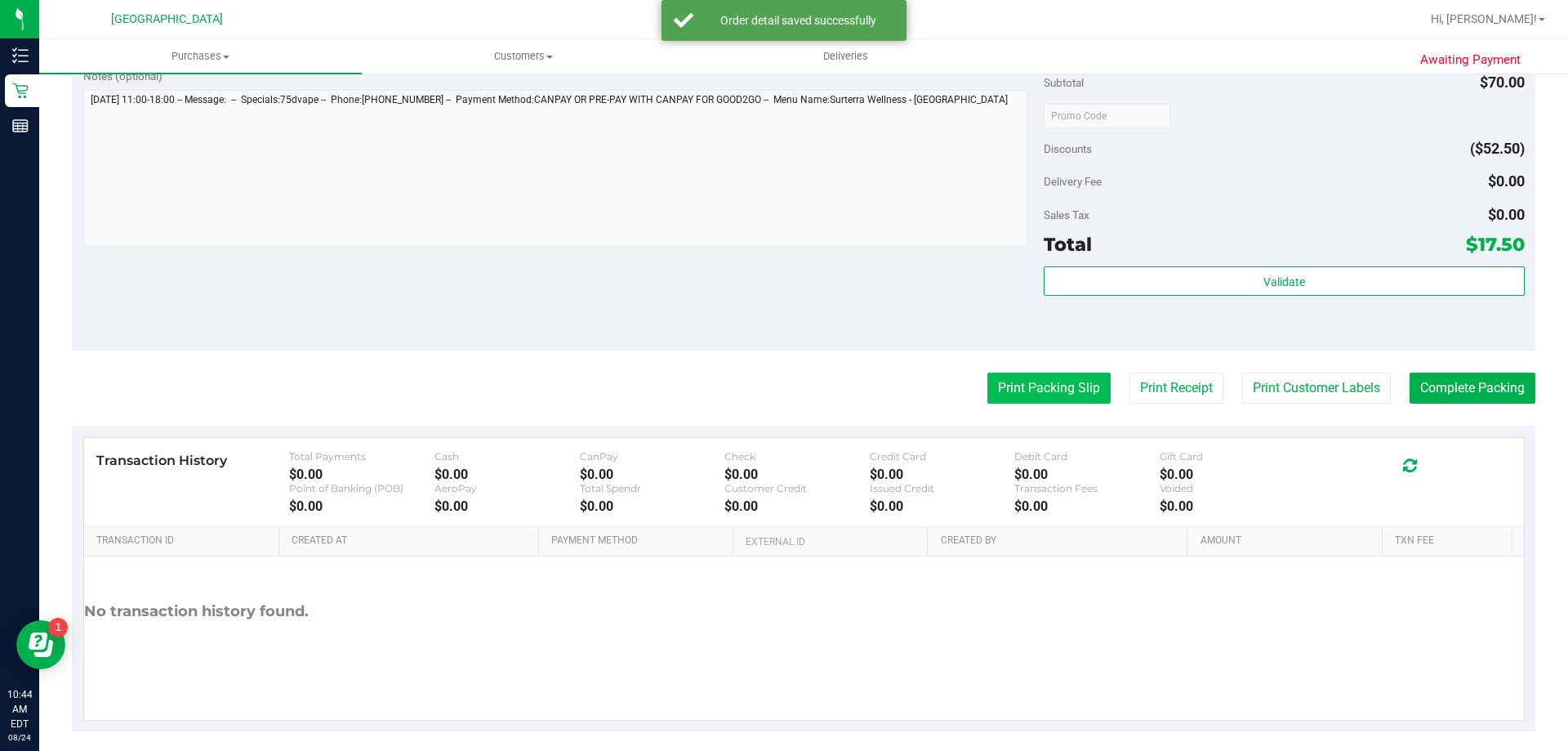
click at [1016, 390] on button "Print Packing Slip" at bounding box center [1049, 388] width 123 height 31
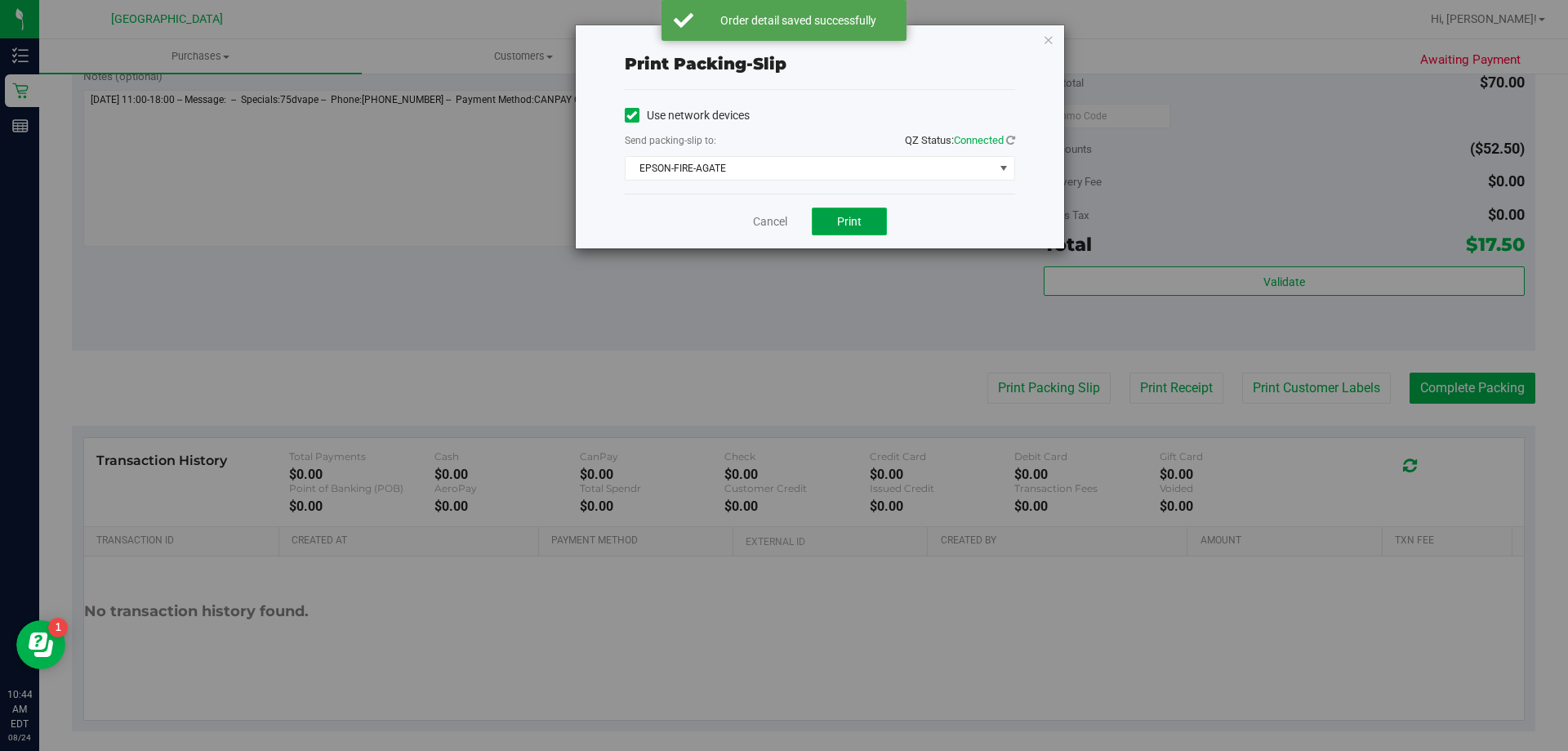
click at [868, 217] on button "Print" at bounding box center [849, 222] width 75 height 28
click at [1047, 39] on icon "button" at bounding box center [1048, 39] width 11 height 20
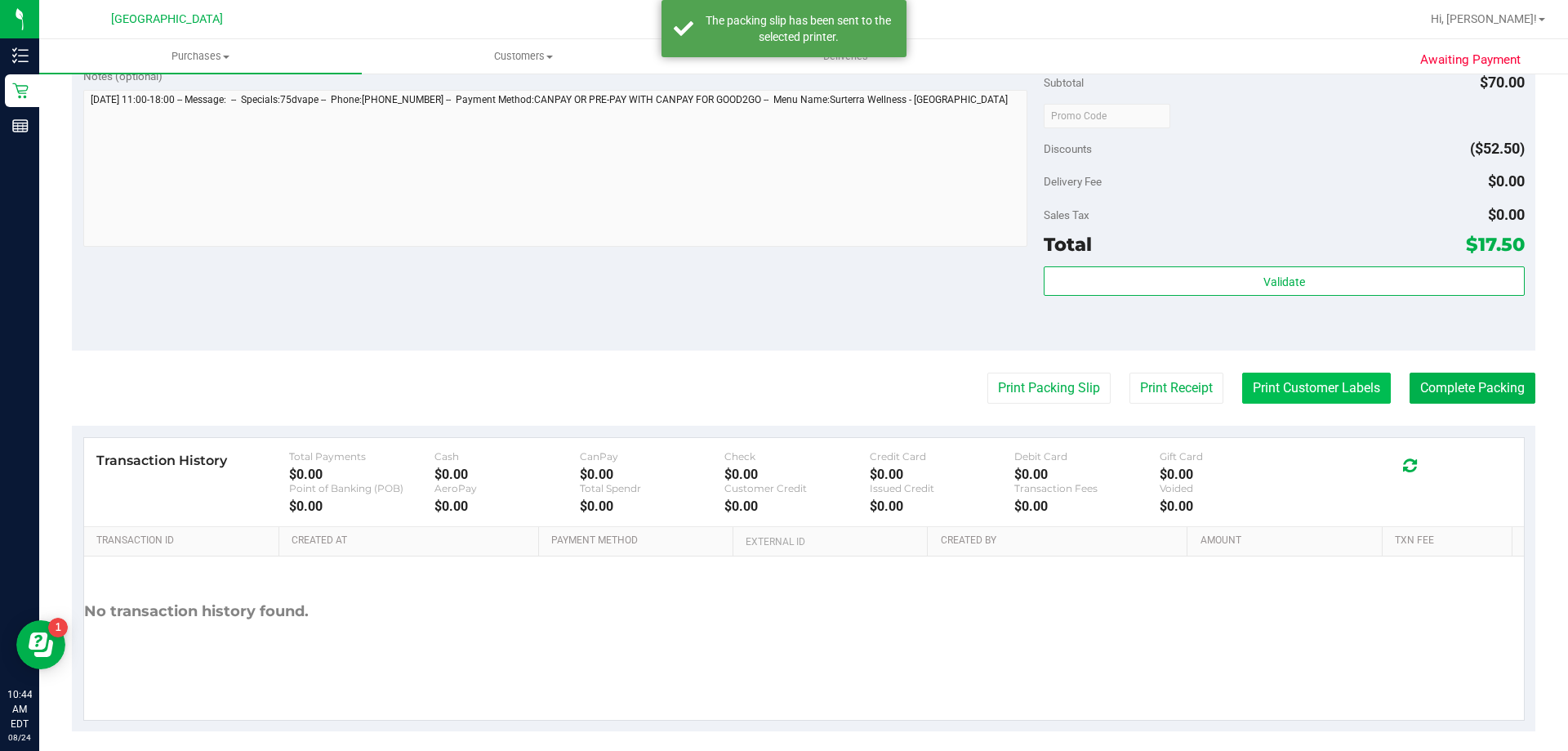
click at [1294, 380] on button "Print Customer Labels" at bounding box center [1316, 388] width 149 height 31
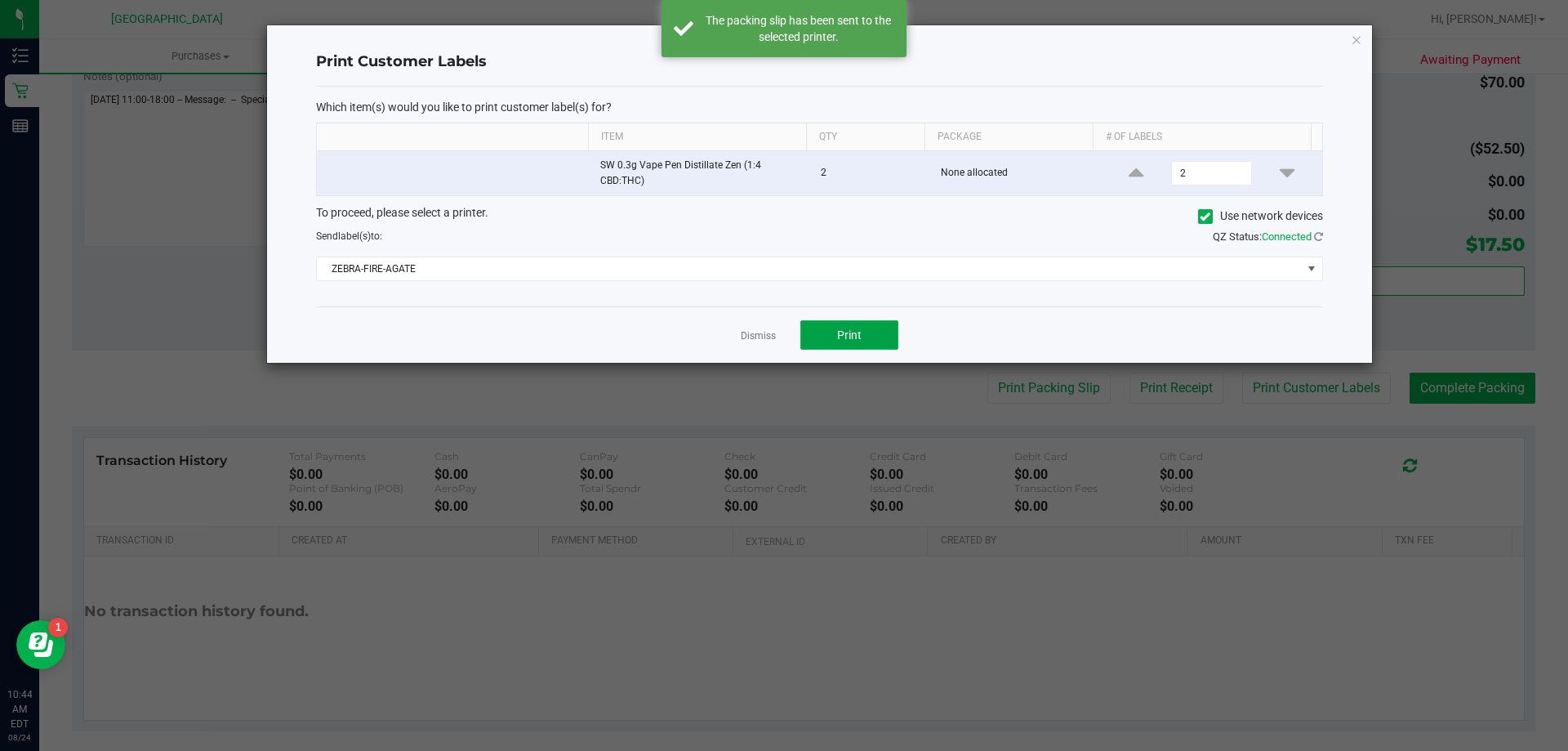
click at [858, 337] on span "Print" at bounding box center [849, 334] width 24 height 13
click at [1352, 46] on icon "button" at bounding box center [1356, 39] width 11 height 20
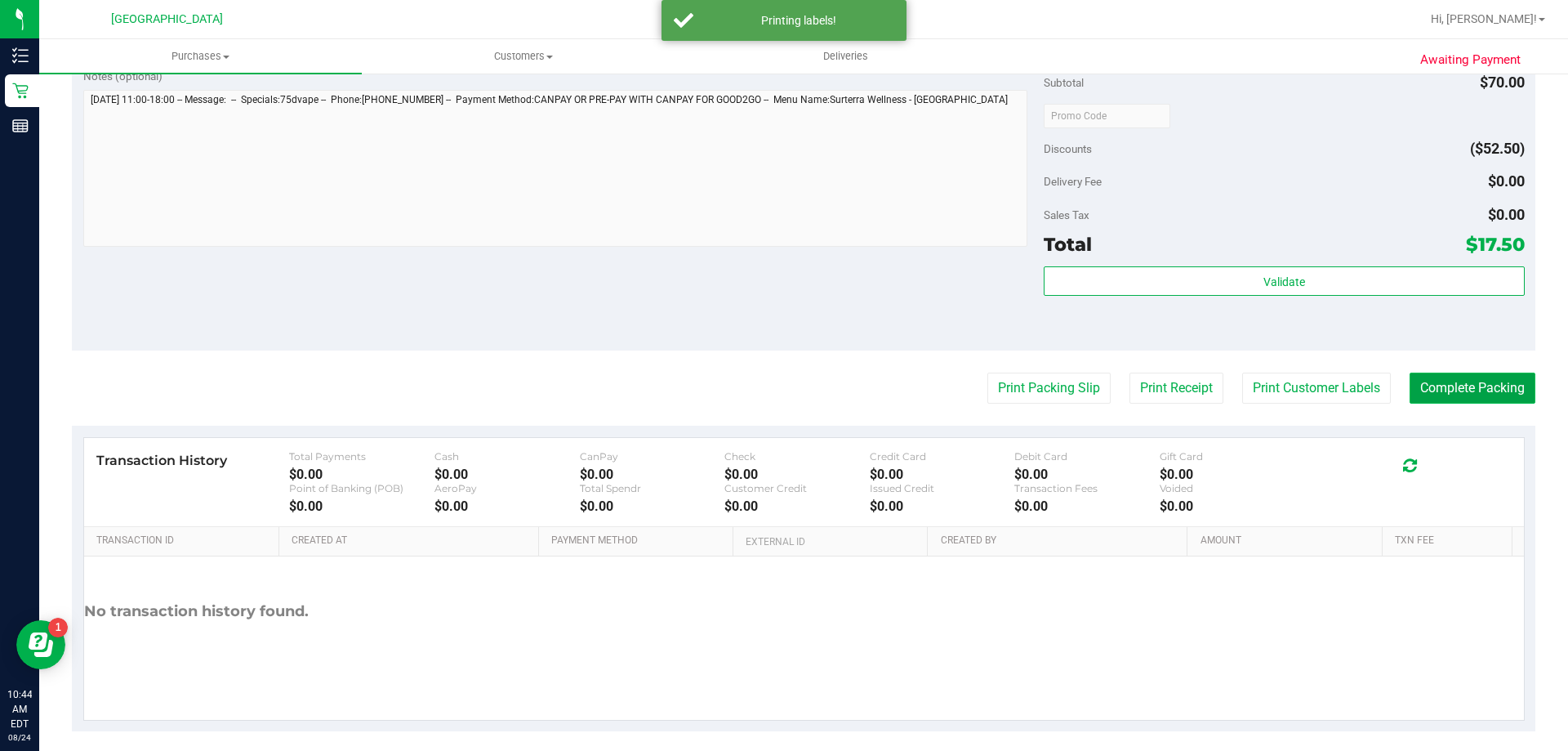
click at [1429, 387] on button "Complete Packing" at bounding box center [1472, 388] width 126 height 31
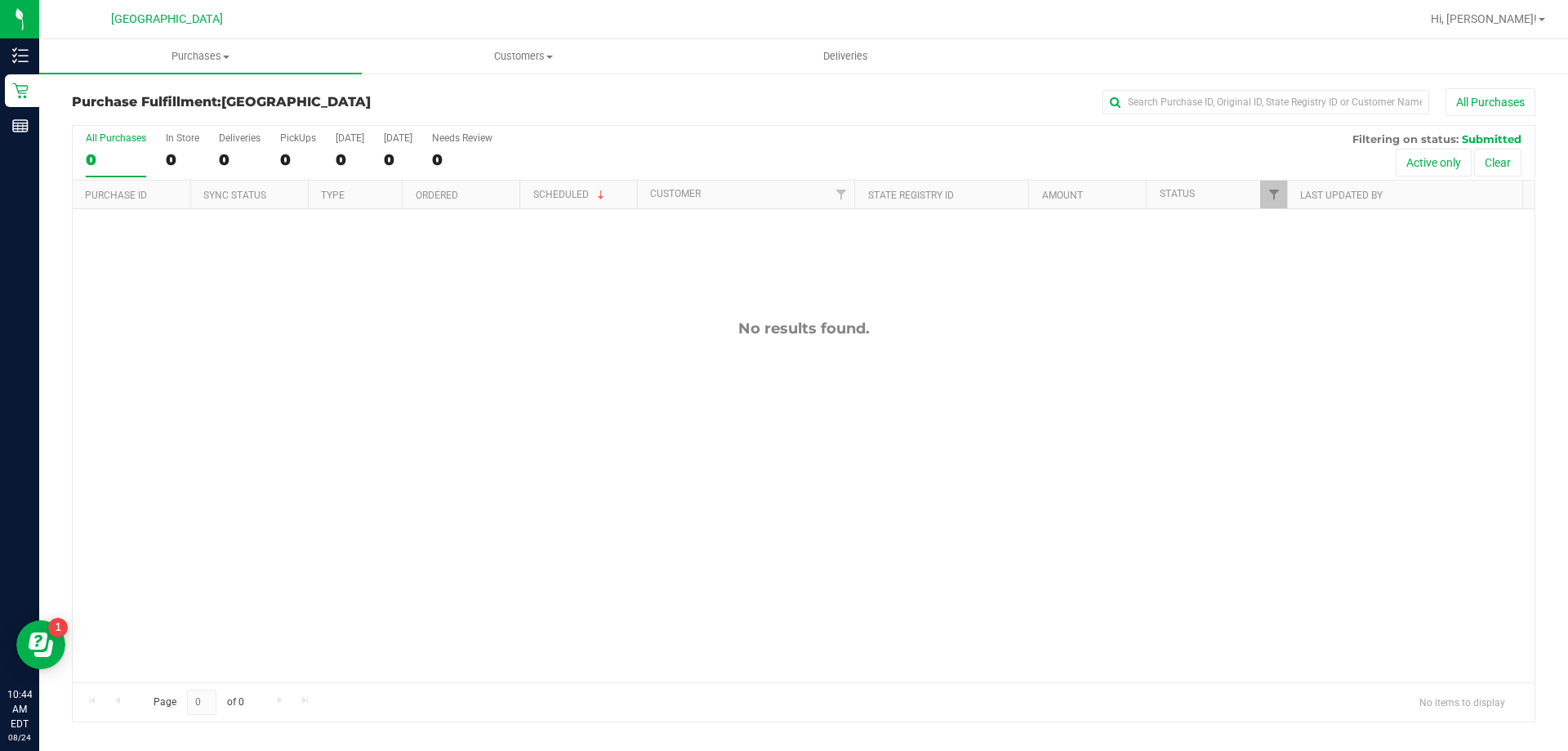
click at [23, 62] on line at bounding box center [23, 62] width 9 height 0
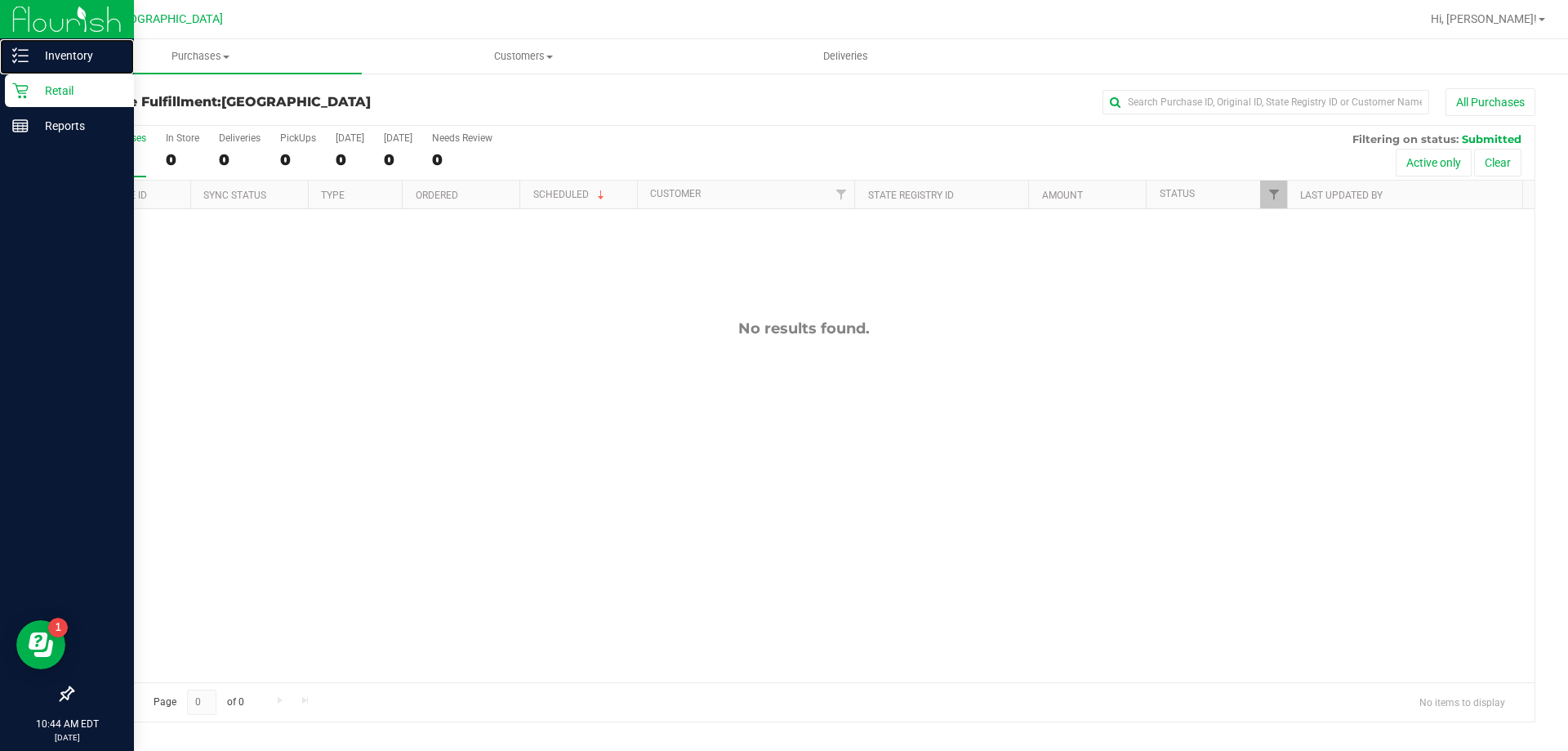
click at [27, 86] on icon at bounding box center [20, 91] width 16 height 16
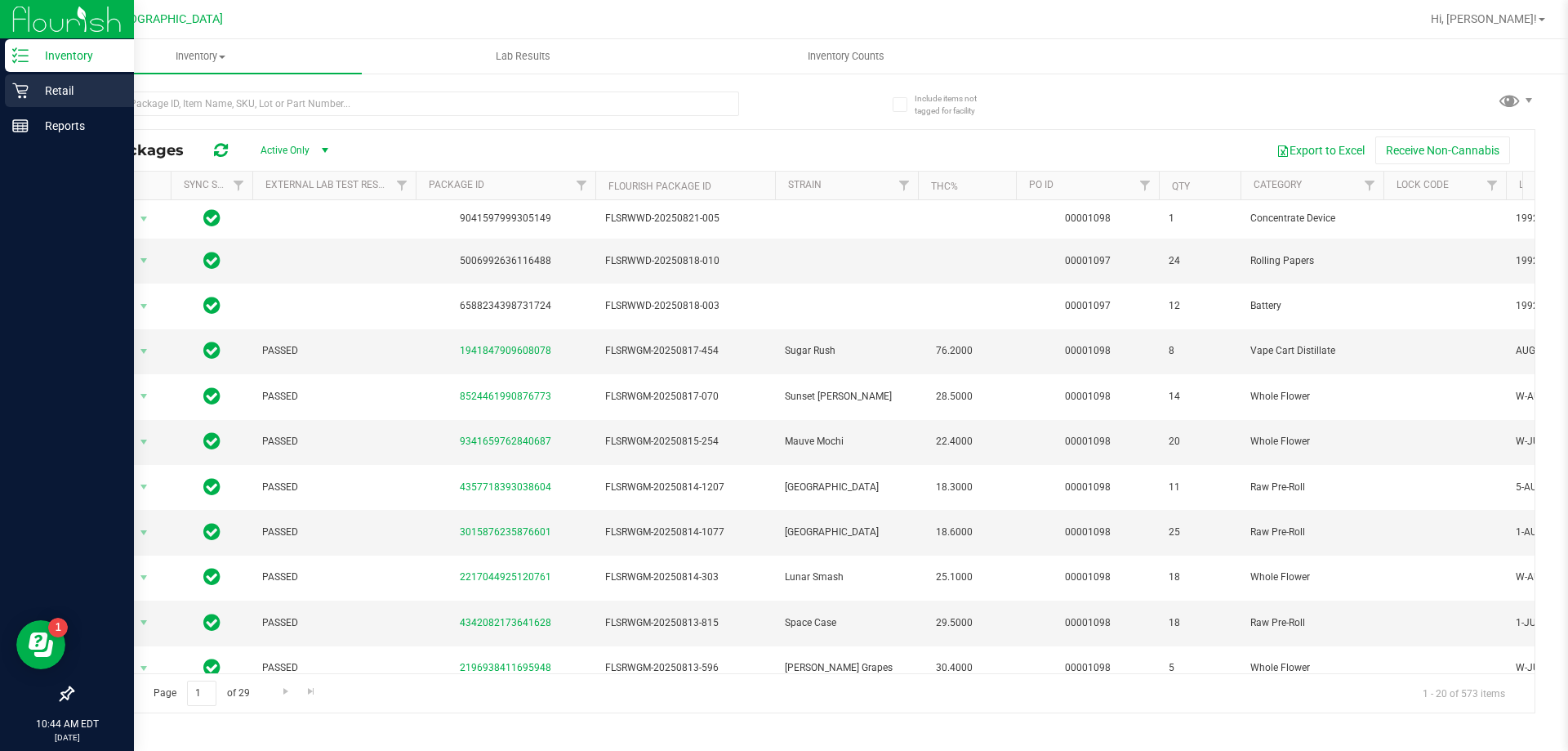
click at [16, 84] on icon at bounding box center [20, 91] width 16 height 16
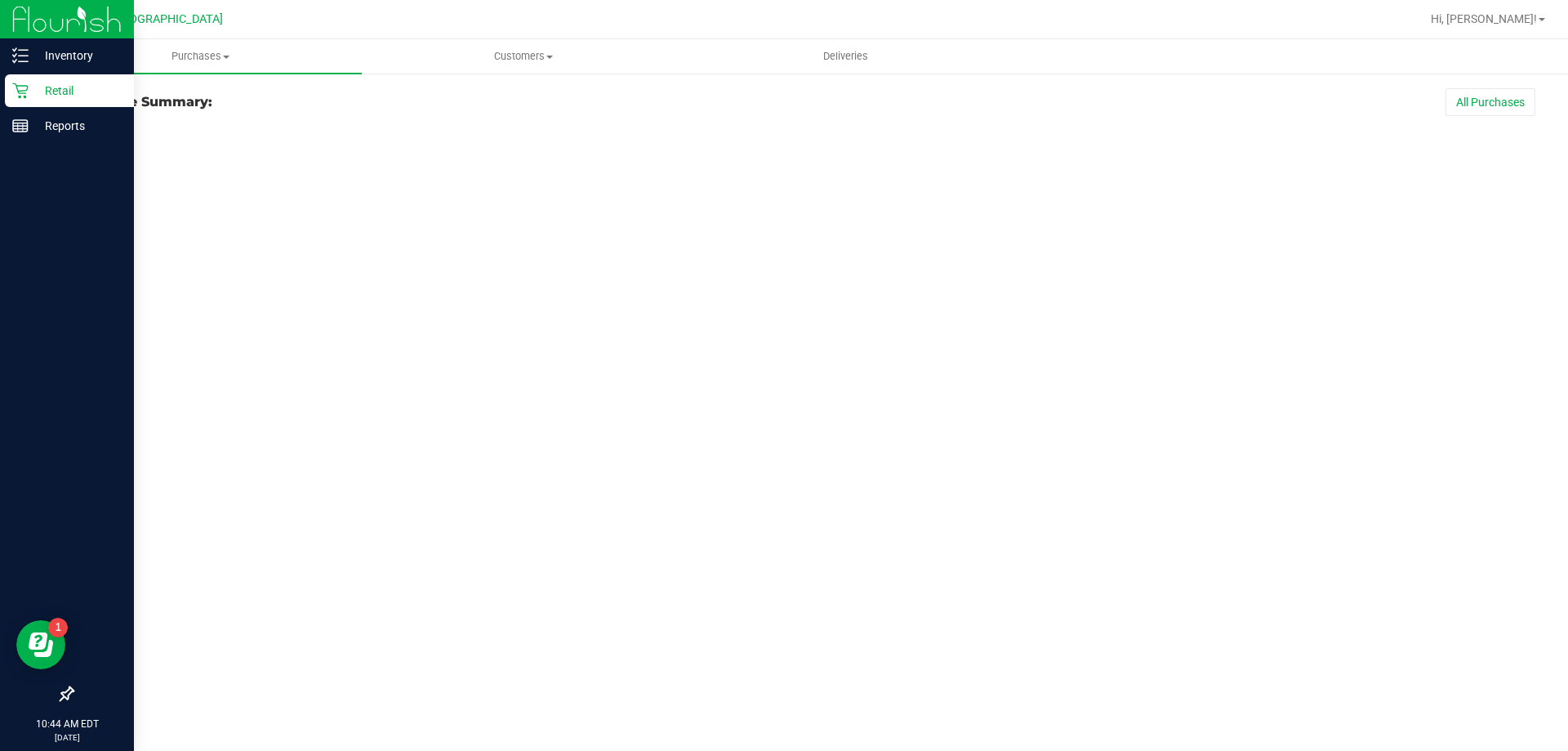
click at [47, 106] on div "Retail" at bounding box center [69, 91] width 129 height 33
click at [51, 90] on p "Retail" at bounding box center [77, 90] width 98 height 20
click at [47, 89] on p "Retail" at bounding box center [77, 90] width 98 height 20
click at [59, 132] on p "Reports" at bounding box center [77, 126] width 98 height 20
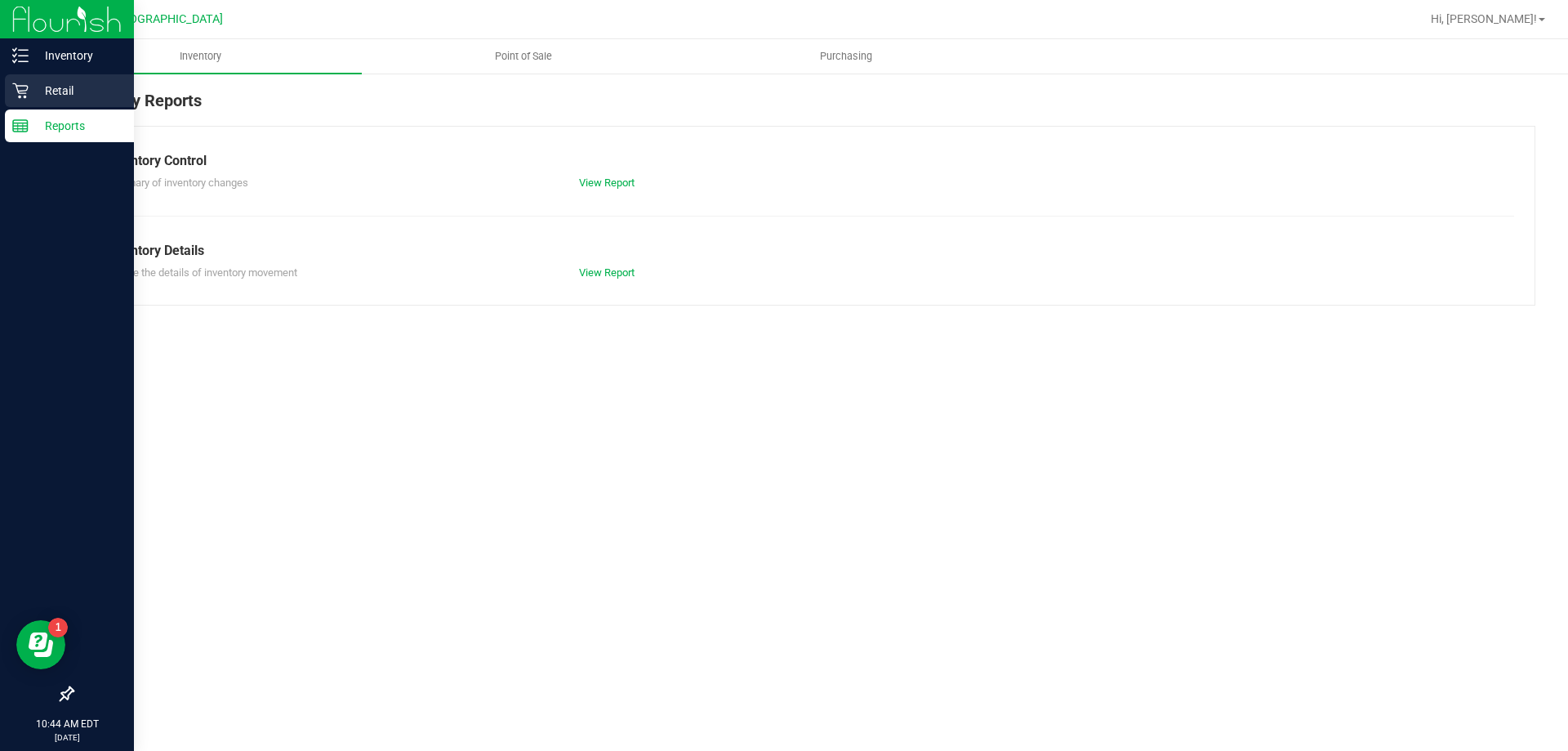
click at [53, 98] on p "Retail" at bounding box center [77, 90] width 98 height 20
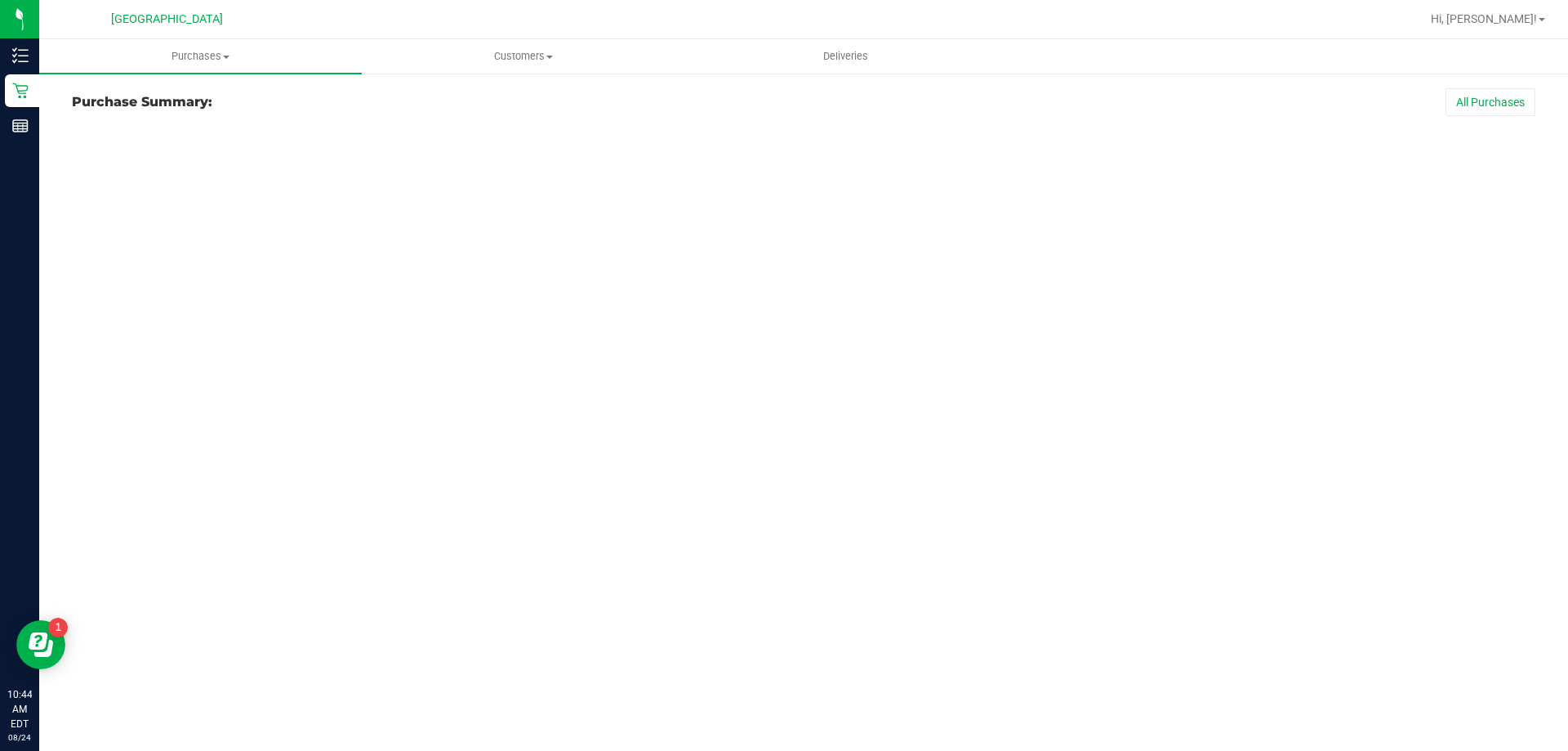
click at [253, 327] on div "Purchases Summary of purchases Fulfillment All purchases Customers All customer…" at bounding box center [803, 394] width 1528 height 711
click at [27, 95] on icon at bounding box center [20, 90] width 16 height 16
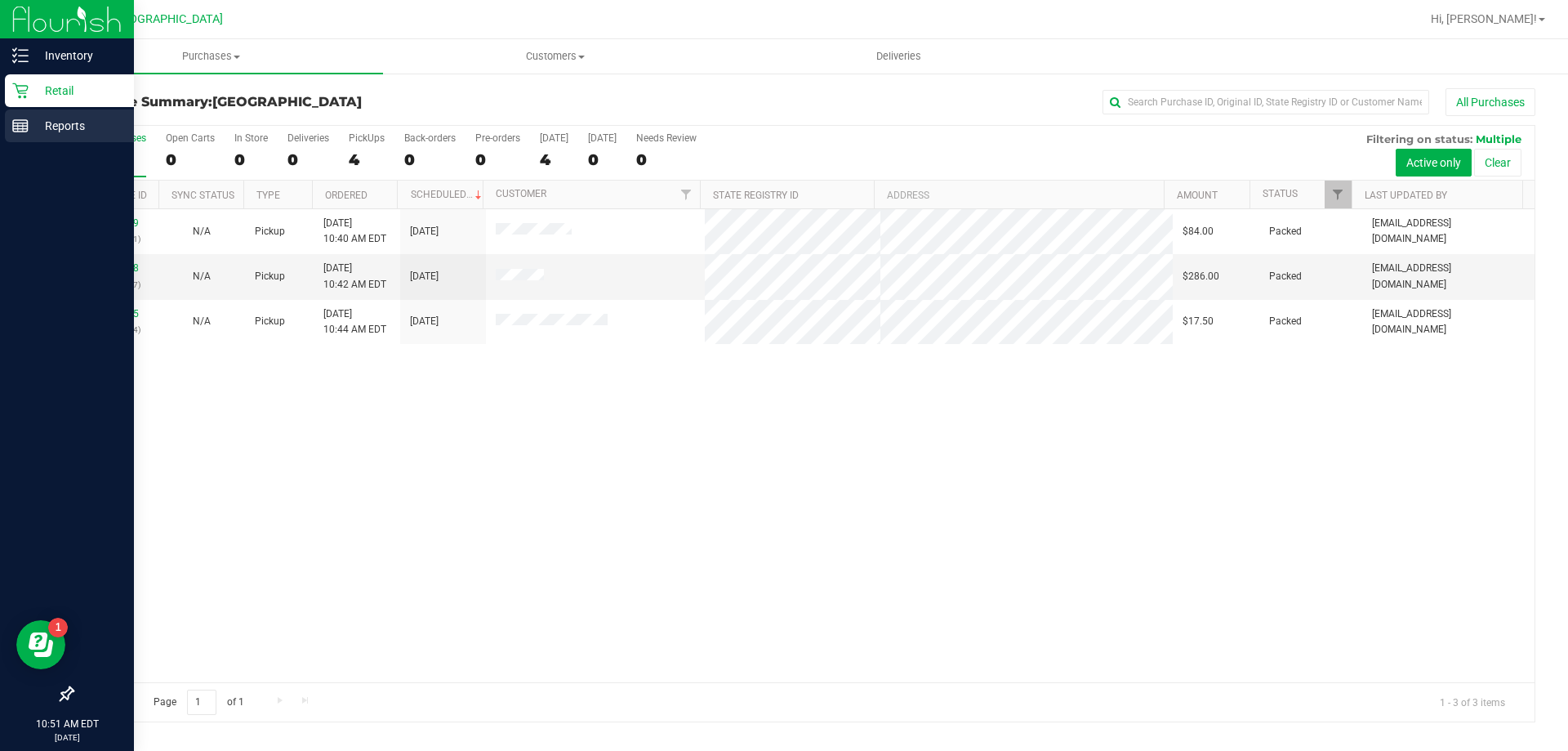
click at [18, 121] on icon at bounding box center [20, 126] width 16 height 16
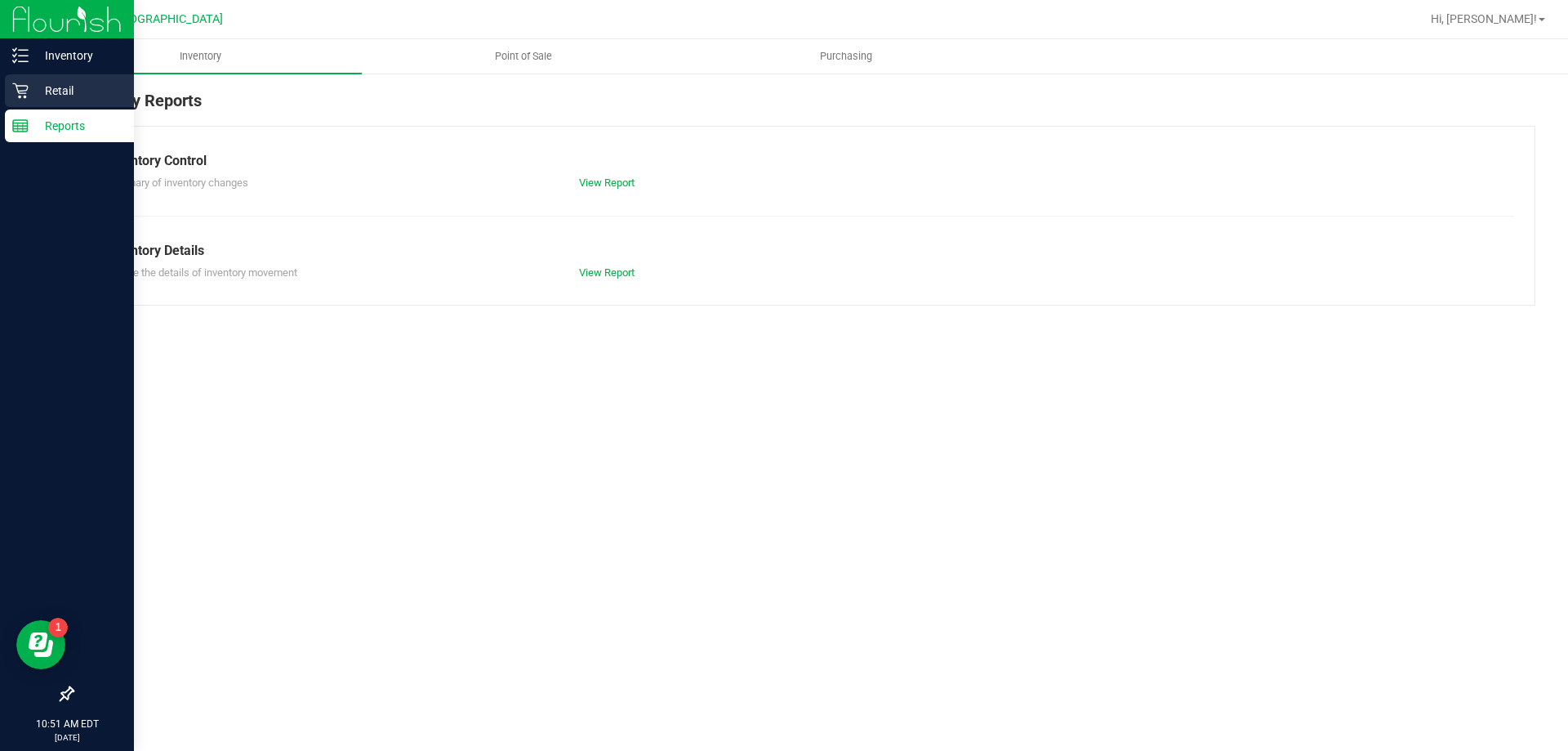
click at [45, 90] on p "Retail" at bounding box center [77, 90] width 98 height 20
